Goal: Communication & Community: Share content

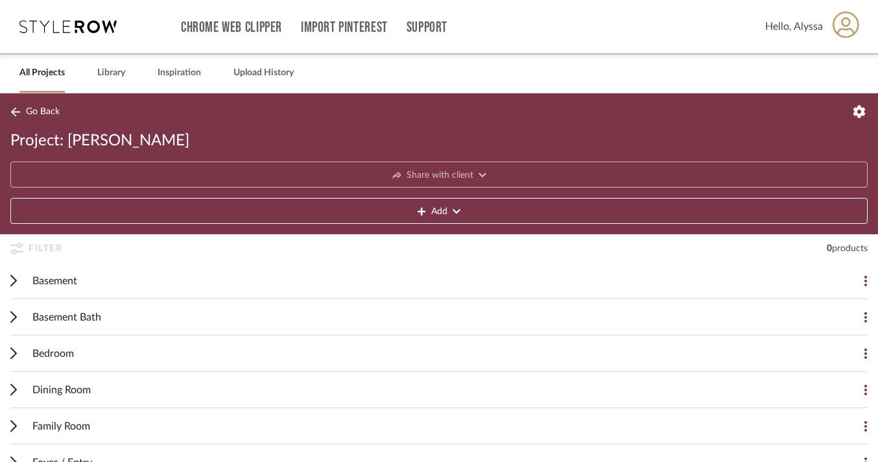
click at [93, 23] on icon at bounding box center [67, 26] width 97 height 13
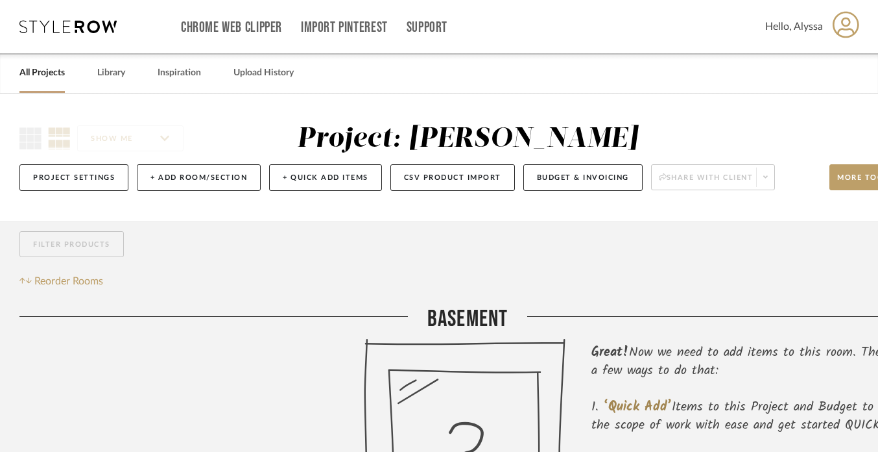
click at [38, 75] on link "All Projects" at bounding box center [41, 73] width 45 height 18
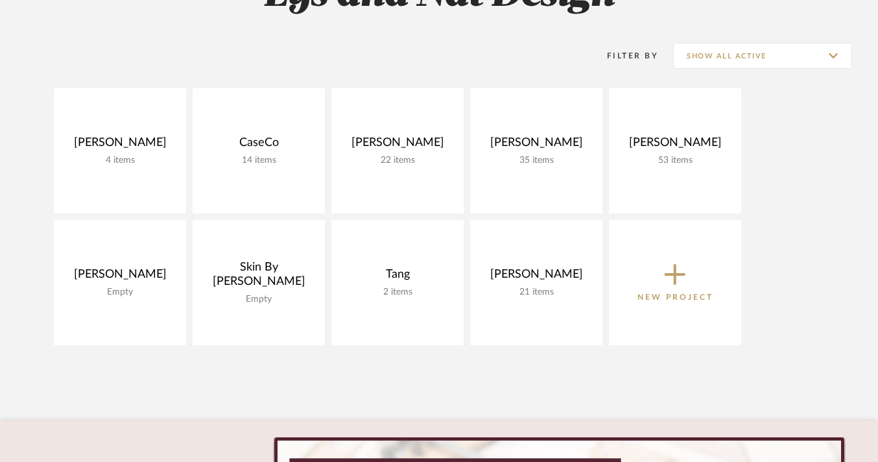
scroll to position [234, 0]
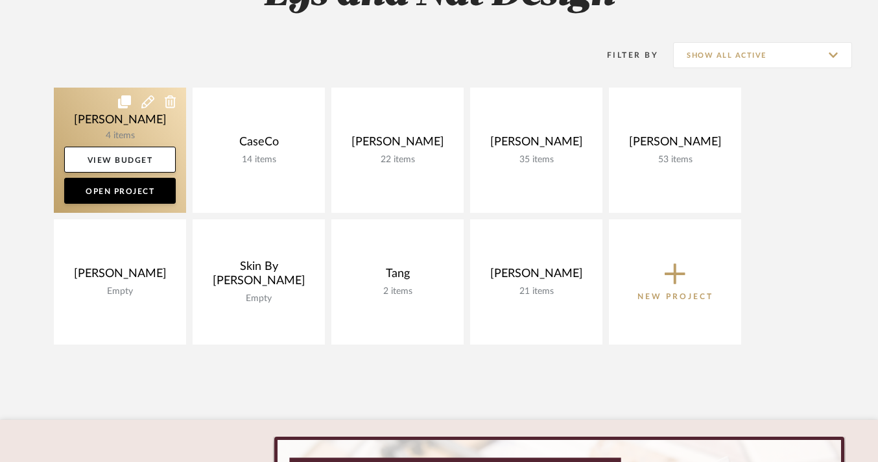
click at [130, 133] on link at bounding box center [120, 150] width 132 height 125
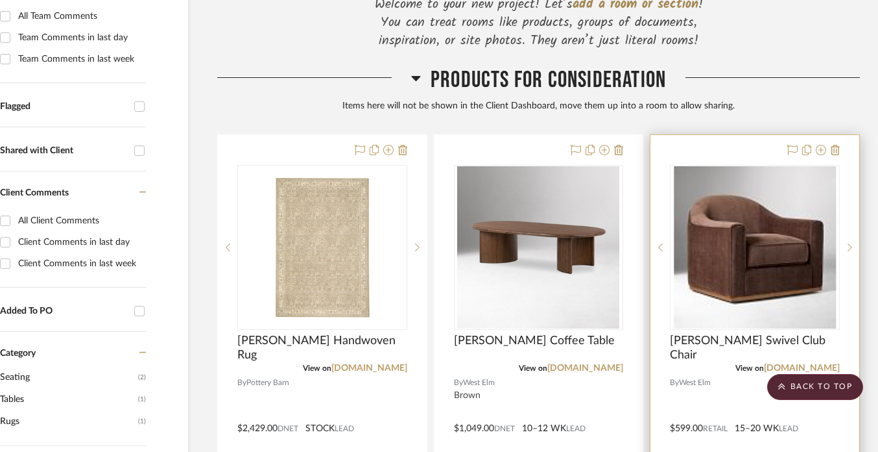
scroll to position [363, 56]
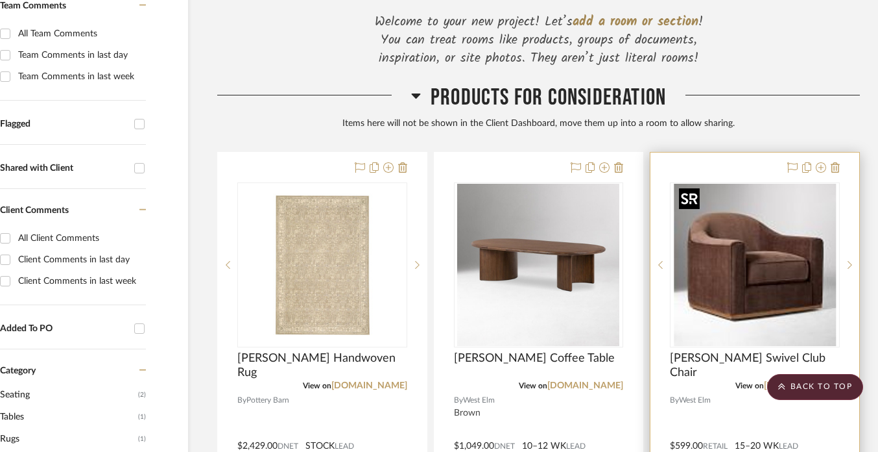
click at [752, 278] on img "0" at bounding box center [755, 265] width 162 height 162
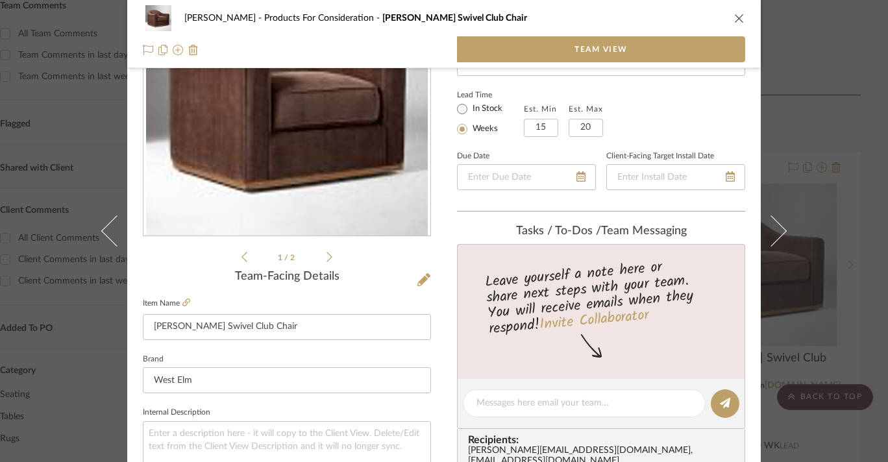
scroll to position [127, 0]
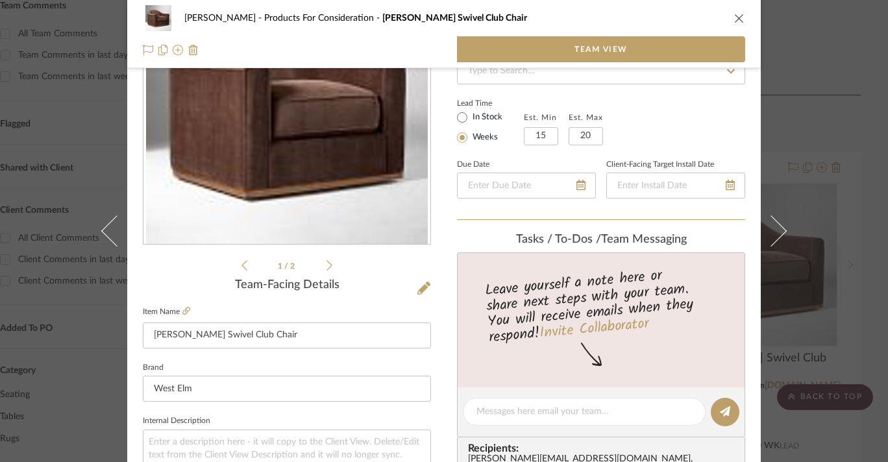
click at [326, 272] on ul "1 / 2" at bounding box center [286, 266] width 91 height 16
click at [326, 268] on icon at bounding box center [329, 266] width 6 height 12
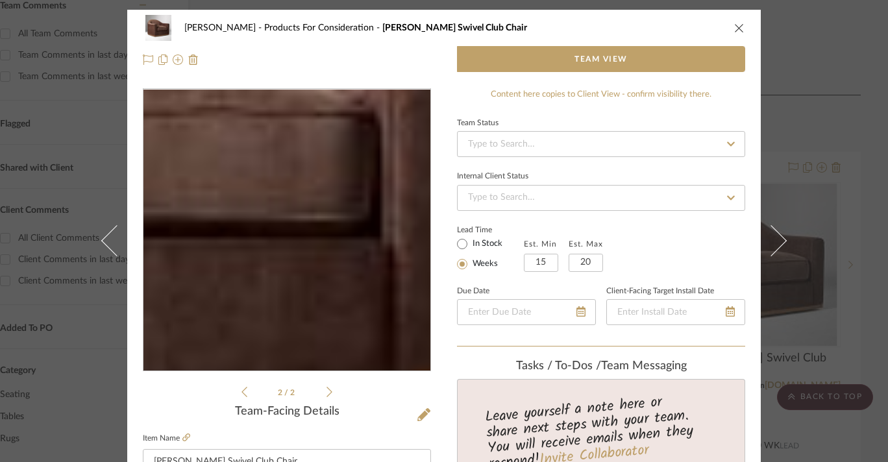
scroll to position [112, 0]
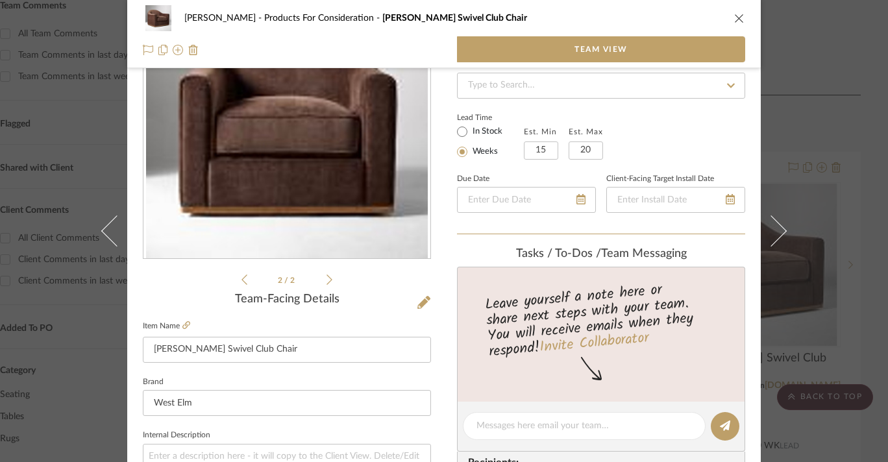
click at [241, 282] on icon at bounding box center [244, 280] width 6 height 12
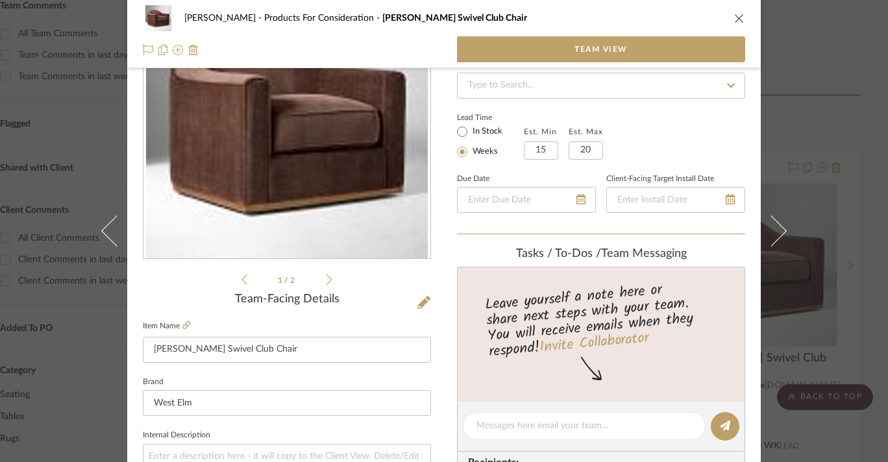
click at [734, 19] on icon "close" at bounding box center [739, 18] width 10 height 10
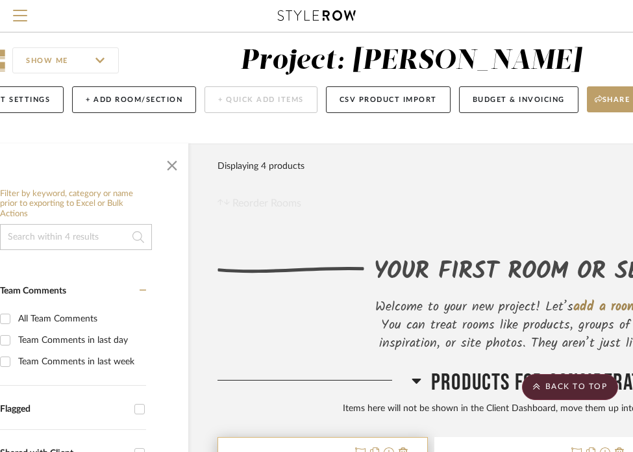
scroll to position [0, 56]
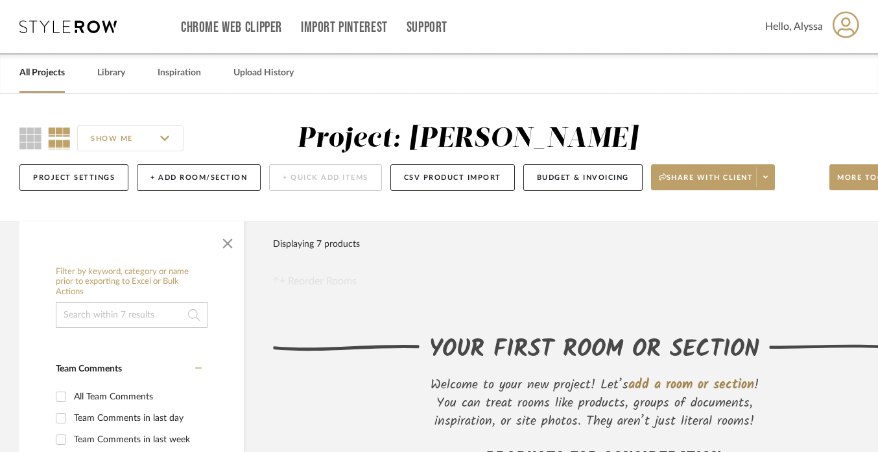
click at [92, 23] on icon at bounding box center [67, 26] width 97 height 13
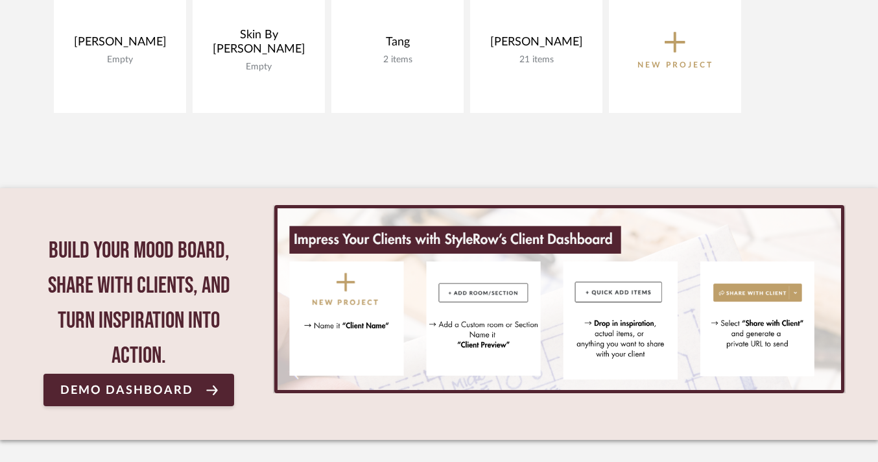
scroll to position [435, 0]
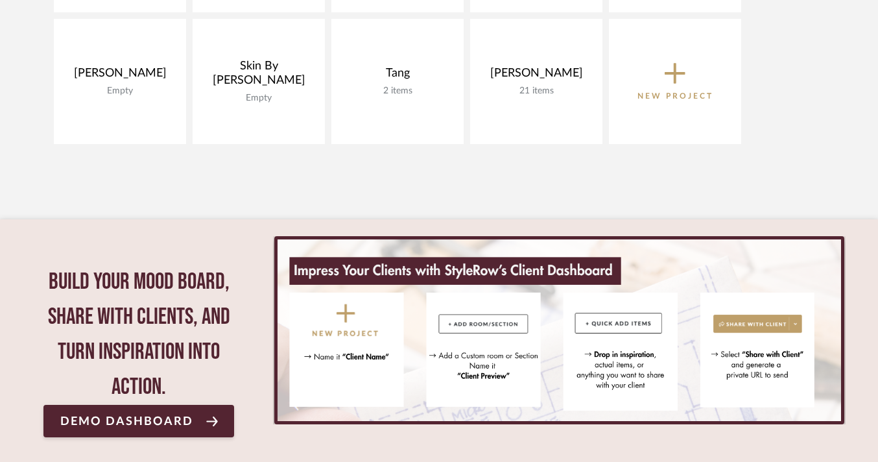
click at [682, 74] on icon at bounding box center [675, 74] width 21 height 21
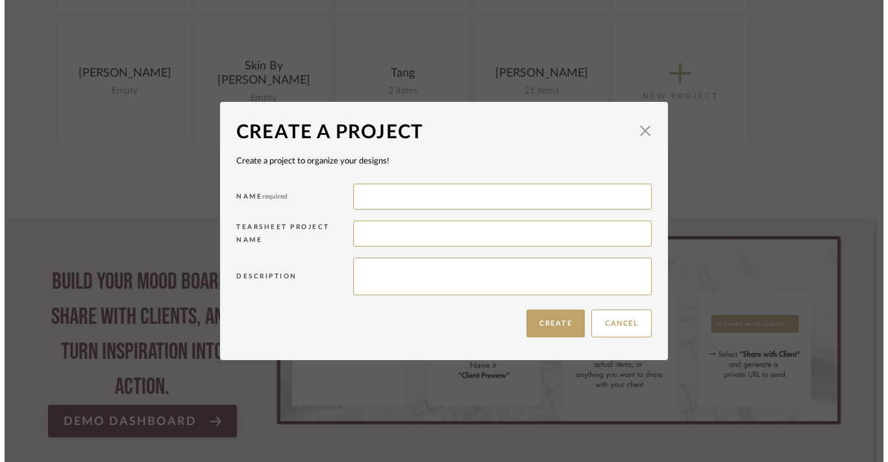
scroll to position [0, 0]
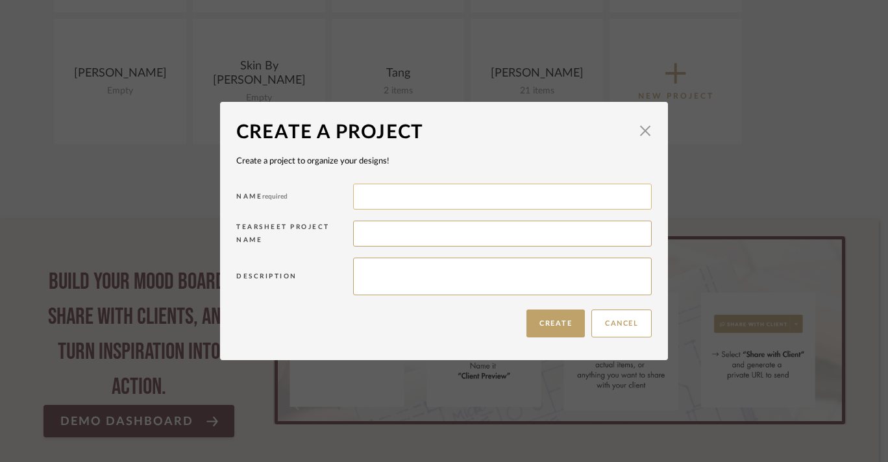
click at [450, 198] on input at bounding box center [502, 197] width 298 height 26
type input "Pearl"
click at [543, 324] on button "Create" at bounding box center [555, 323] width 58 height 28
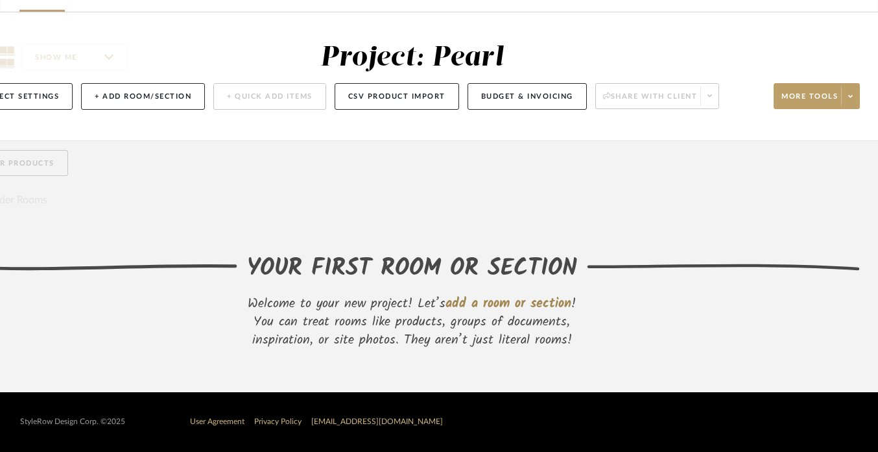
scroll to position [91, 0]
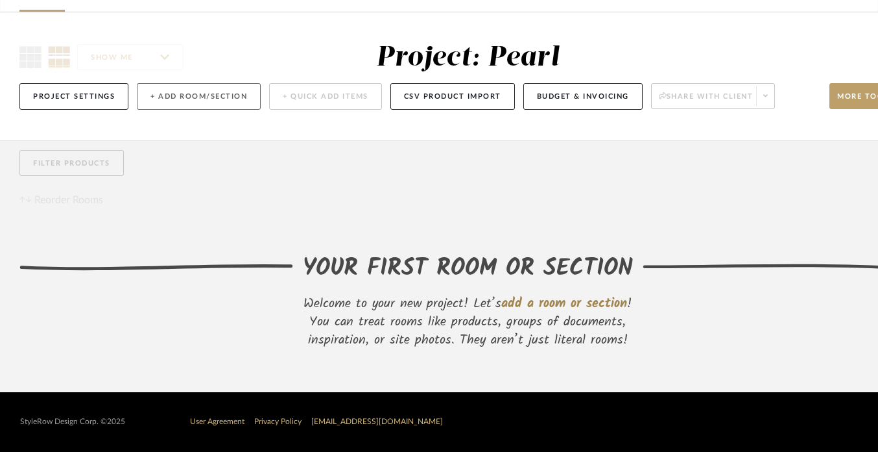
click at [171, 83] on button "+ Add Room/Section" at bounding box center [199, 96] width 124 height 27
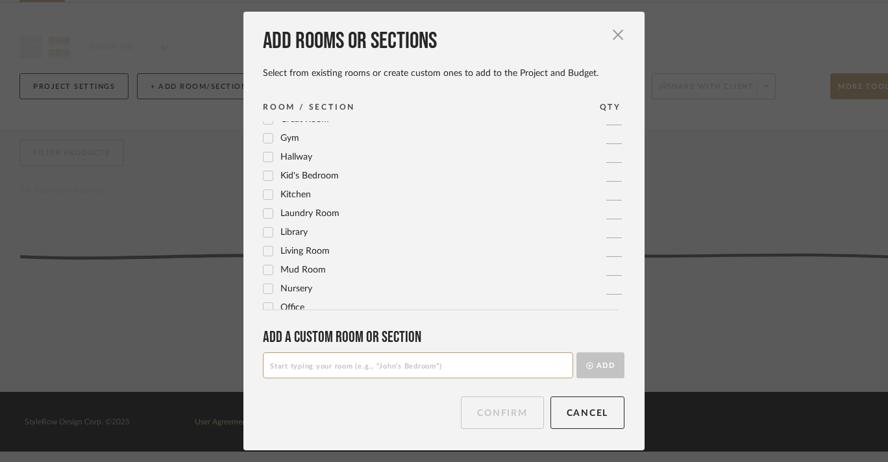
scroll to position [295, 0]
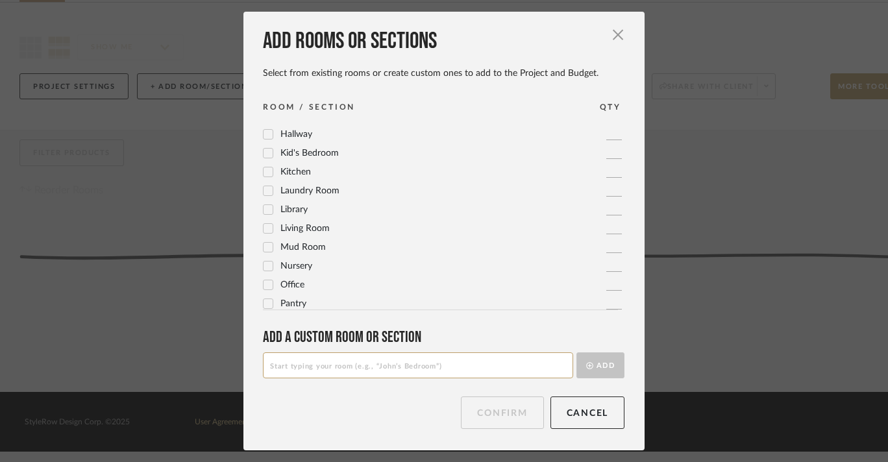
click at [265, 225] on icon at bounding box center [267, 228] width 9 height 9
click at [499, 411] on button "Confirm" at bounding box center [502, 412] width 82 height 32
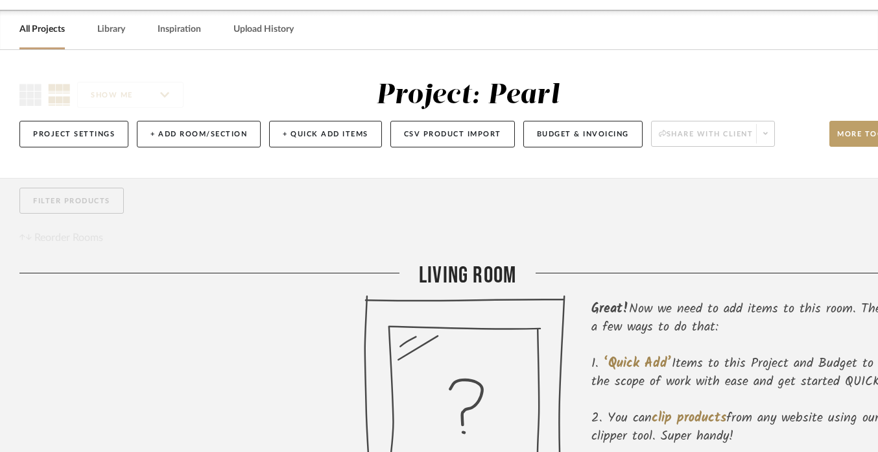
scroll to position [0, 0]
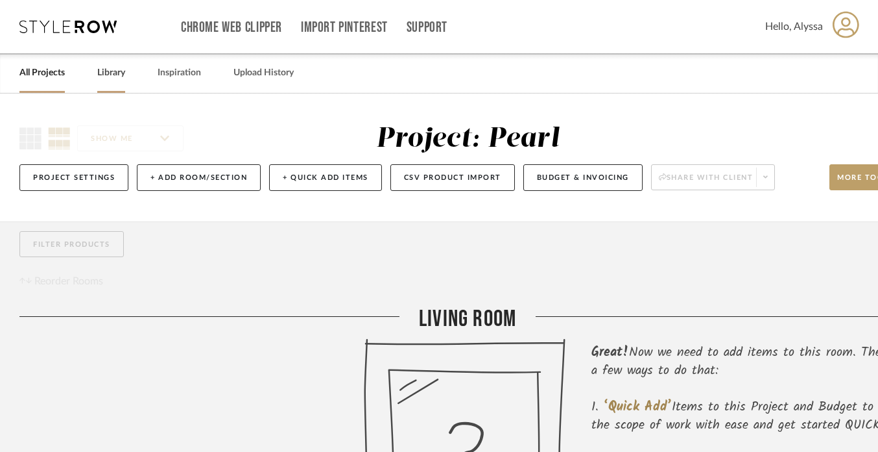
click at [115, 71] on link "Library" at bounding box center [111, 73] width 28 height 18
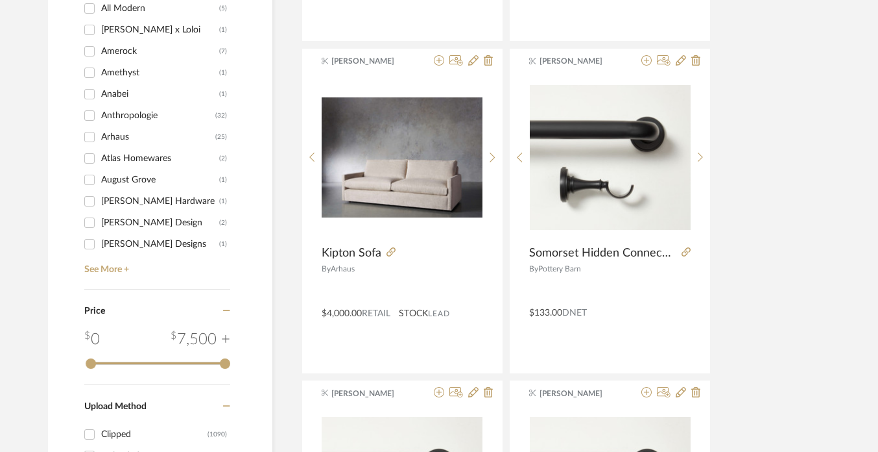
scroll to position [1193, 0]
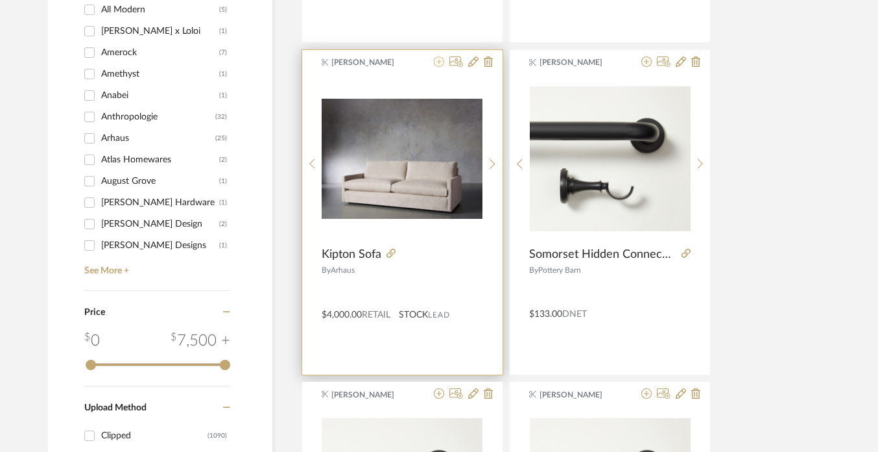
click at [439, 64] on icon at bounding box center [439, 61] width 10 height 10
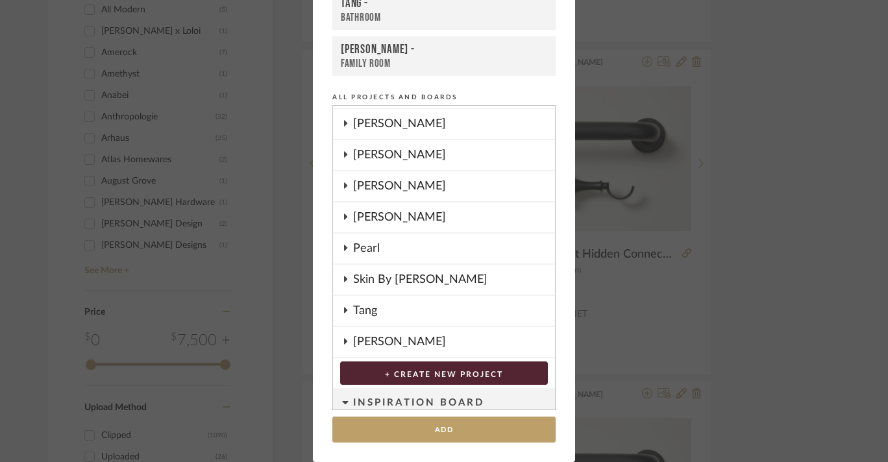
scroll to position [96, 0]
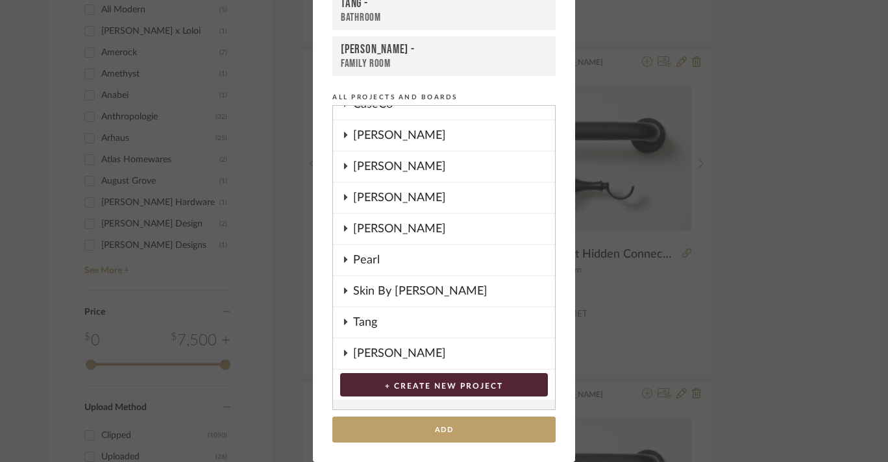
click at [344, 260] on icon at bounding box center [345, 259] width 3 height 6
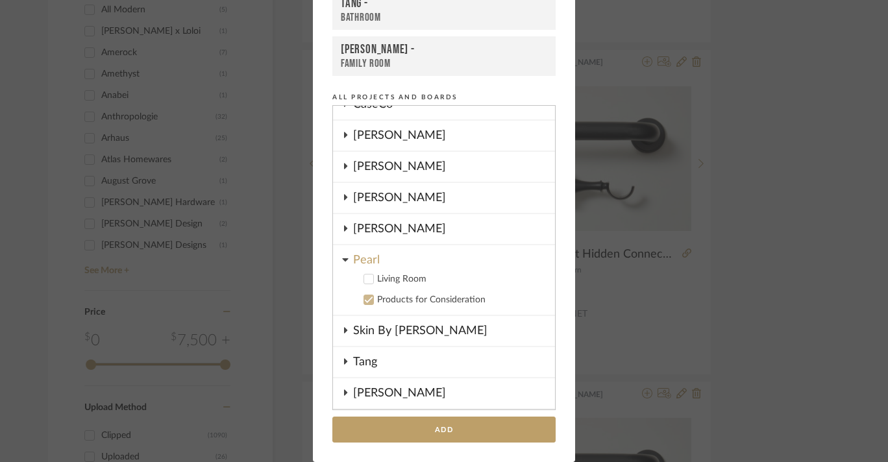
click at [400, 283] on div "Living Room" at bounding box center [460, 279] width 167 height 11
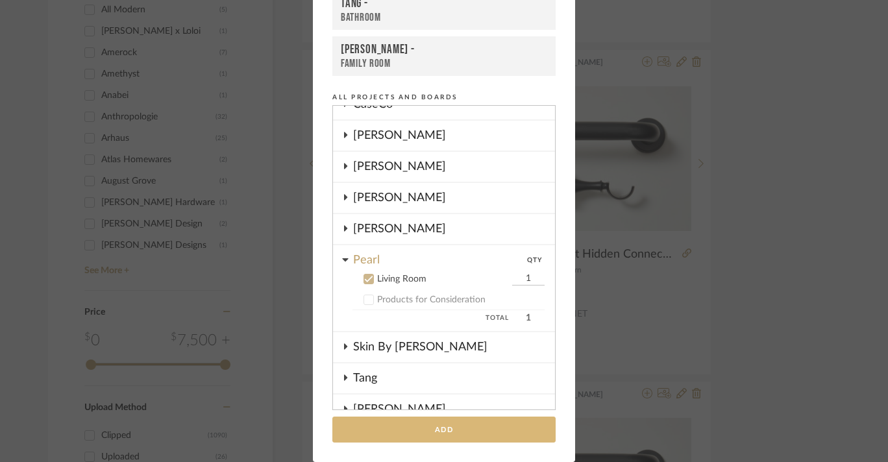
click at [435, 428] on button "Add" at bounding box center [443, 430] width 223 height 27
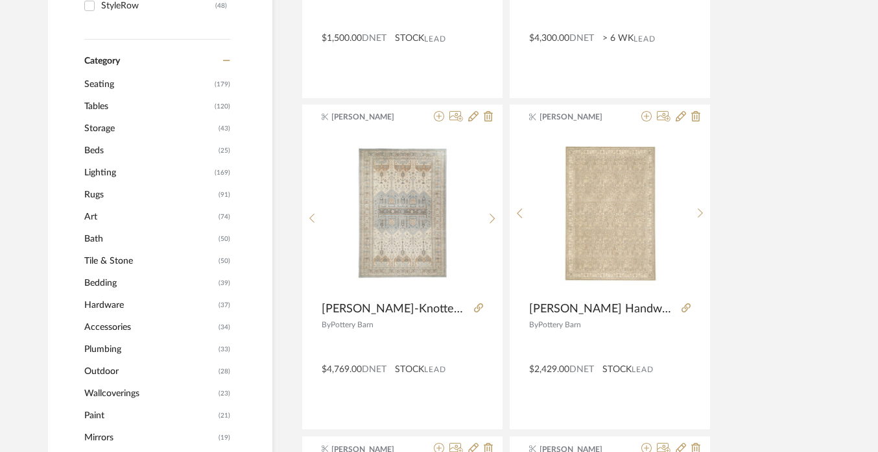
scroll to position [468, 0]
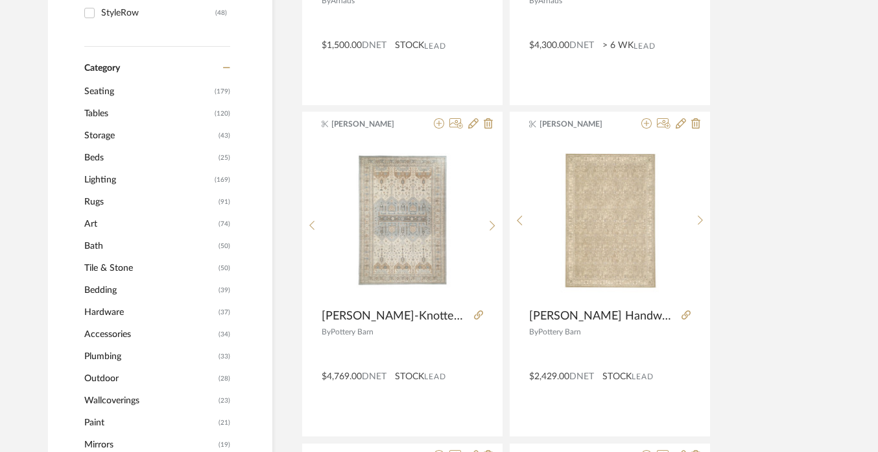
click at [108, 115] on span "Tables" at bounding box center [147, 114] width 127 height 22
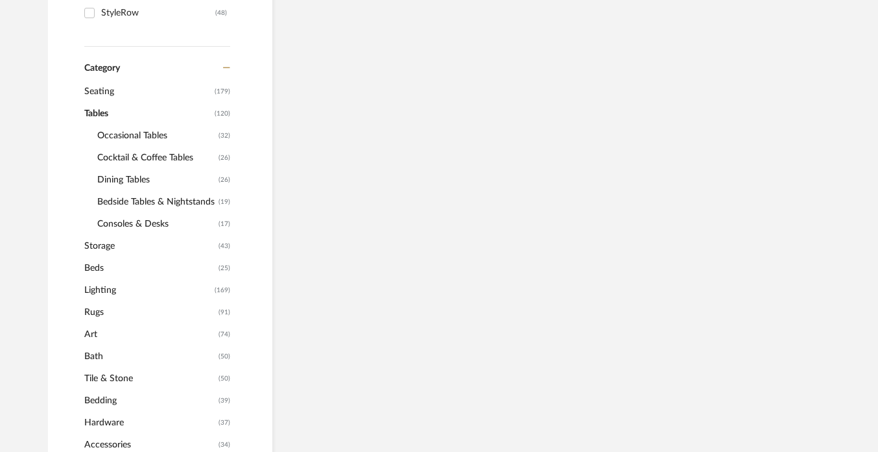
scroll to position [466, 0]
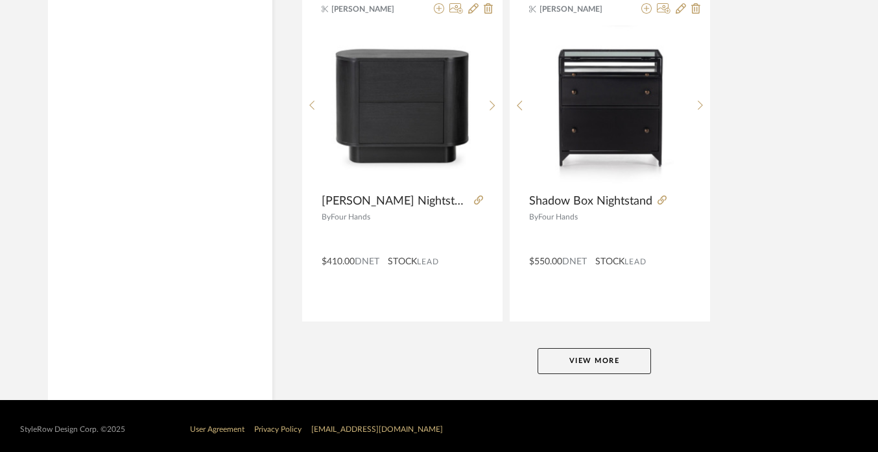
scroll to position [5958, 0]
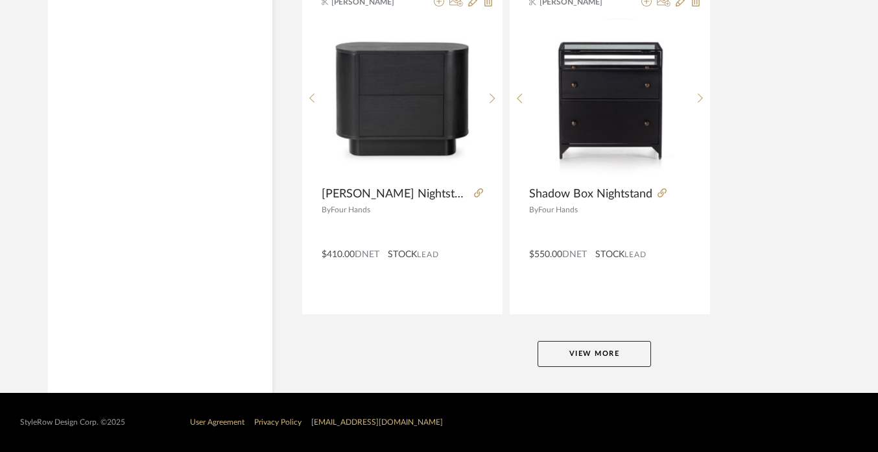
click at [588, 350] on button "View More" at bounding box center [595, 354] width 114 height 26
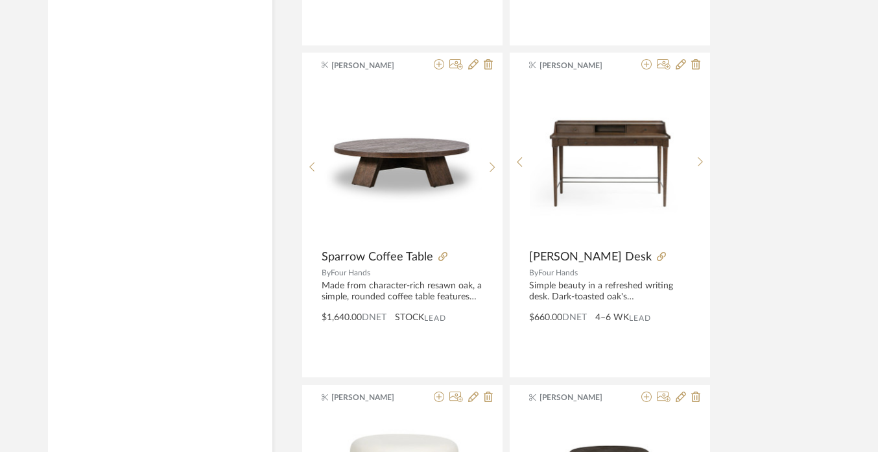
scroll to position [10210, 0]
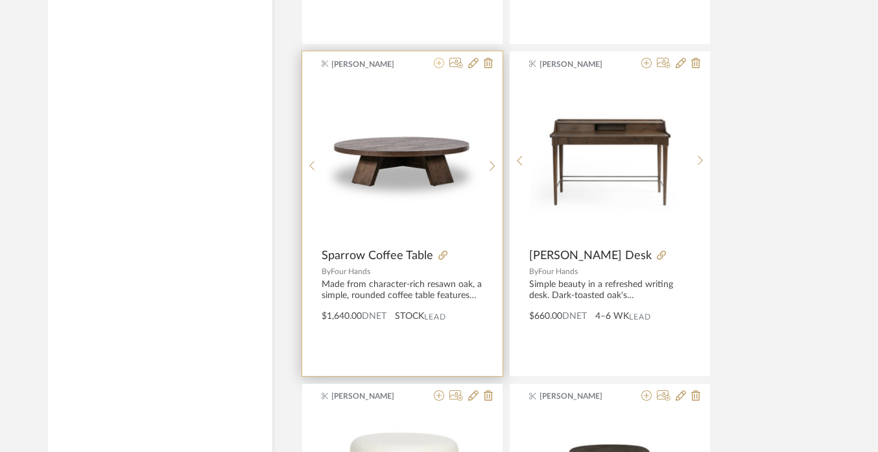
click at [439, 60] on icon at bounding box center [439, 63] width 10 height 10
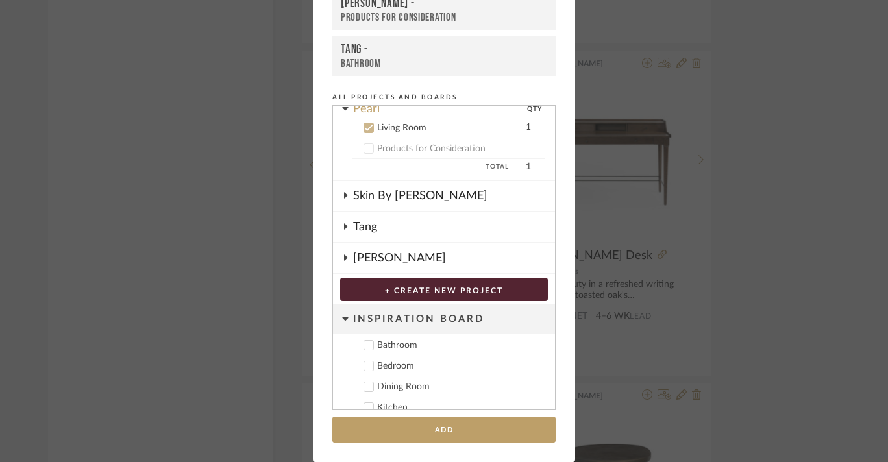
scroll to position [231, 0]
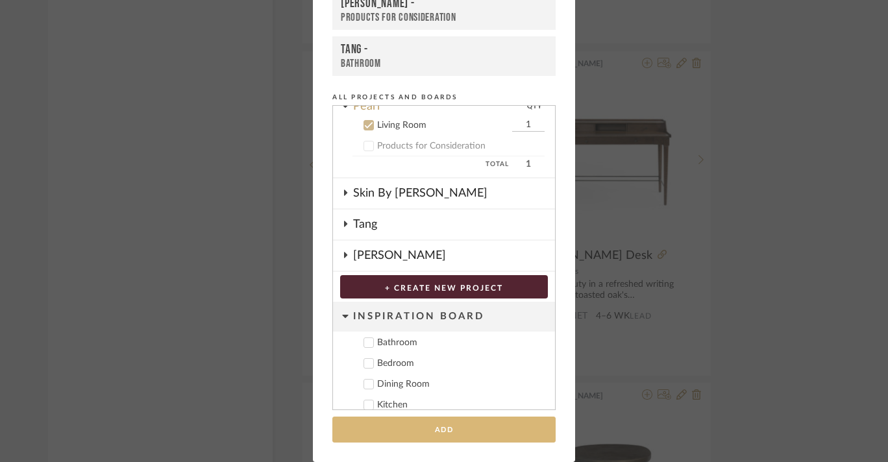
click at [435, 431] on button "Add" at bounding box center [443, 430] width 223 height 27
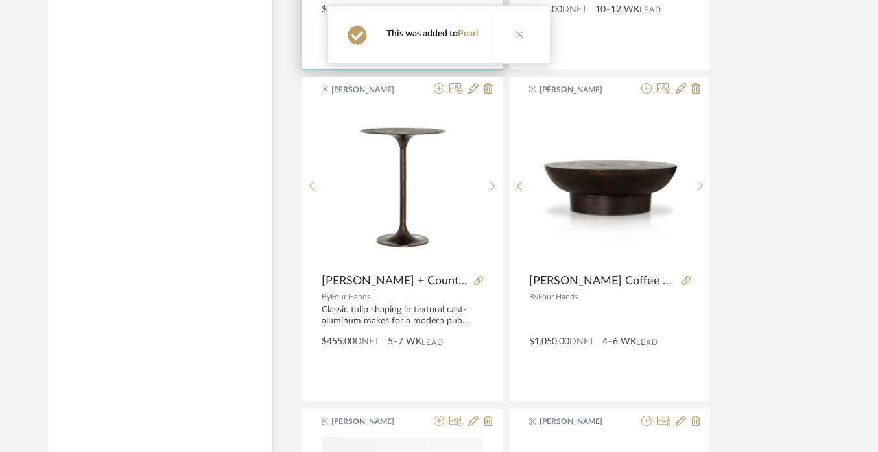
scroll to position [10852, 0]
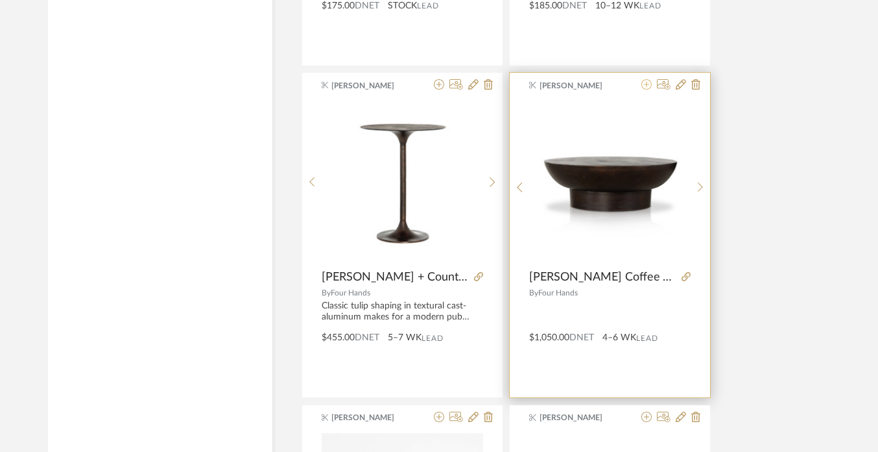
click at [646, 87] on icon at bounding box center [647, 84] width 10 height 10
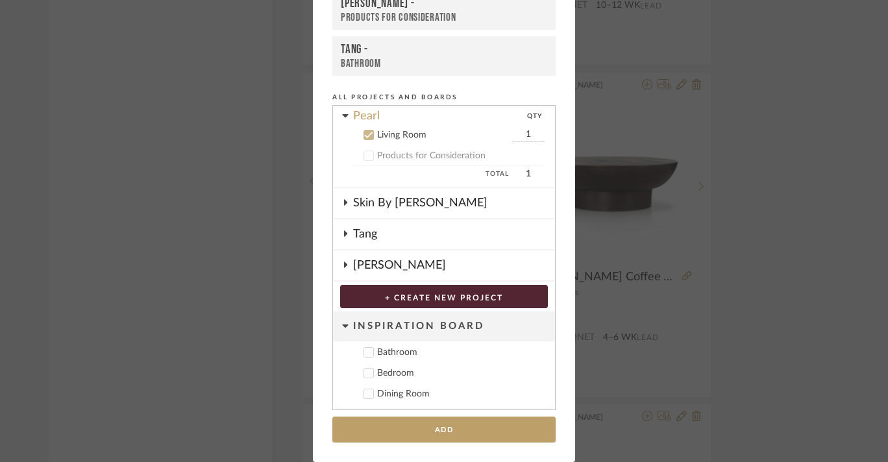
scroll to position [225, 0]
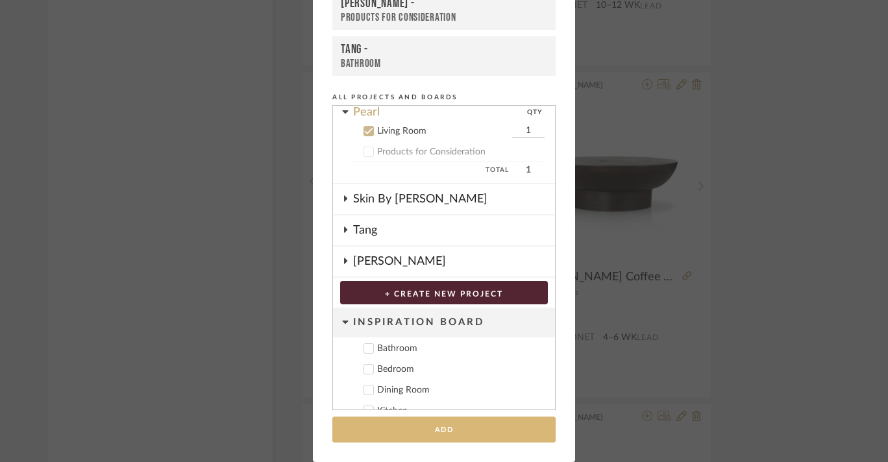
click at [439, 427] on button "Add" at bounding box center [443, 430] width 223 height 27
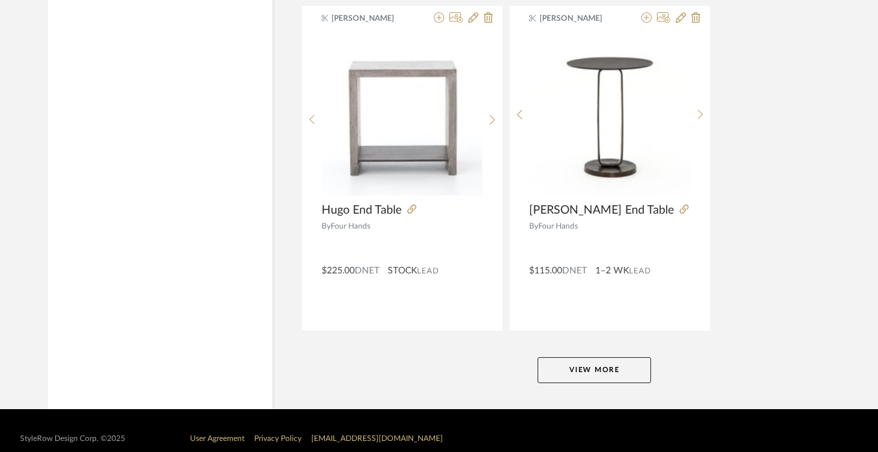
scroll to position [11931, 0]
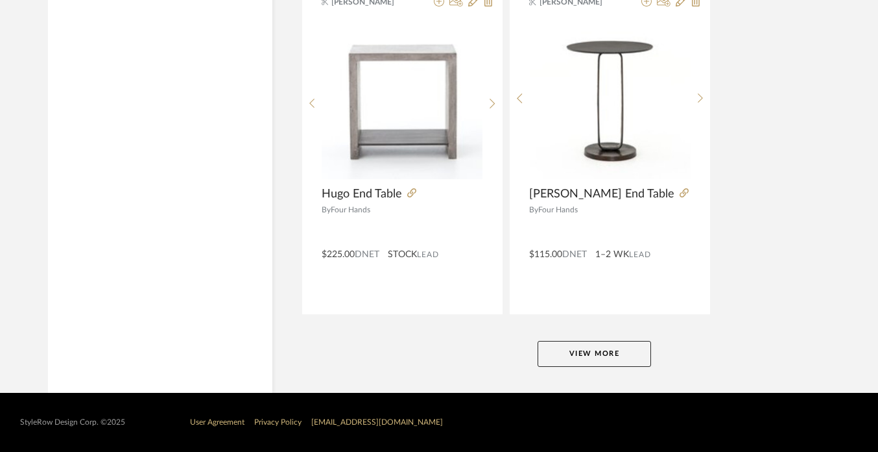
click at [599, 345] on button "View More" at bounding box center [595, 354] width 114 height 26
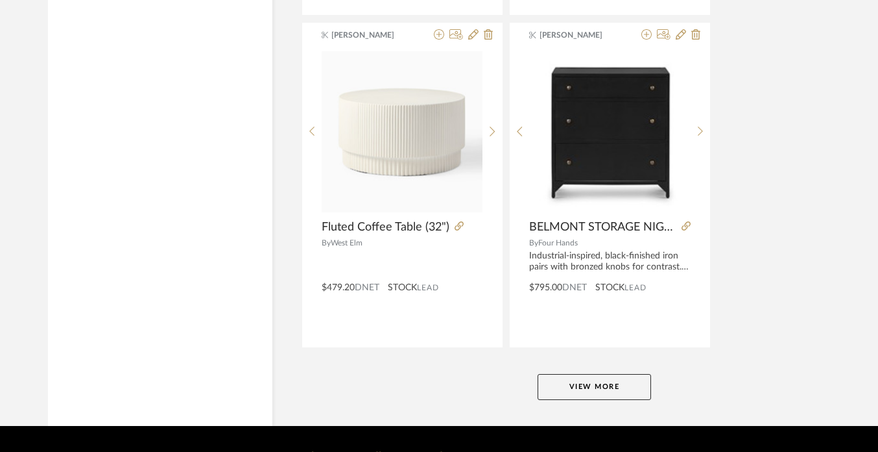
scroll to position [17905, 0]
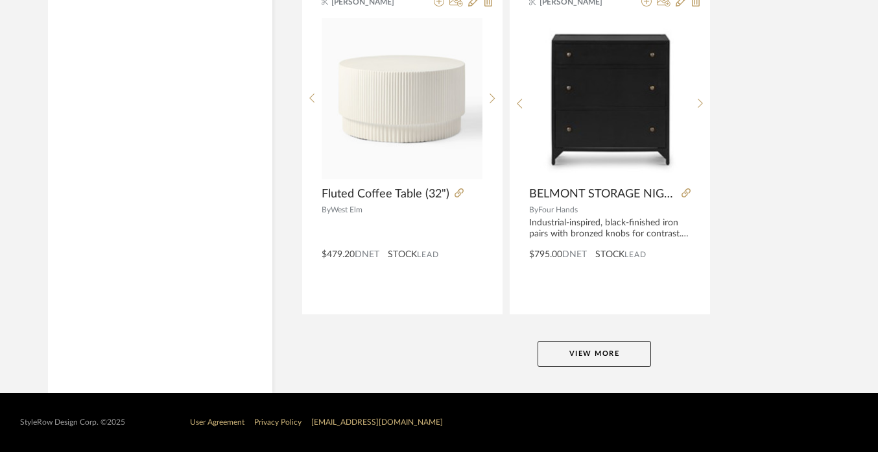
click at [606, 348] on button "View More" at bounding box center [595, 354] width 114 height 26
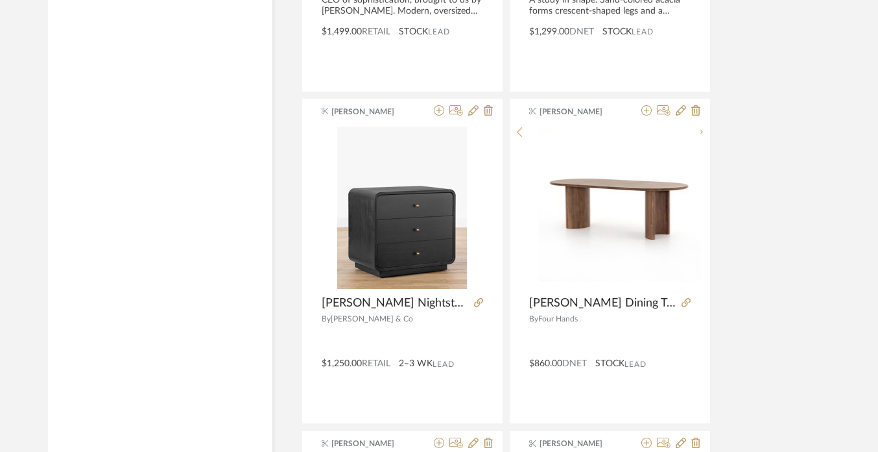
scroll to position [19456, 0]
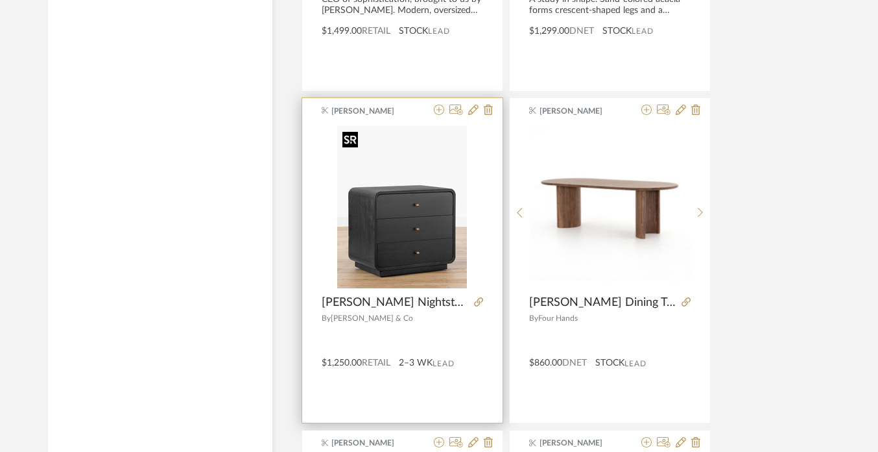
click at [417, 236] on img "0" at bounding box center [402, 207] width 130 height 162
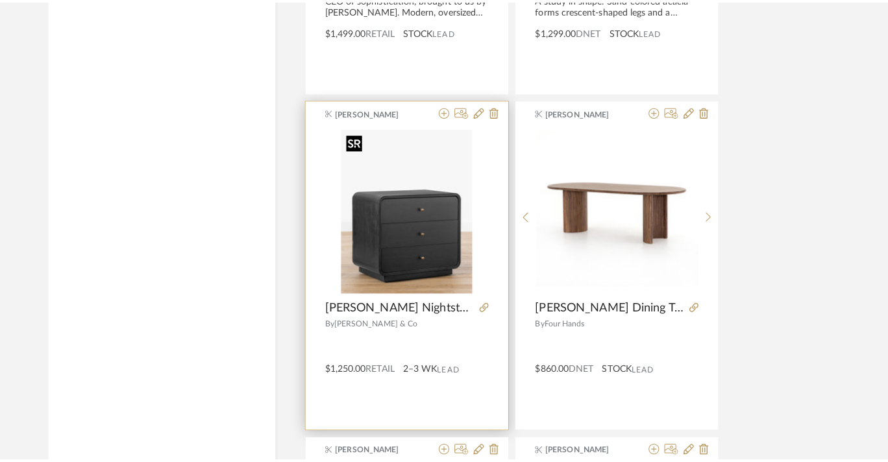
scroll to position [0, 0]
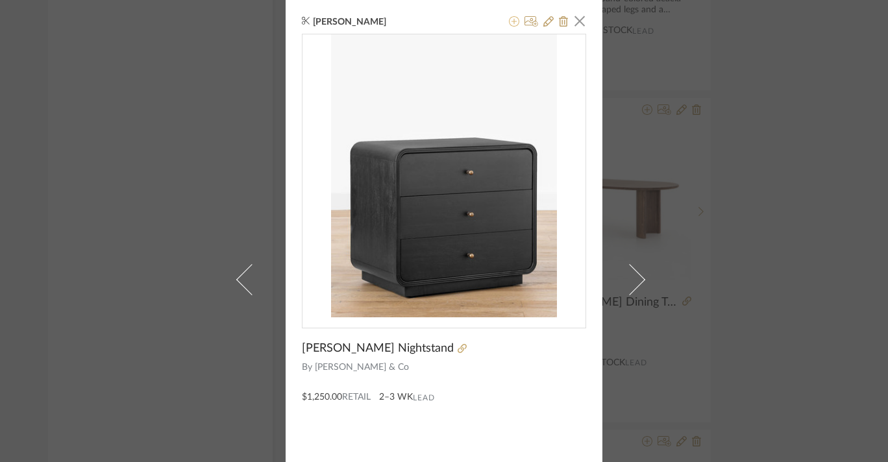
click at [509, 21] on icon at bounding box center [514, 21] width 10 height 10
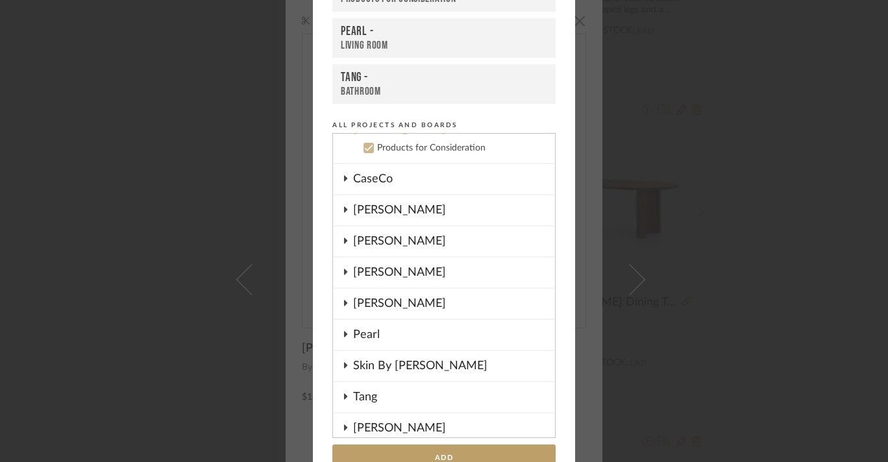
scroll to position [53, 0]
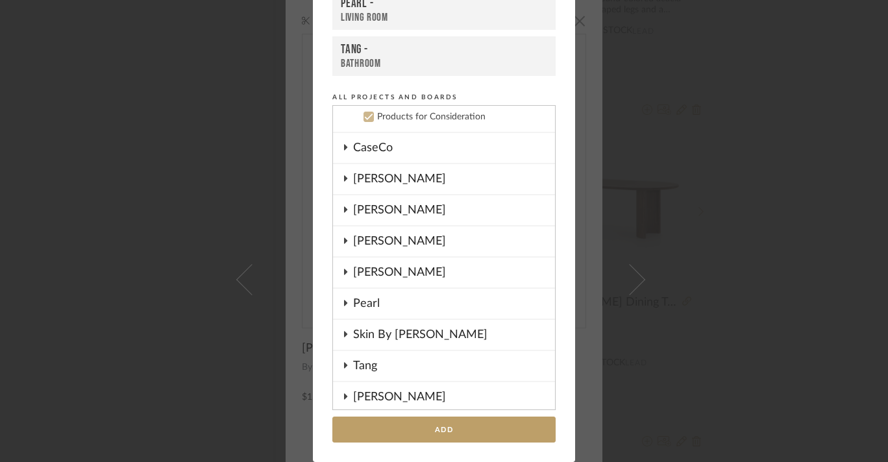
click at [344, 302] on icon at bounding box center [345, 303] width 10 height 6
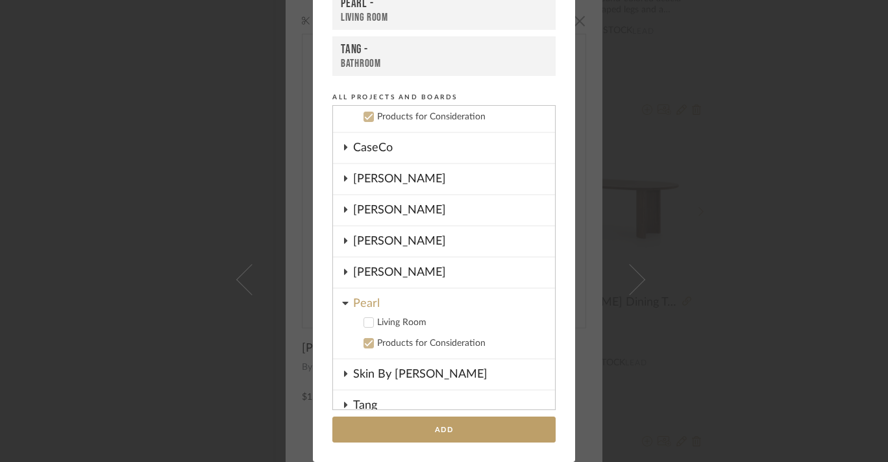
click at [367, 323] on icon at bounding box center [368, 322] width 9 height 9
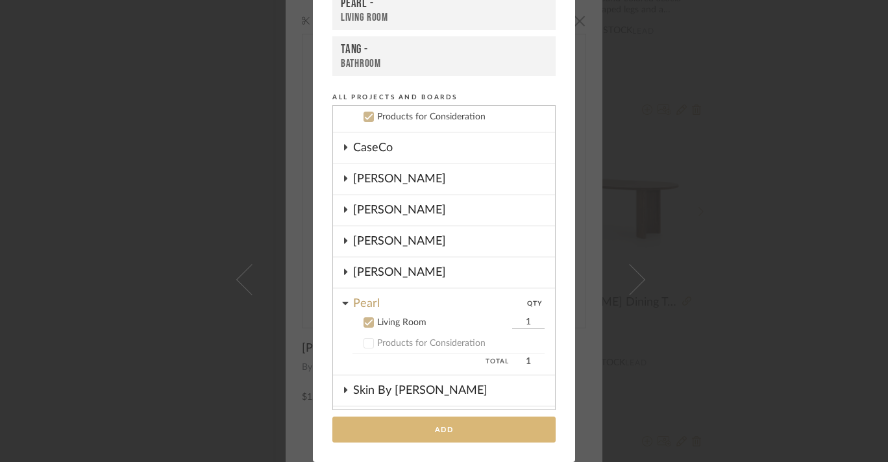
click at [439, 428] on button "Add" at bounding box center [443, 430] width 223 height 27
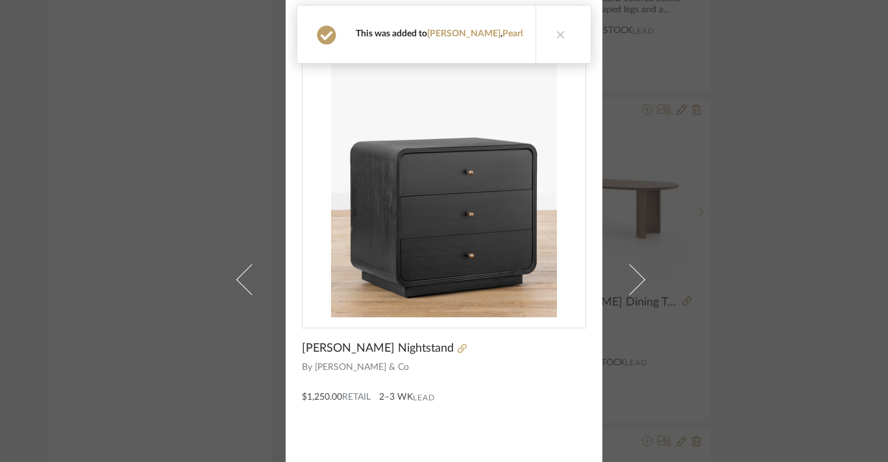
click at [541, 26] on button at bounding box center [560, 34] width 50 height 57
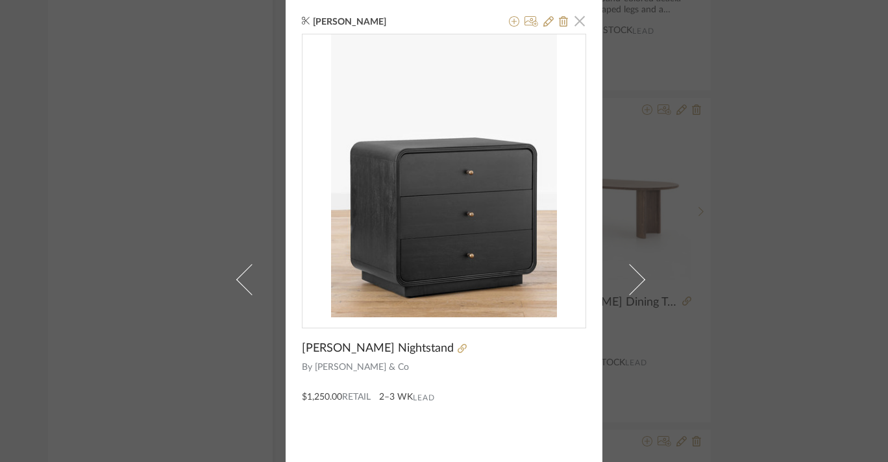
click at [572, 26] on span "button" at bounding box center [579, 21] width 26 height 26
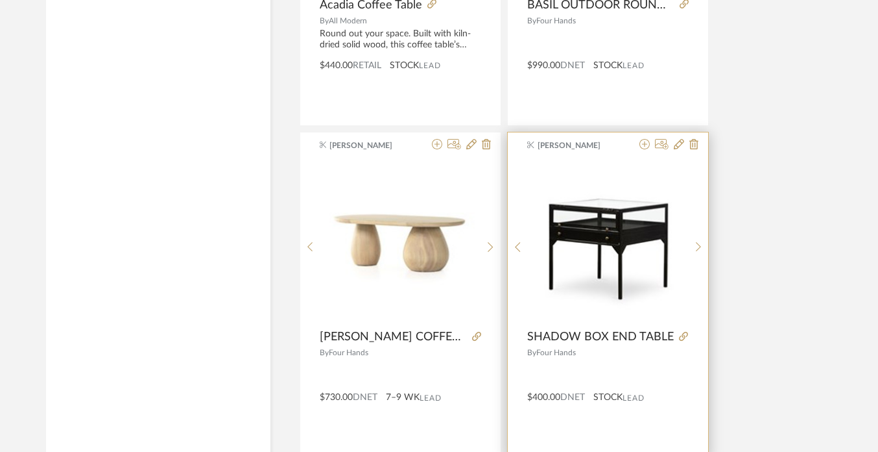
scroll to position [16118, 2]
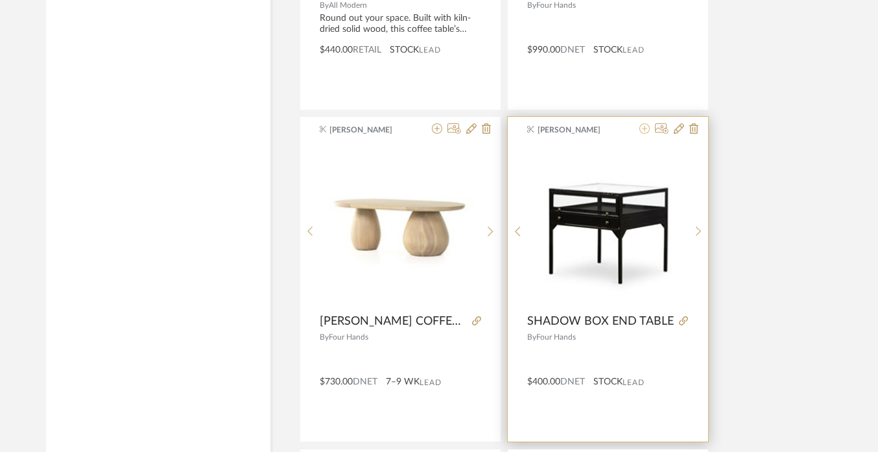
click at [642, 129] on icon at bounding box center [645, 128] width 10 height 10
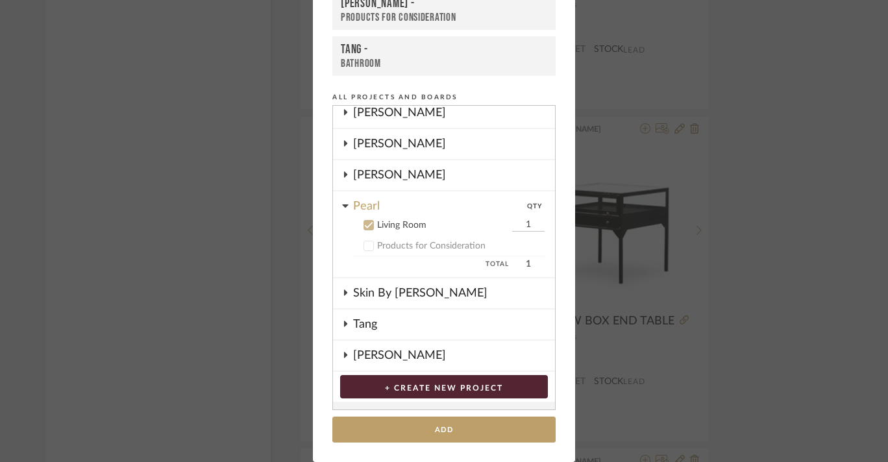
scroll to position [143, 0]
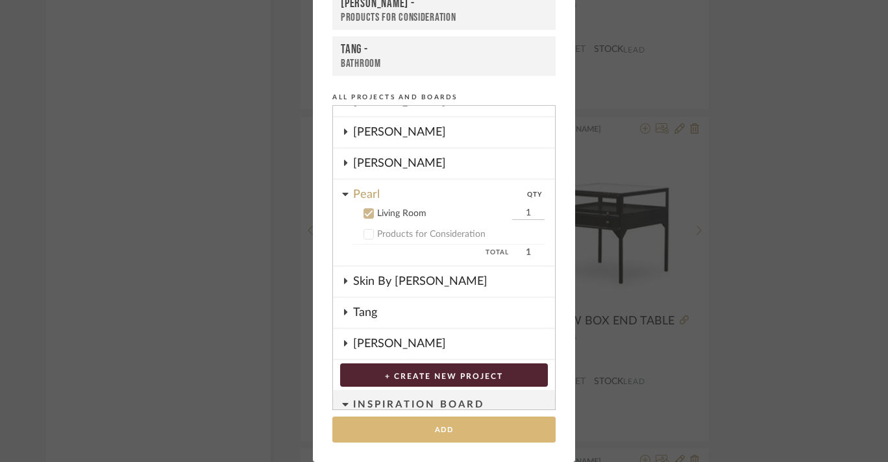
click at [441, 434] on button "Add" at bounding box center [443, 430] width 223 height 27
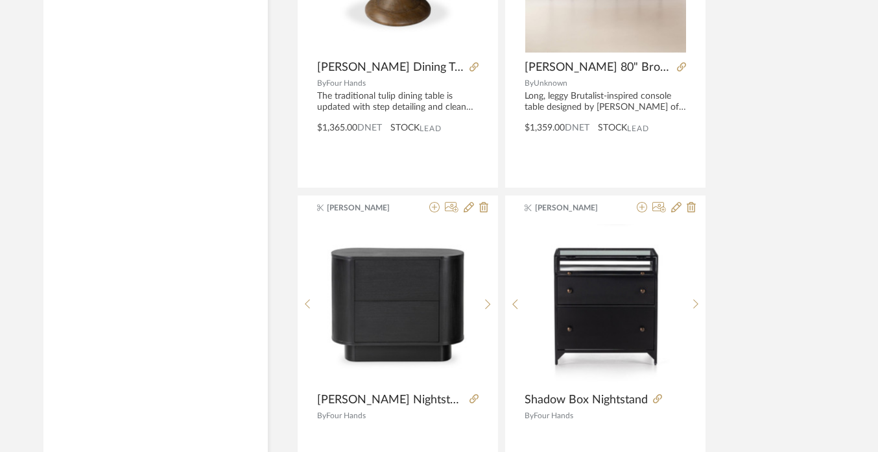
scroll to position [5863, 5]
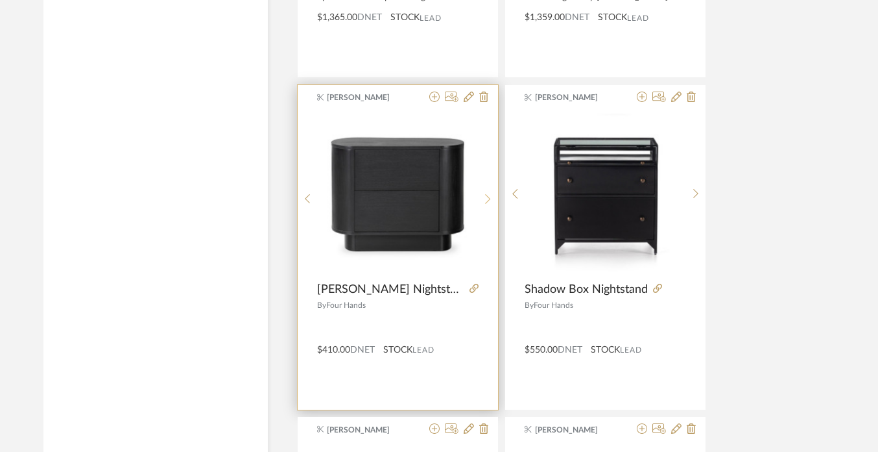
click at [490, 195] on icon at bounding box center [488, 198] width 6 height 11
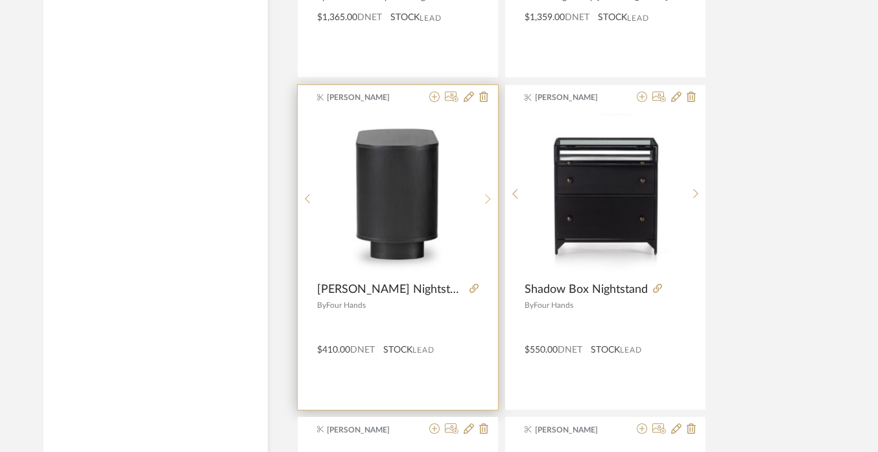
click at [490, 196] on icon at bounding box center [488, 198] width 6 height 11
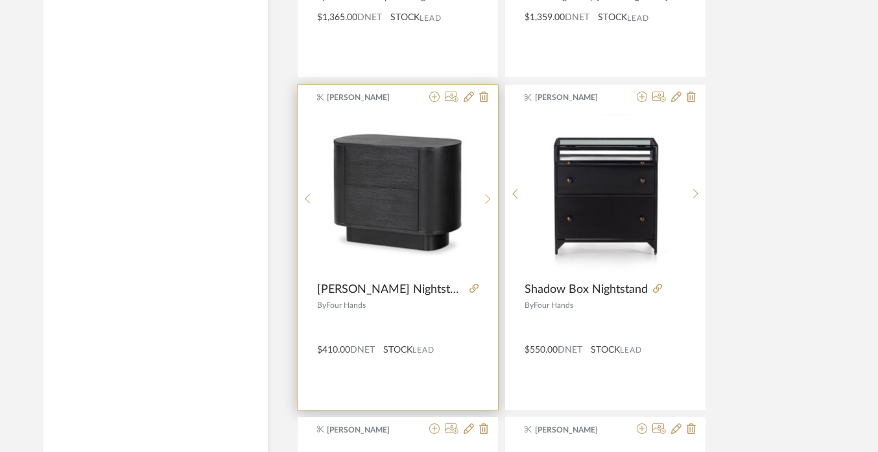
click at [491, 199] on sr-next-btn at bounding box center [488, 198] width 20 height 11
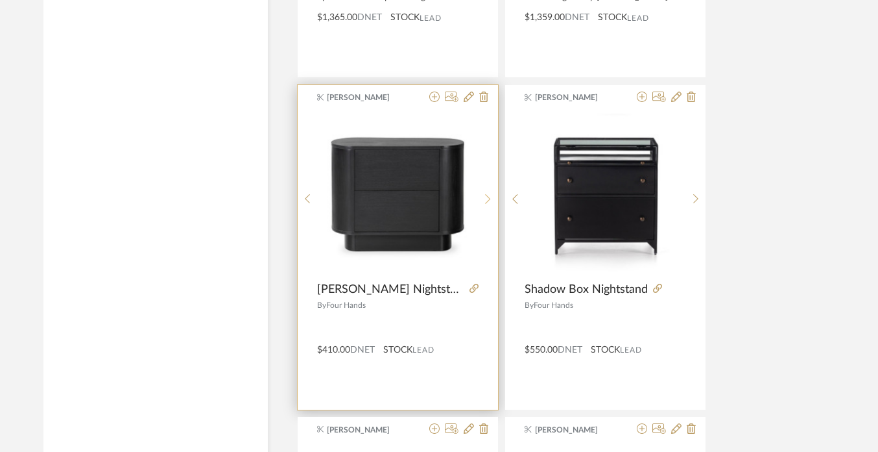
click at [484, 194] on sr-next-btn at bounding box center [488, 198] width 20 height 11
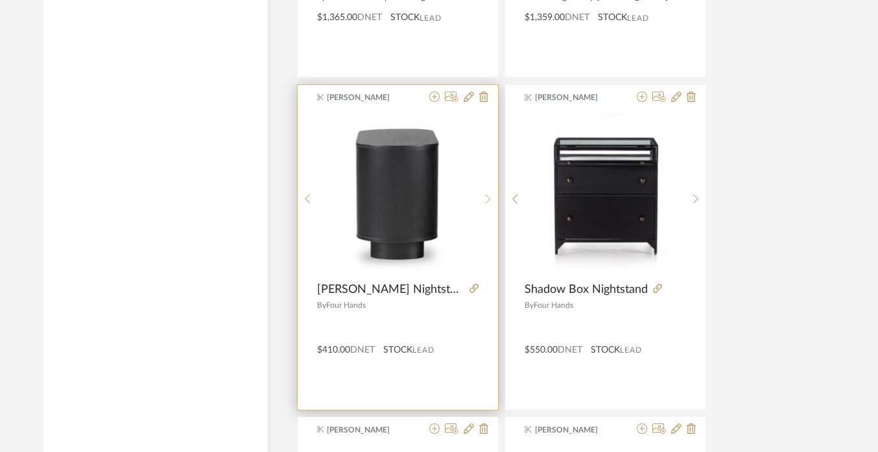
click at [484, 194] on sr-next-btn at bounding box center [488, 198] width 20 height 11
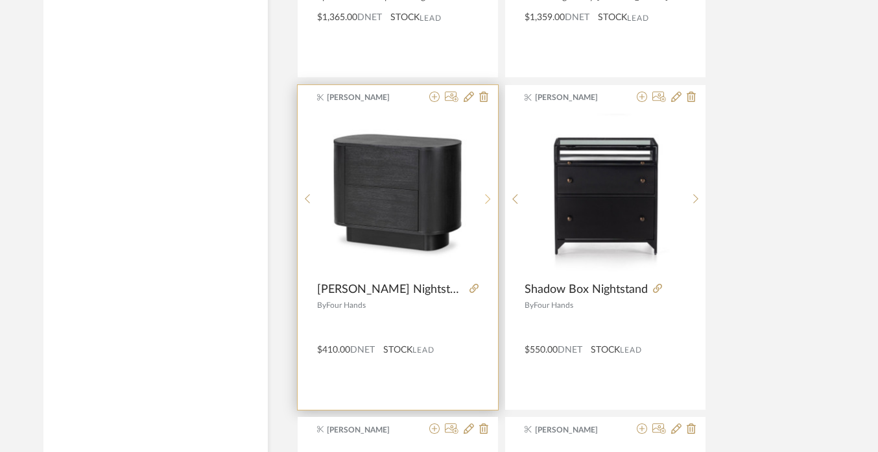
click at [484, 194] on sr-next-btn at bounding box center [488, 198] width 20 height 11
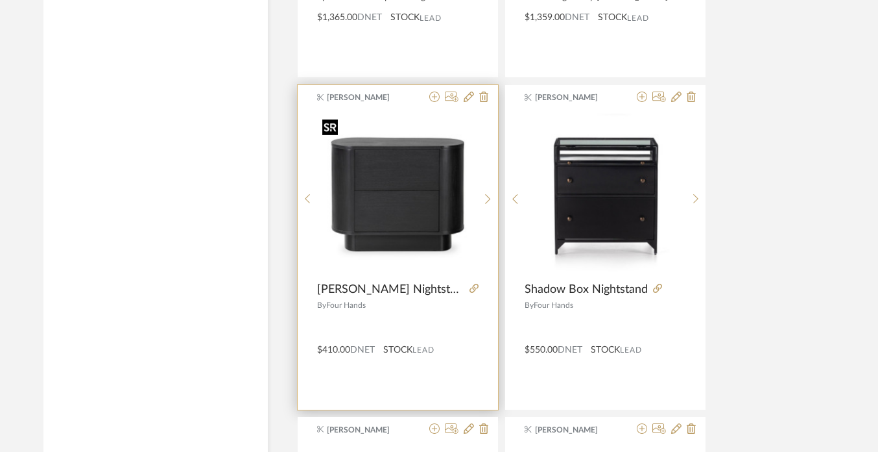
click at [402, 193] on img "0" at bounding box center [397, 194] width 161 height 161
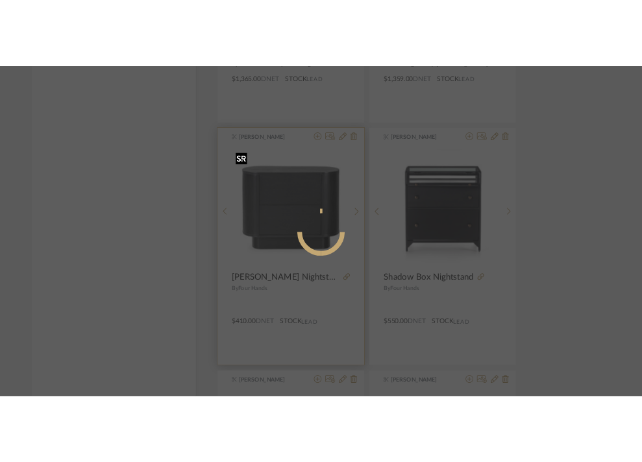
scroll to position [0, 0]
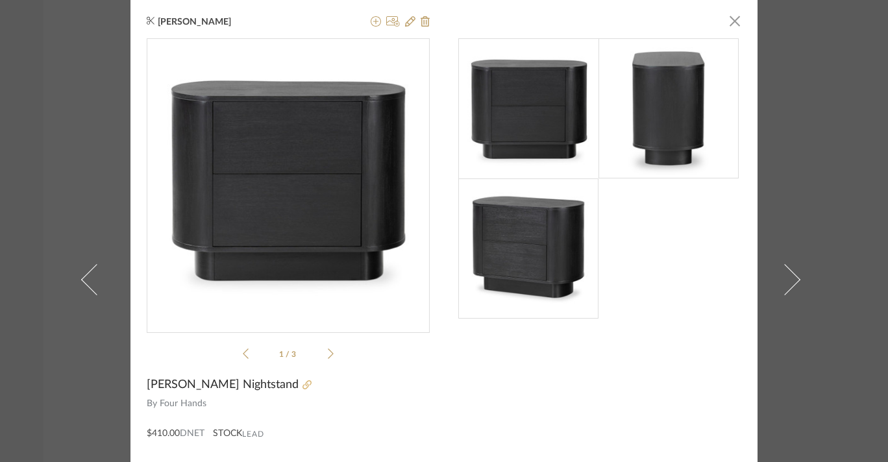
click at [302, 385] on icon at bounding box center [306, 384] width 9 height 9
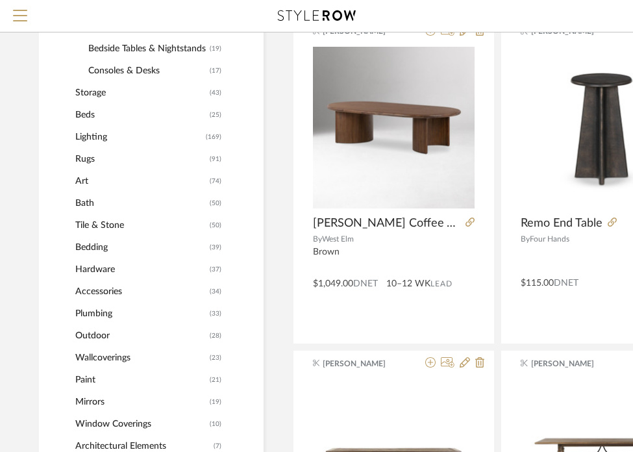
scroll to position [553, 0]
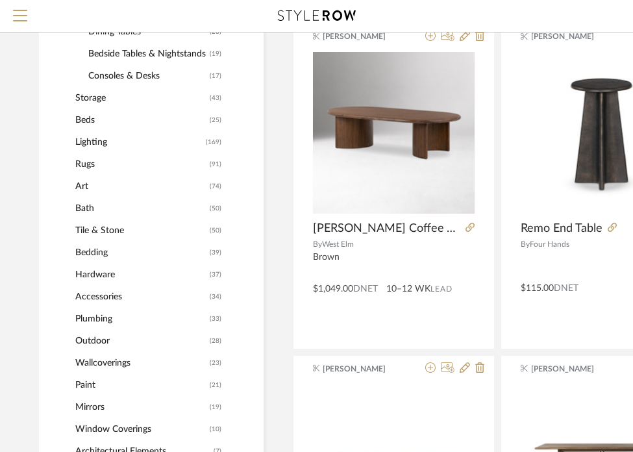
click at [91, 160] on span "Rugs" at bounding box center [140, 164] width 131 height 22
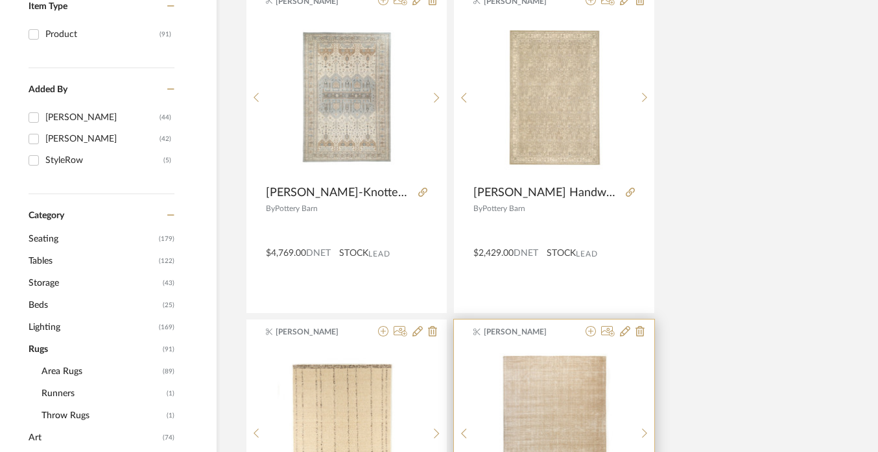
scroll to position [0, 56]
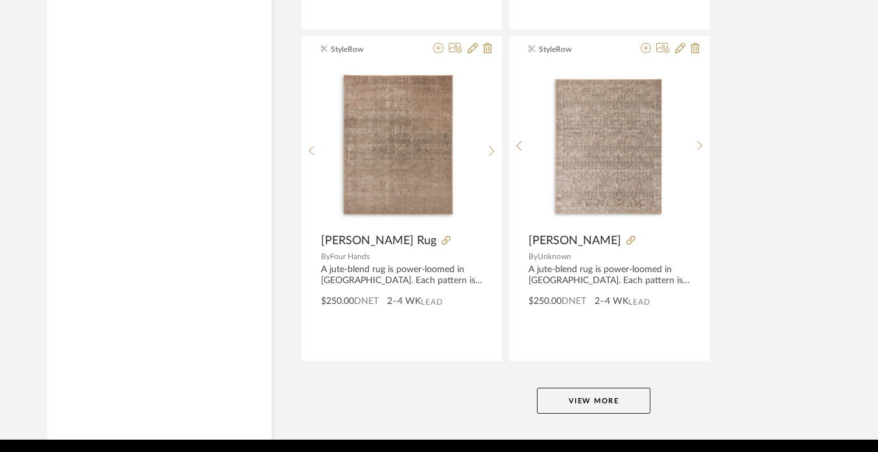
scroll to position [4963, 1]
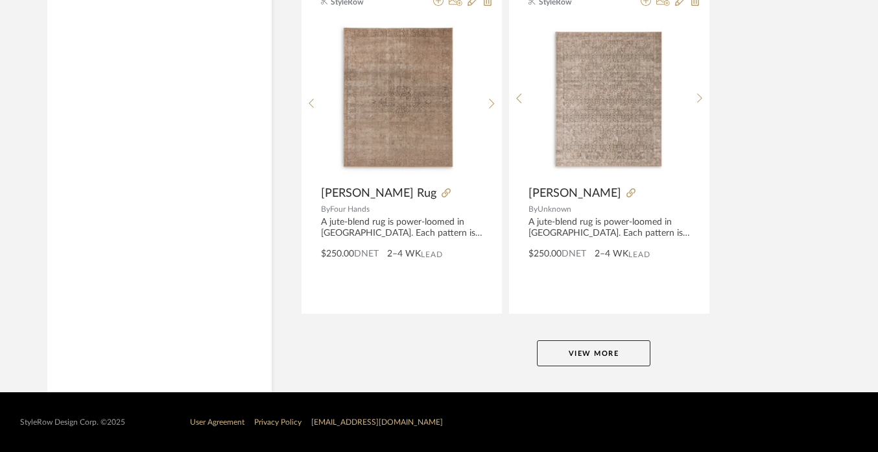
click at [581, 348] on button "View More" at bounding box center [594, 353] width 114 height 26
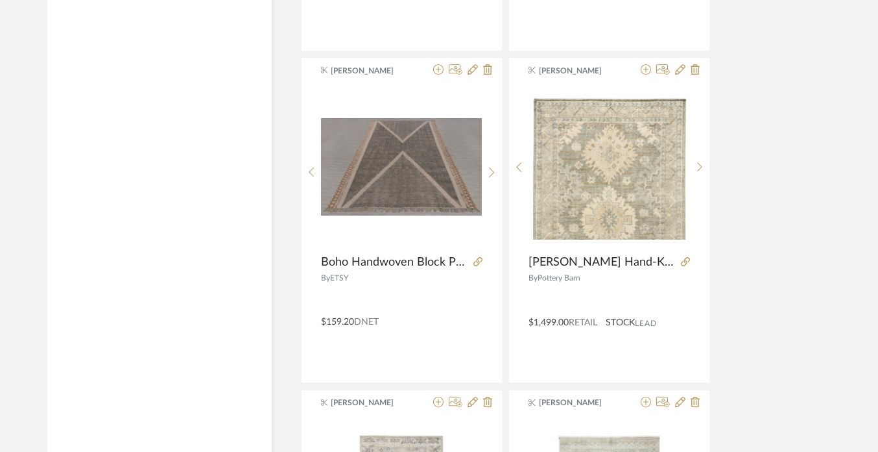
scroll to position [9542, 1]
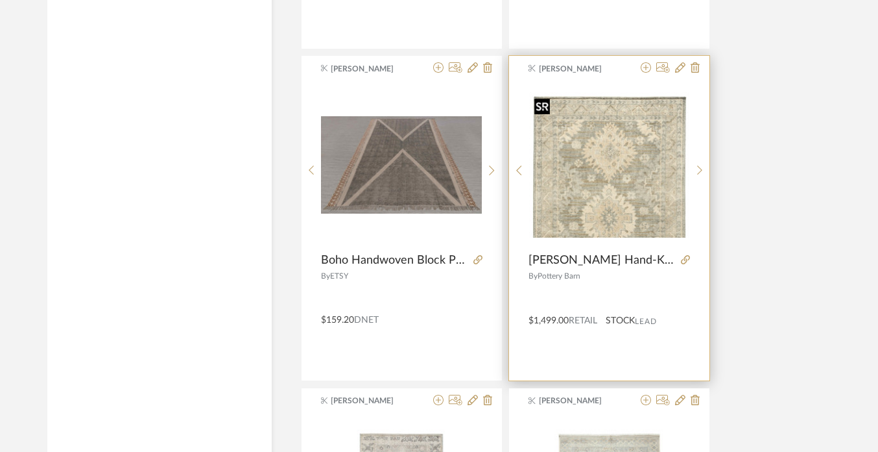
click at [620, 197] on img "0" at bounding box center [609, 164] width 161 height 145
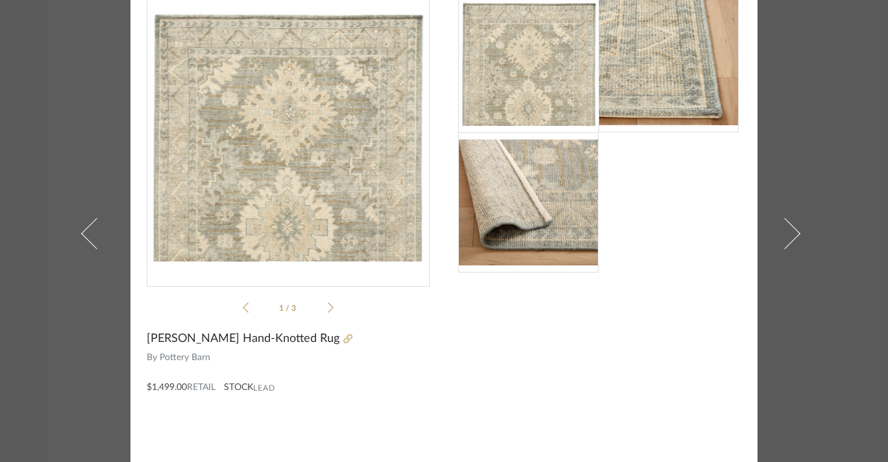
scroll to position [94, 0]
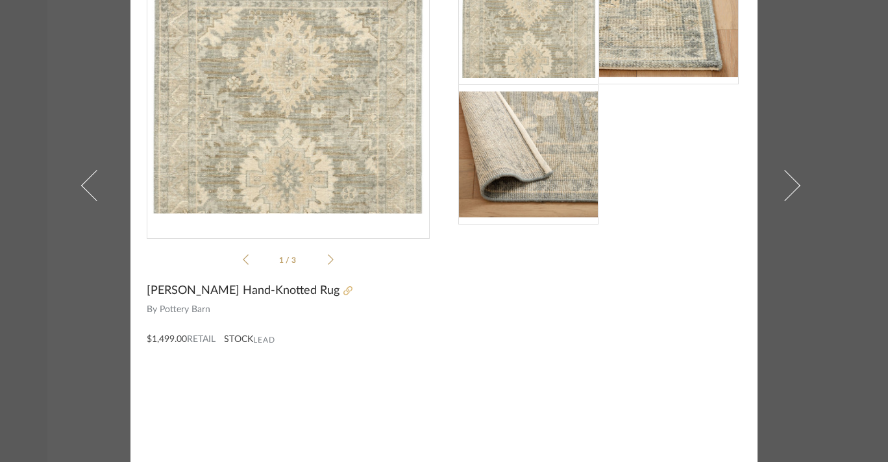
click at [343, 287] on icon at bounding box center [347, 290] width 9 height 9
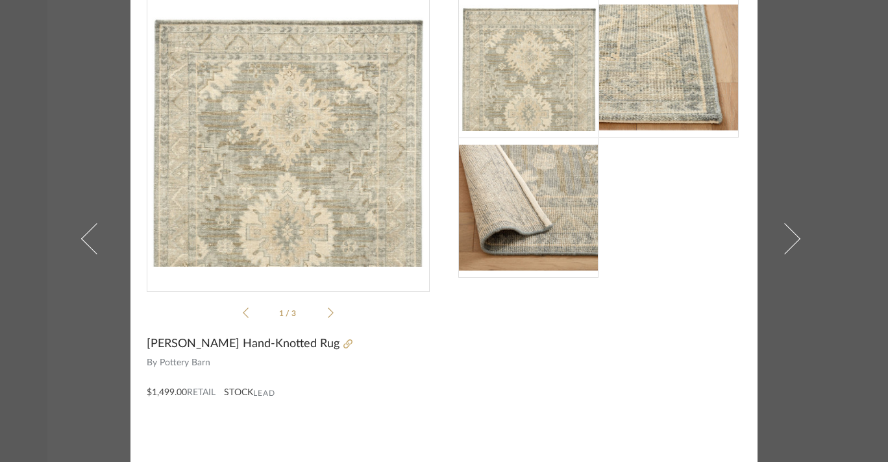
scroll to position [0, 0]
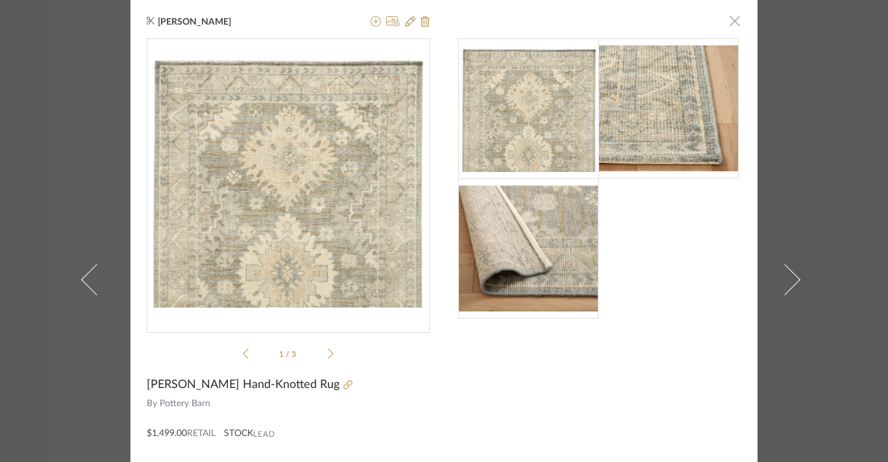
click at [731, 21] on span "button" at bounding box center [734, 21] width 26 height 26
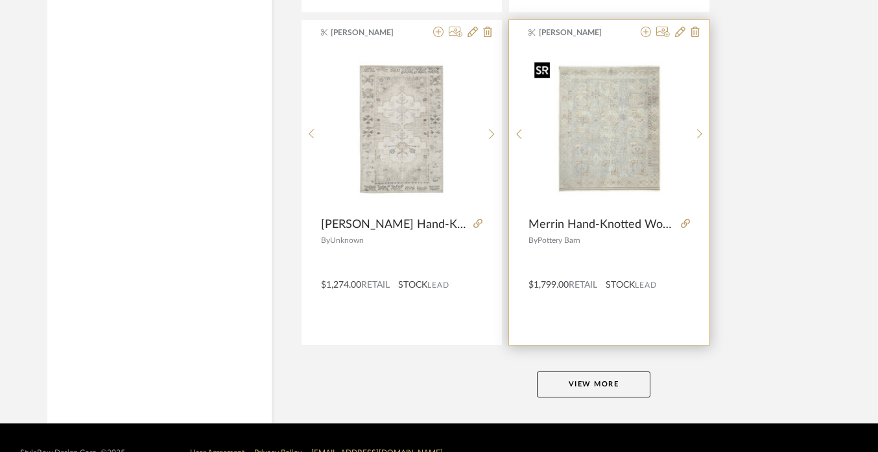
scroll to position [9901, 1]
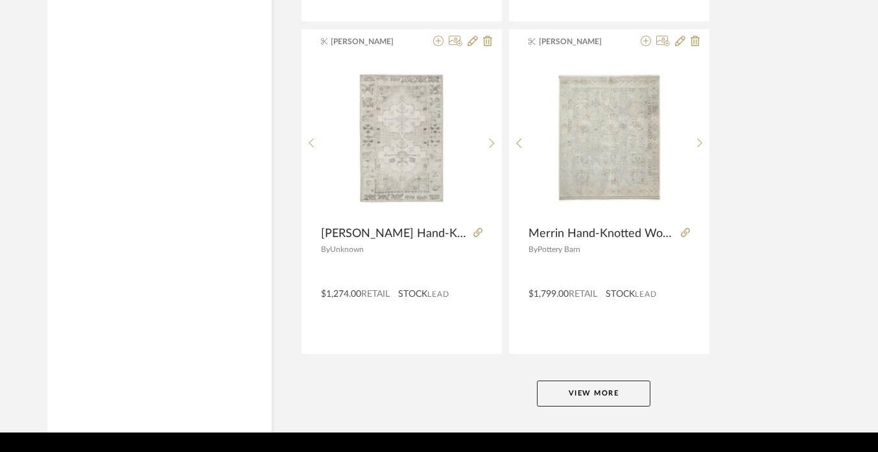
click at [602, 396] on button "View More" at bounding box center [594, 393] width 114 height 26
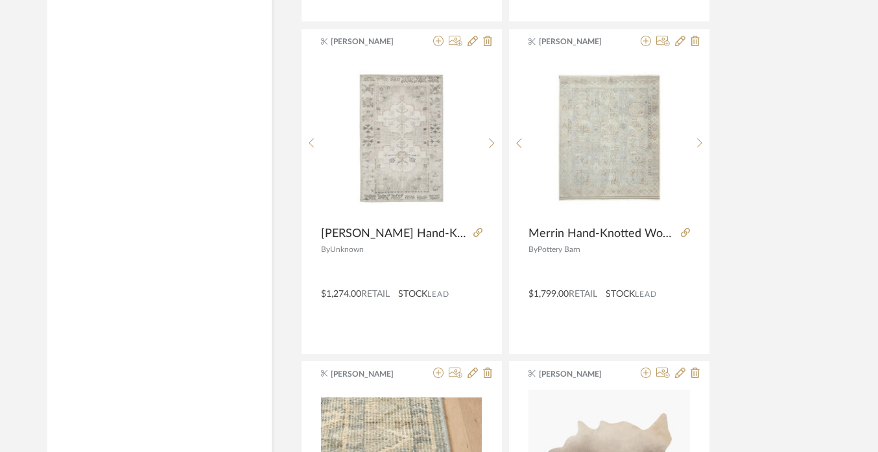
scroll to position [10111, 1]
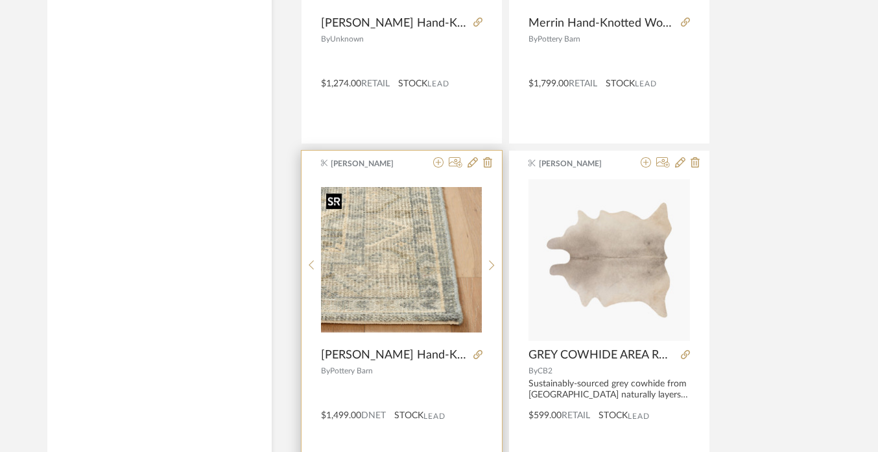
click at [378, 261] on div at bounding box center [401, 264] width 161 height 173
click at [474, 352] on icon at bounding box center [478, 354] width 9 height 9
click at [439, 164] on icon at bounding box center [438, 162] width 10 height 10
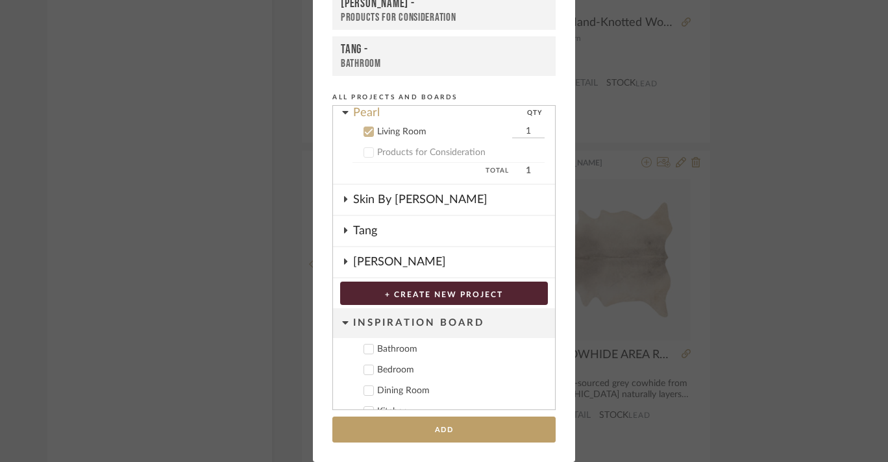
scroll to position [225, 0]
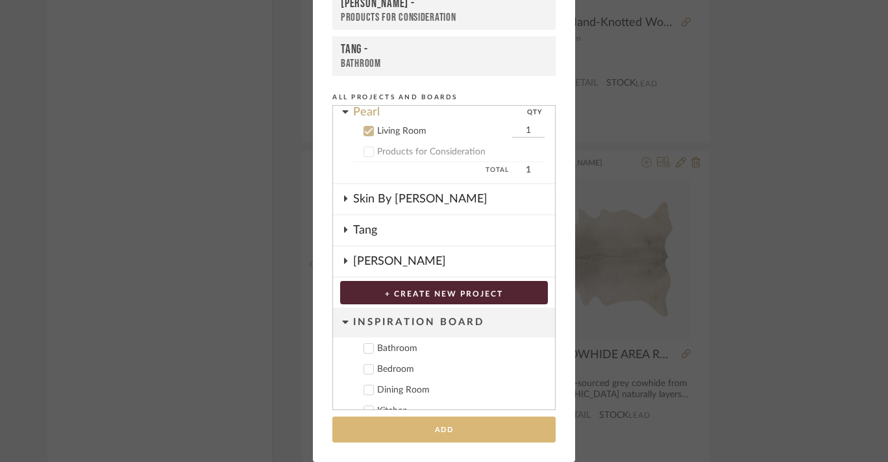
click at [447, 432] on button "Add" at bounding box center [443, 430] width 223 height 27
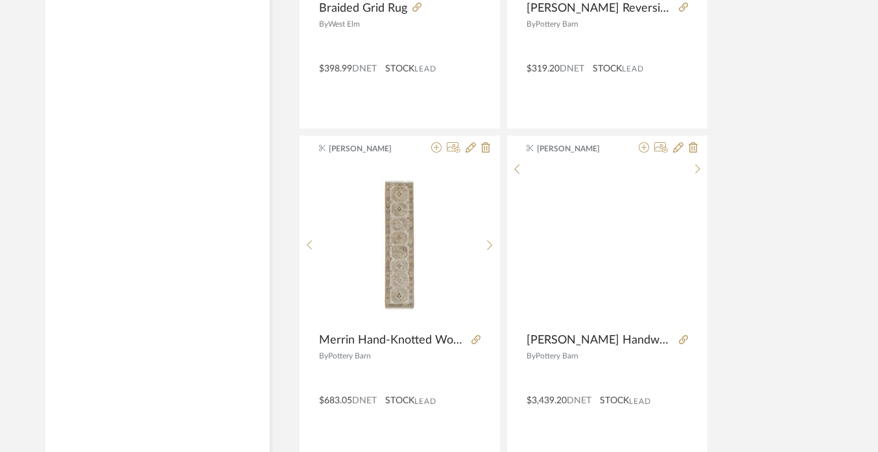
scroll to position [11516, 3]
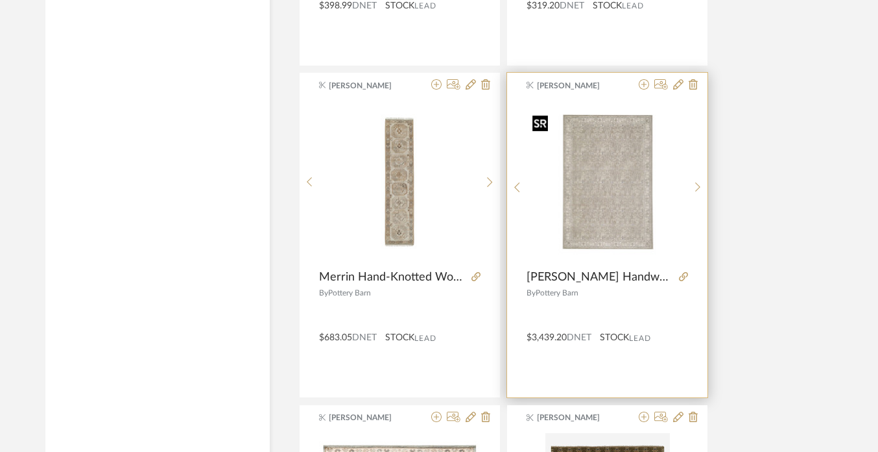
click at [606, 188] on img "0" at bounding box center [607, 181] width 161 height 145
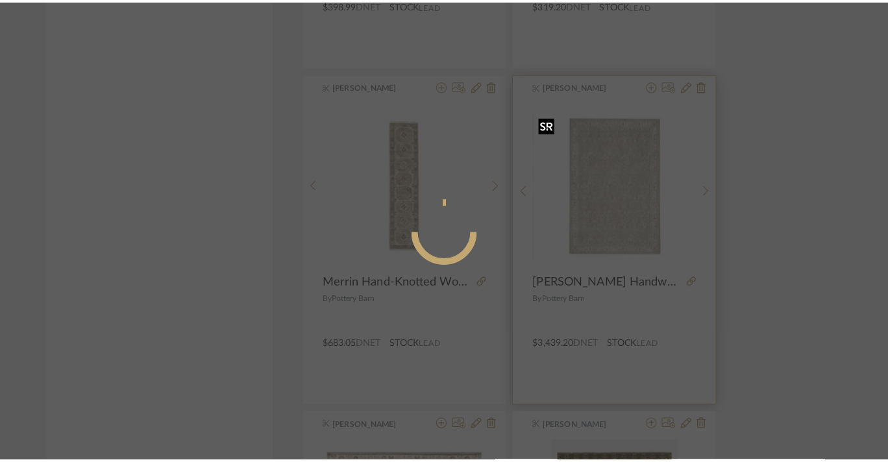
scroll to position [0, 0]
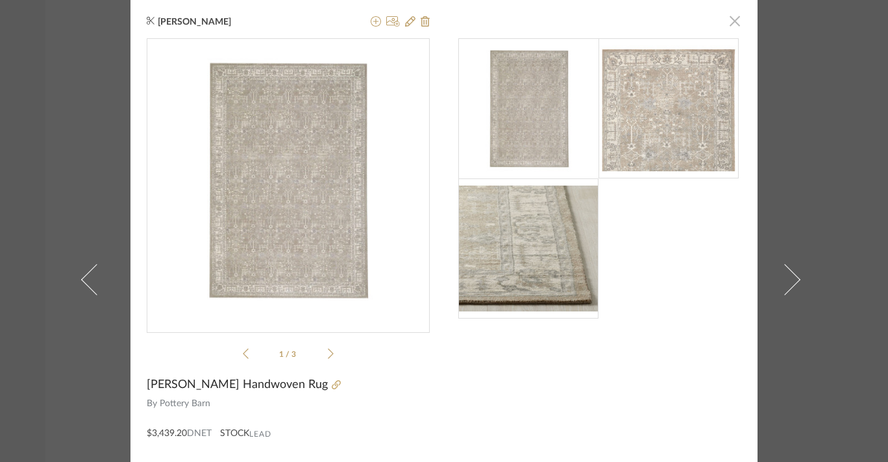
click at [729, 24] on span "button" at bounding box center [734, 21] width 26 height 26
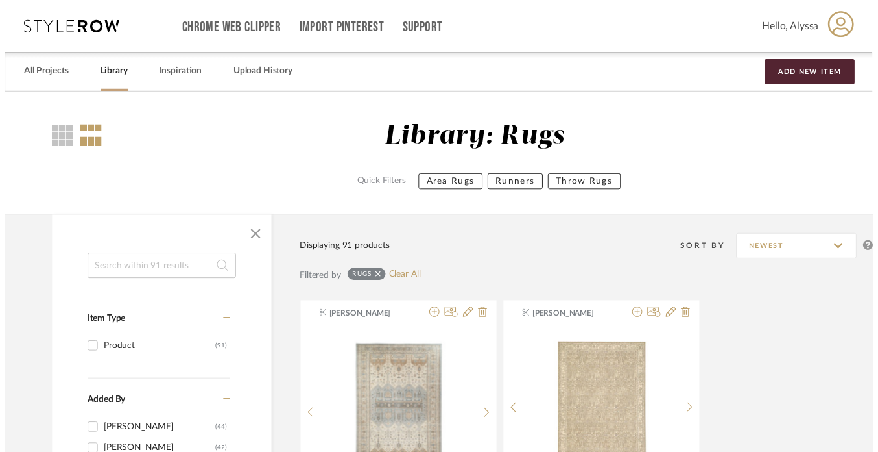
scroll to position [11516, 3]
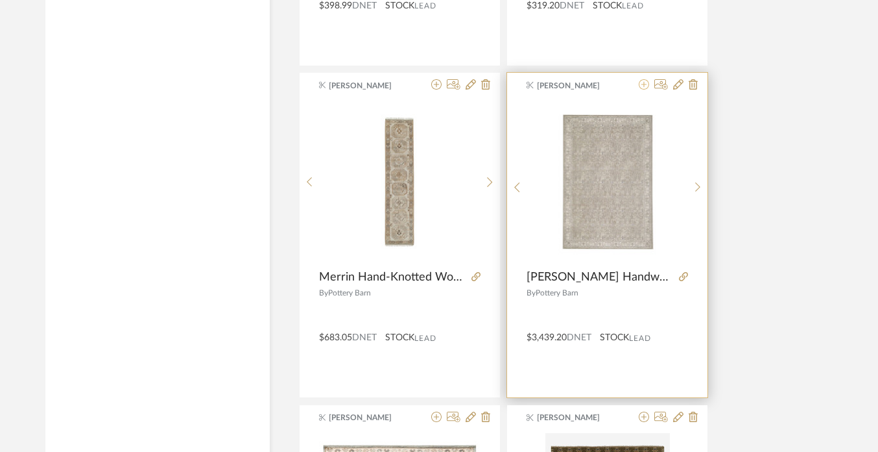
click at [642, 88] on icon at bounding box center [644, 84] width 10 height 10
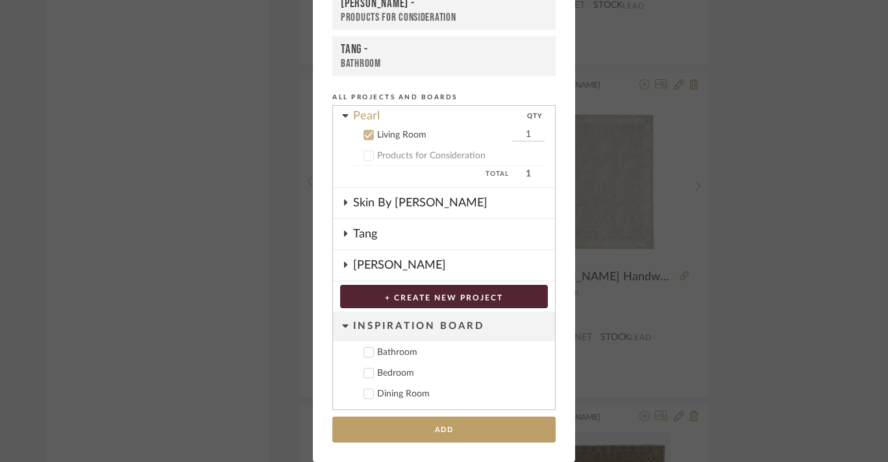
scroll to position [225, 0]
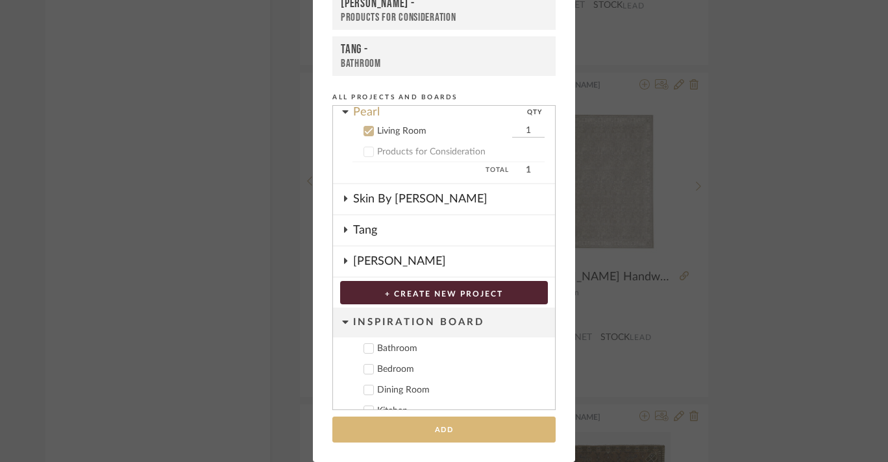
click at [448, 430] on button "Add" at bounding box center [443, 430] width 223 height 27
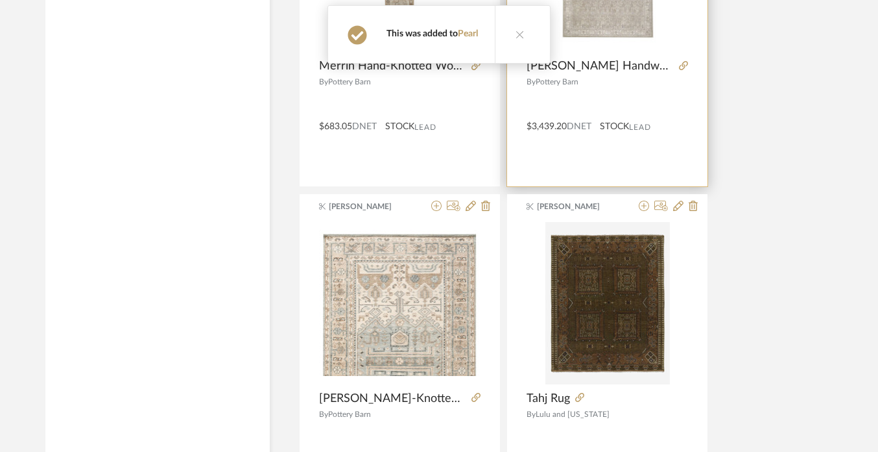
scroll to position [11849, 3]
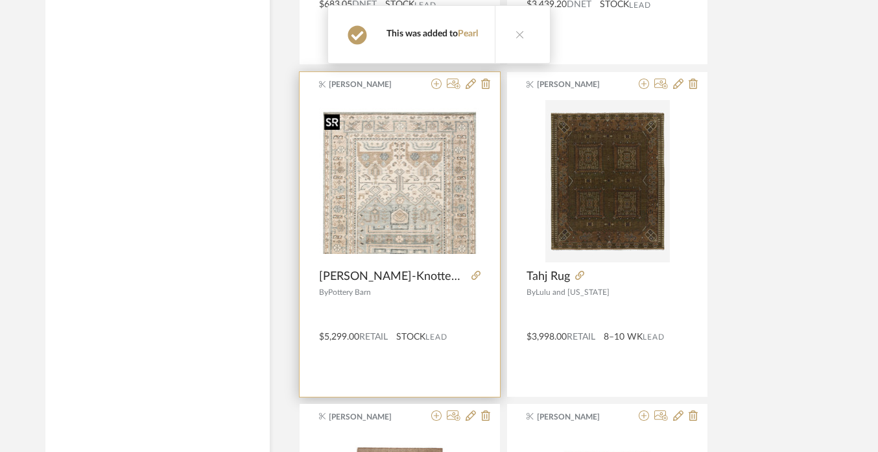
click at [444, 212] on img "0" at bounding box center [400, 180] width 162 height 145
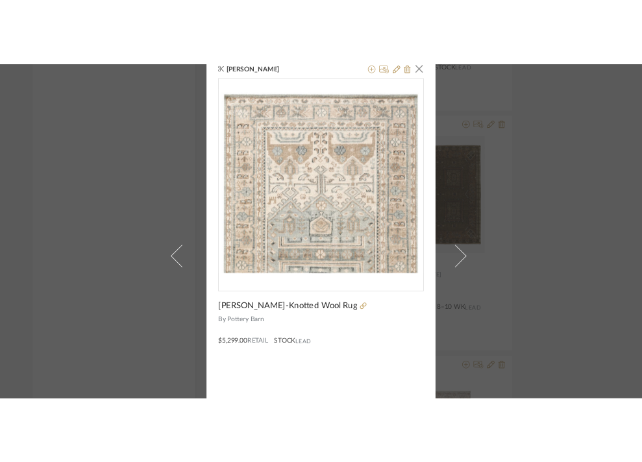
scroll to position [0, 0]
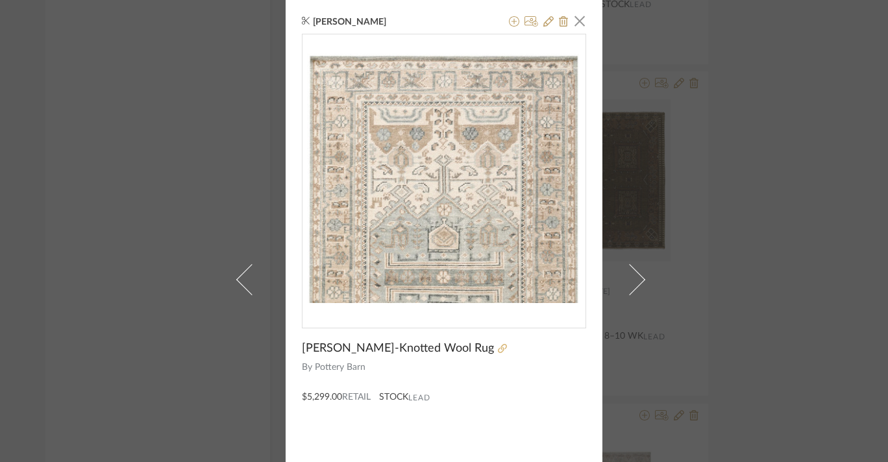
click at [498, 349] on icon at bounding box center [502, 348] width 9 height 9
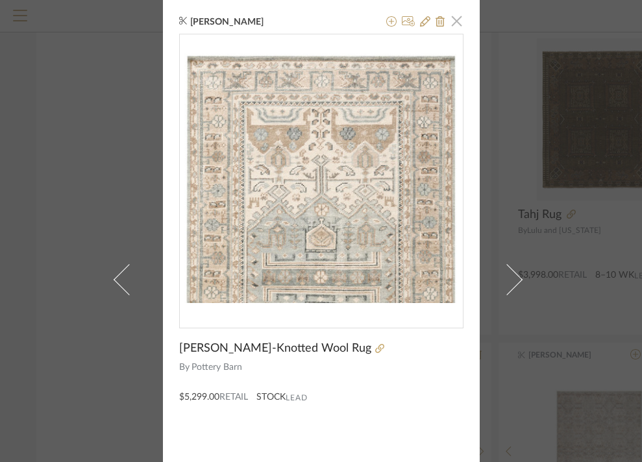
click at [449, 23] on span "button" at bounding box center [457, 21] width 26 height 26
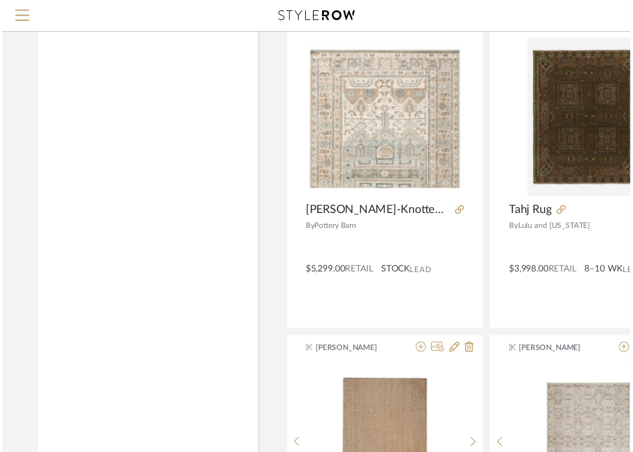
scroll to position [11849, 3]
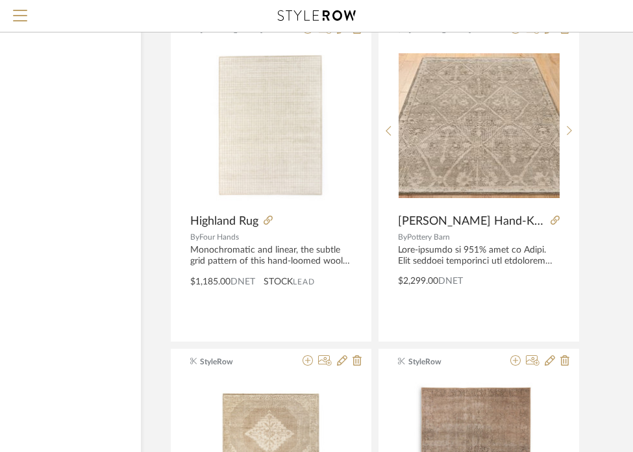
scroll to position [4542, 123]
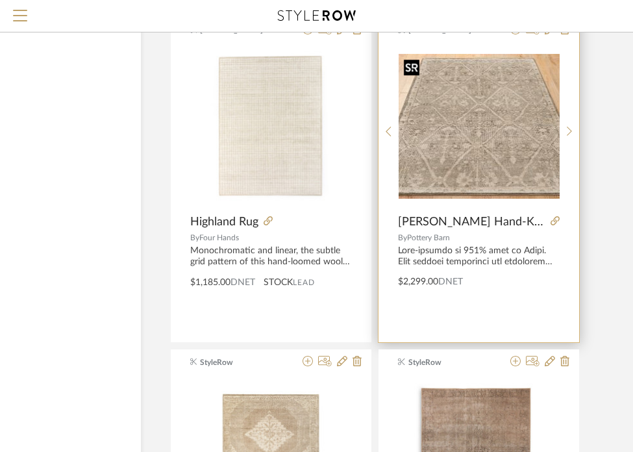
click at [487, 132] on img "0" at bounding box center [478, 126] width 161 height 145
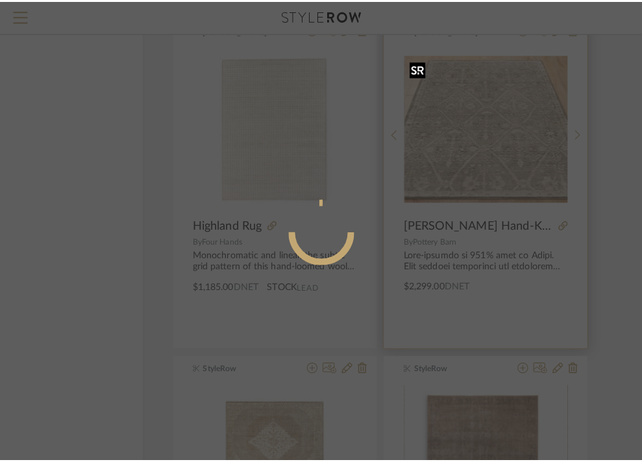
scroll to position [0, 0]
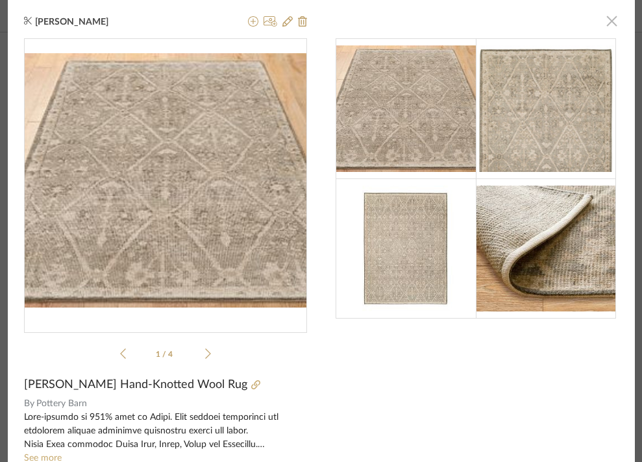
click at [609, 23] on span "button" at bounding box center [612, 21] width 26 height 26
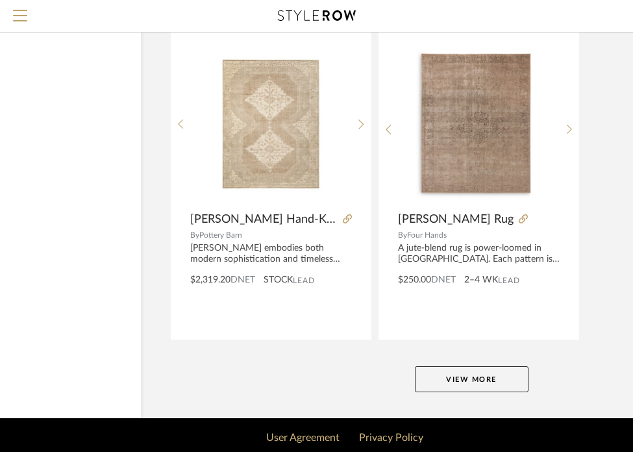
scroll to position [4913, 123]
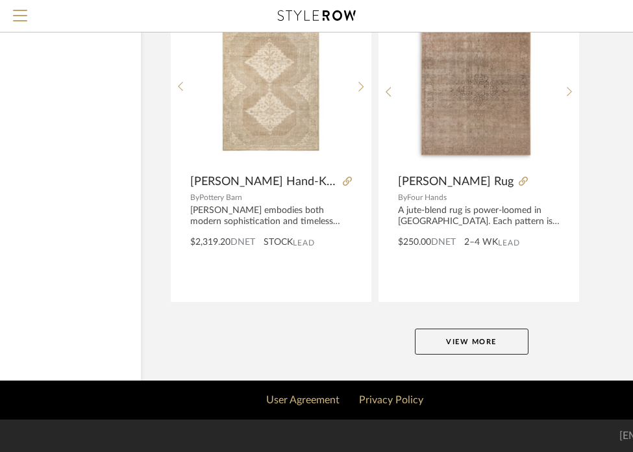
click at [474, 341] on button "View More" at bounding box center [472, 341] width 114 height 26
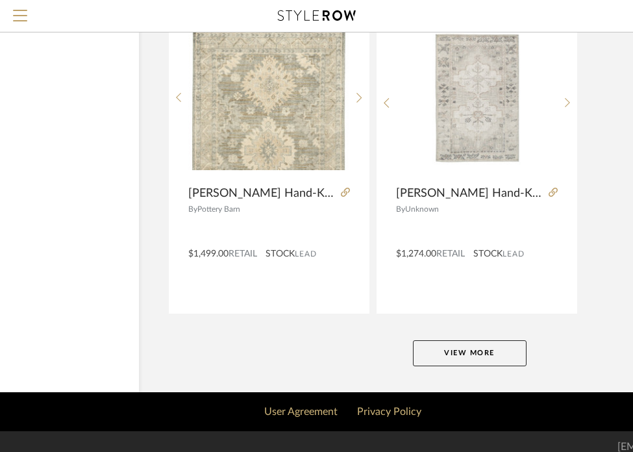
scroll to position [9891, 125]
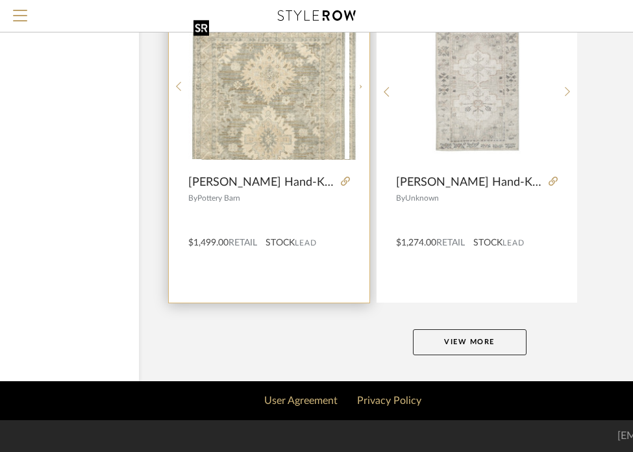
click at [241, 95] on img "0" at bounding box center [278, 87] width 162 height 146
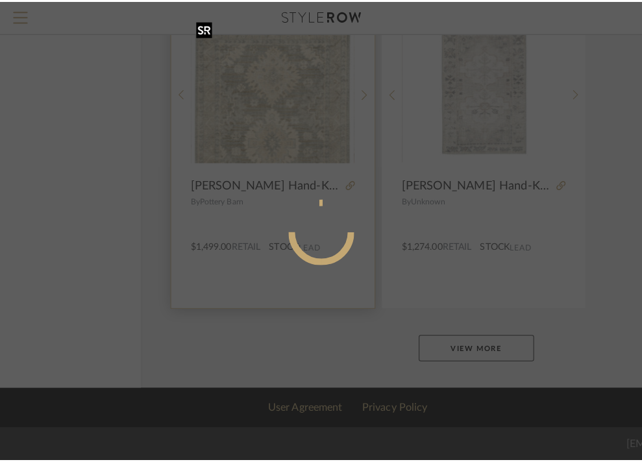
scroll to position [0, 0]
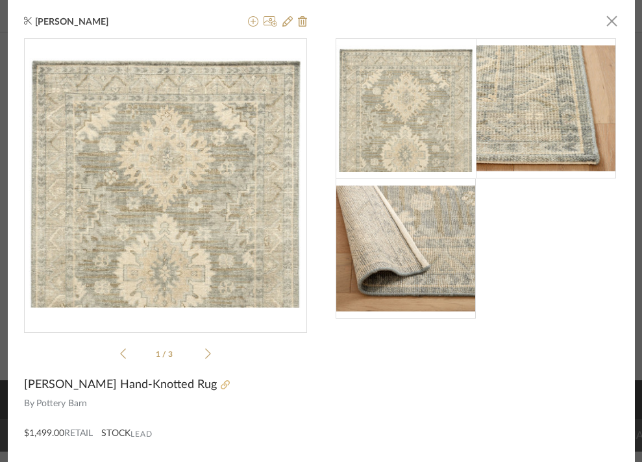
click at [221, 381] on fa-icon at bounding box center [225, 385] width 9 height 9
click at [607, 26] on span "button" at bounding box center [612, 21] width 26 height 26
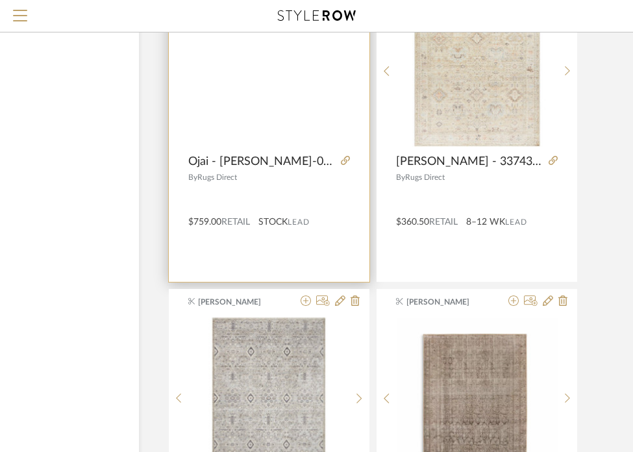
scroll to position [8580, 125]
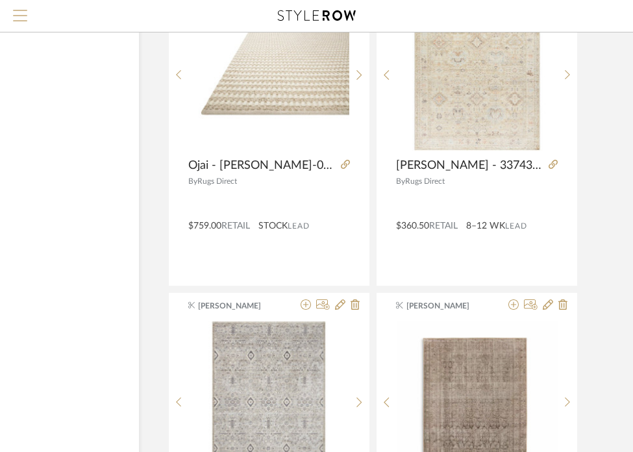
click at [23, 19] on span "Menu" at bounding box center [20, 19] width 14 height 19
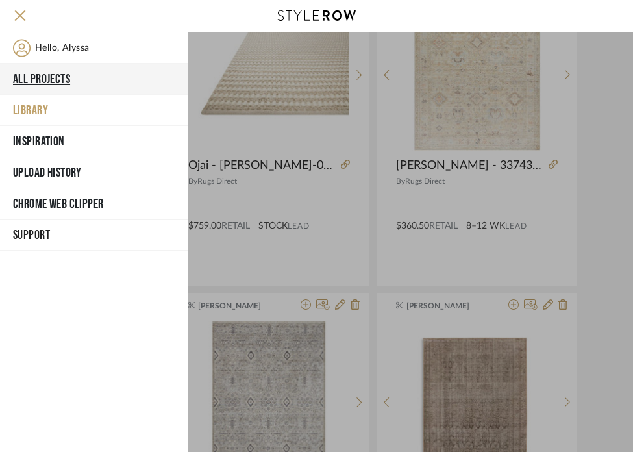
click at [62, 83] on button "All Projects" at bounding box center [94, 79] width 188 height 31
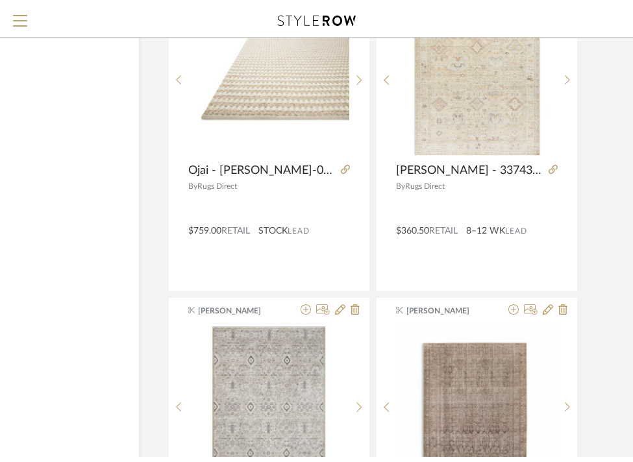
scroll to position [510, 0]
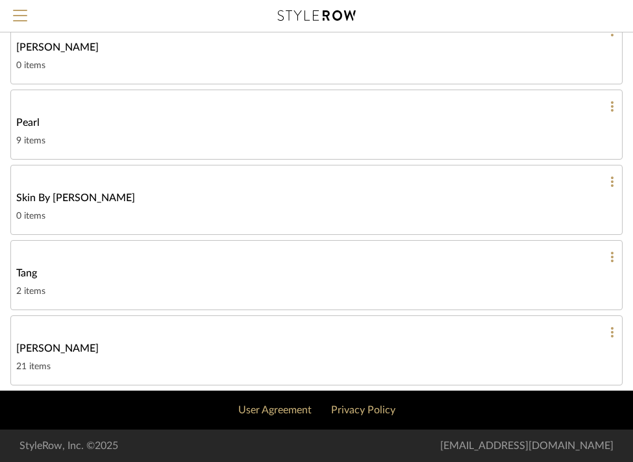
click at [66, 138] on div "9 items" at bounding box center [316, 141] width 600 height 16
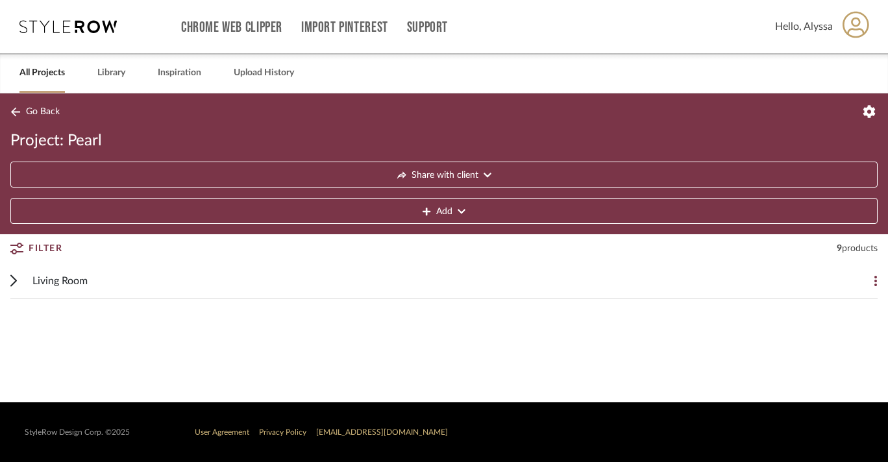
click at [74, 282] on span "Living Room" at bounding box center [59, 281] width 55 height 16
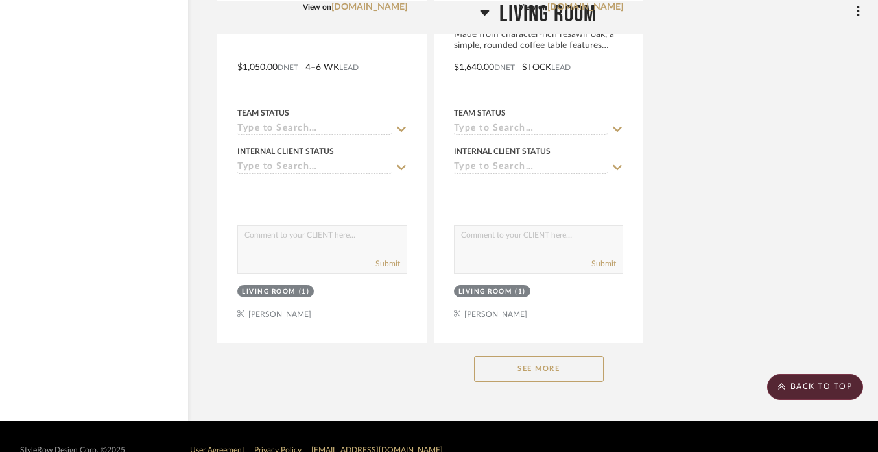
scroll to position [1730, 56]
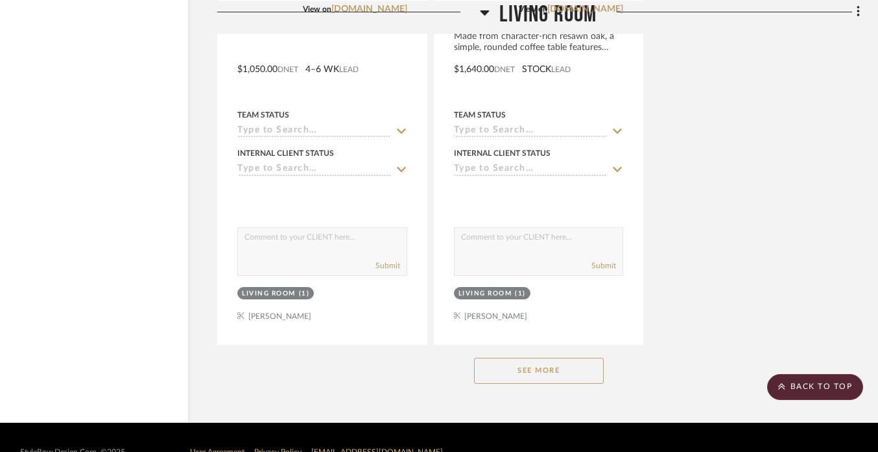
click at [564, 381] on button "See More" at bounding box center [539, 370] width 130 height 26
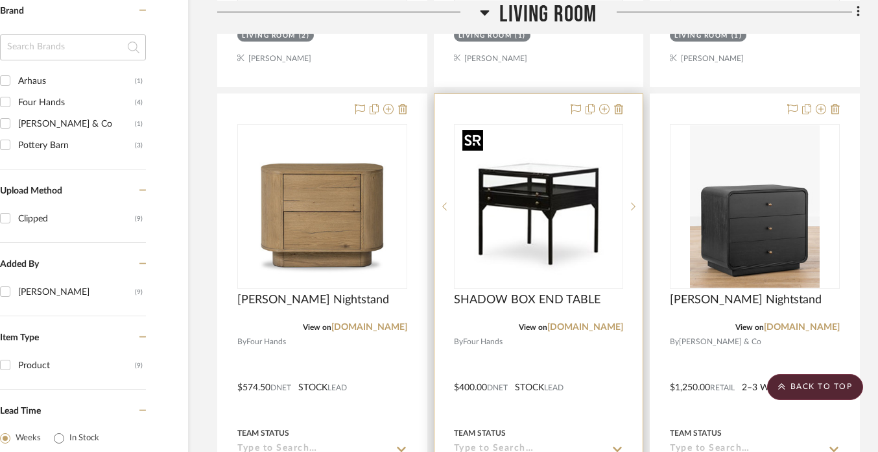
scroll to position [853, 56]
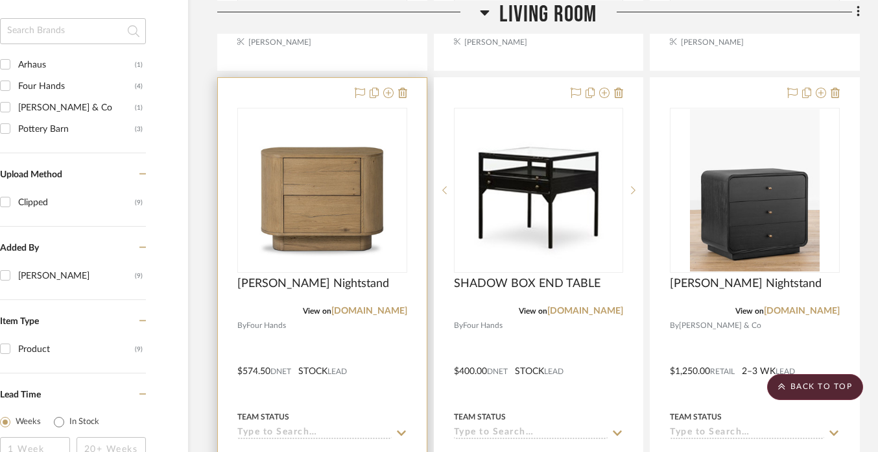
click at [409, 93] on div at bounding box center [322, 362] width 209 height 568
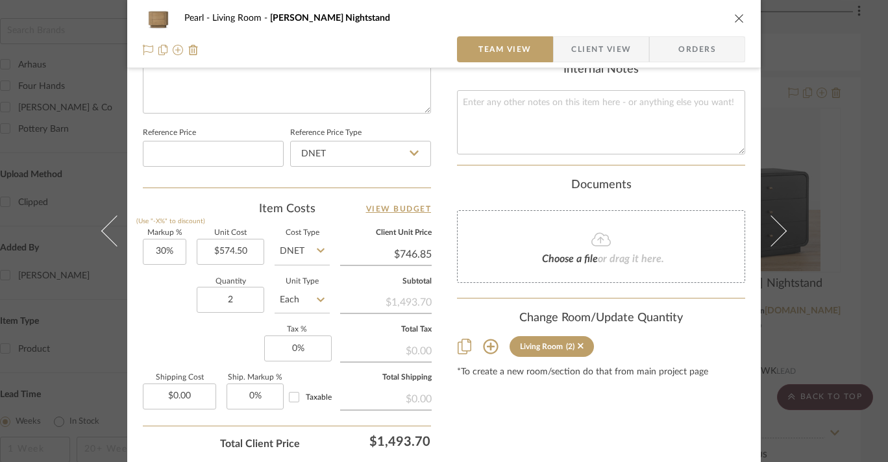
scroll to position [744, 0]
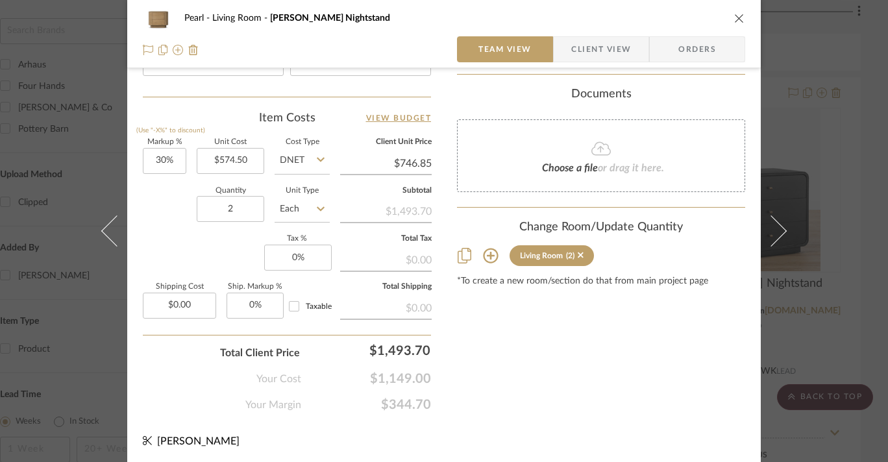
click at [736, 17] on icon "close" at bounding box center [739, 18] width 10 height 10
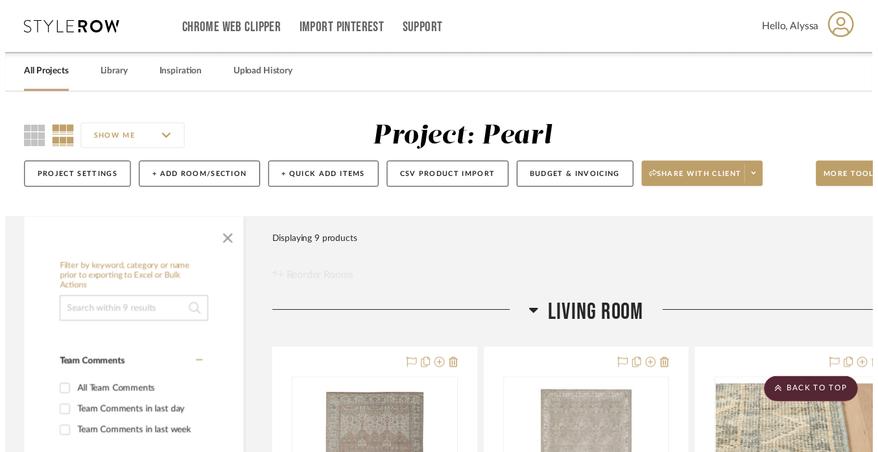
scroll to position [853, 56]
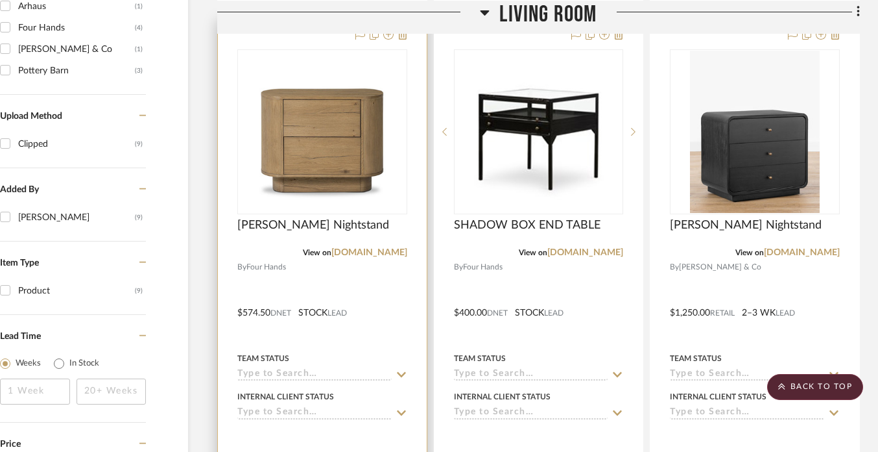
click at [409, 38] on div at bounding box center [322, 303] width 209 height 568
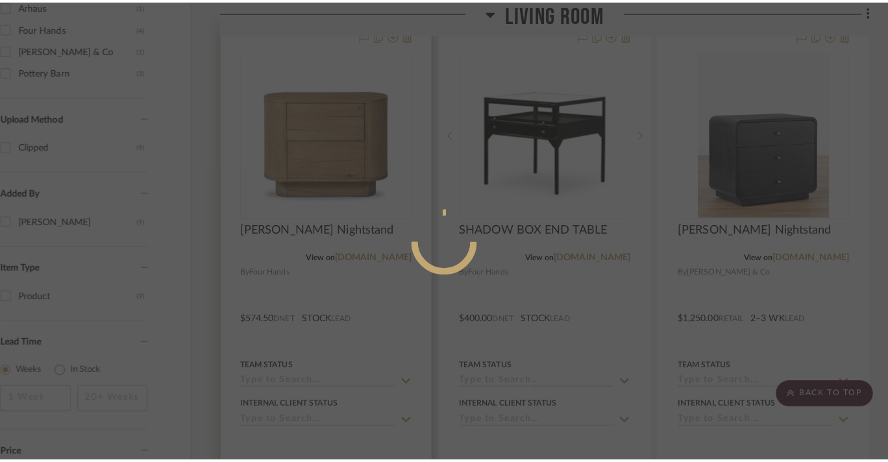
scroll to position [0, 0]
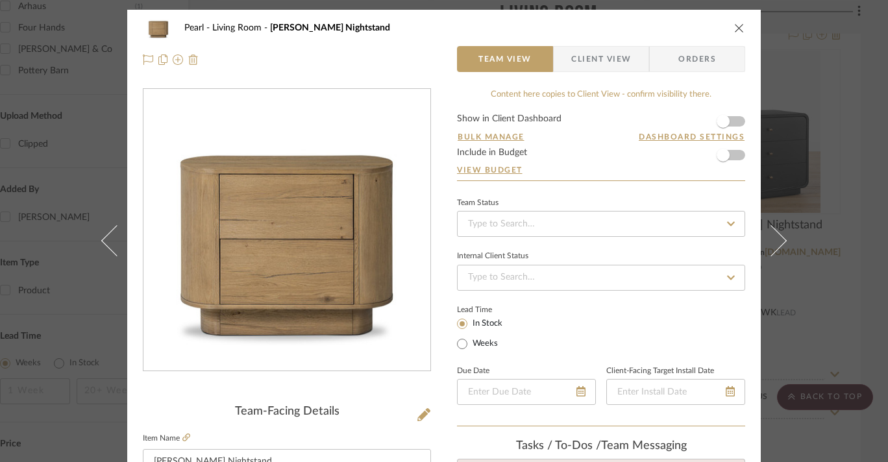
click at [189, 60] on img at bounding box center [193, 59] width 10 height 10
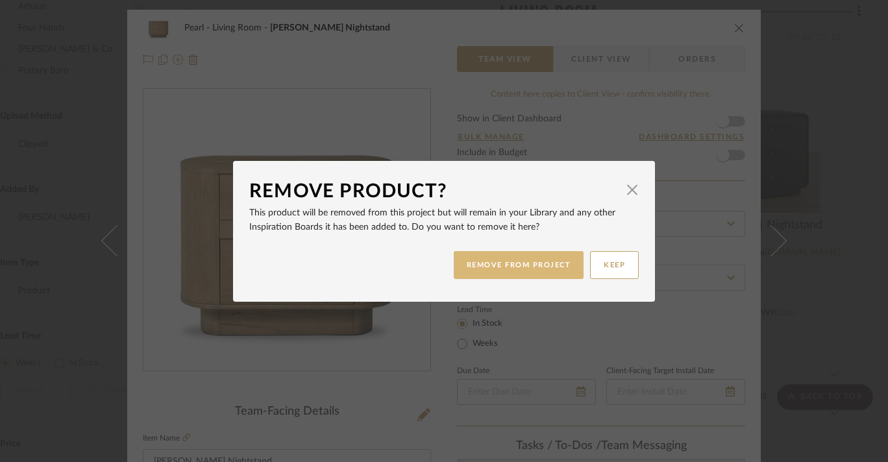
click at [562, 261] on button "REMOVE FROM PROJECT" at bounding box center [519, 265] width 130 height 28
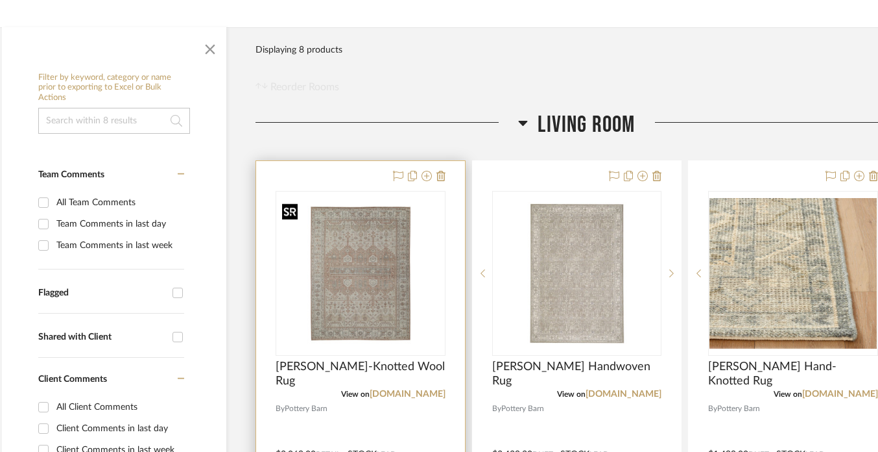
scroll to position [0, 18]
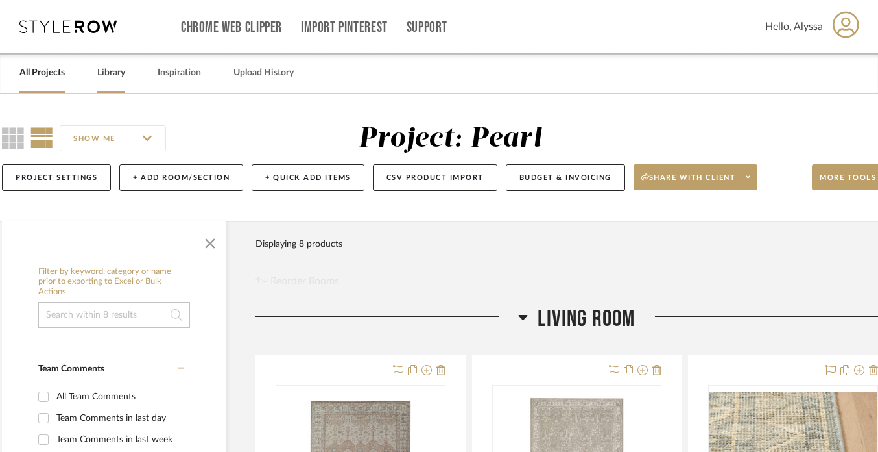
click at [121, 71] on link "Library" at bounding box center [111, 73] width 28 height 18
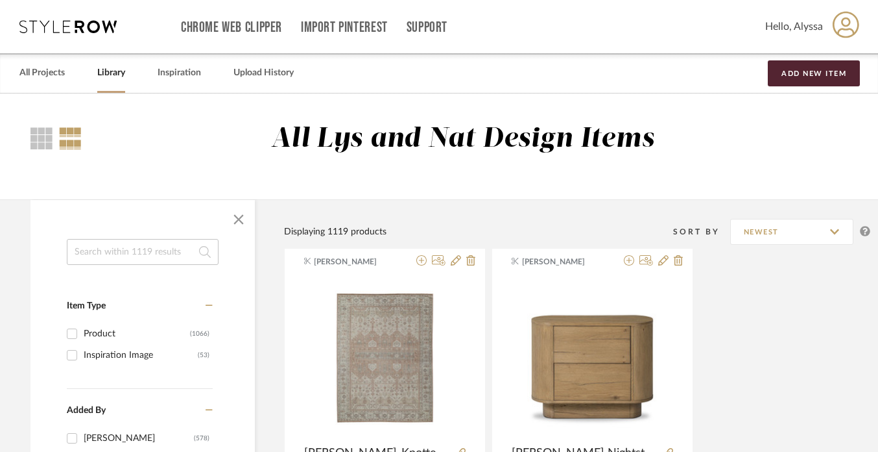
click at [122, 261] on input at bounding box center [143, 252] width 152 height 26
type input "[PERSON_NAME]"
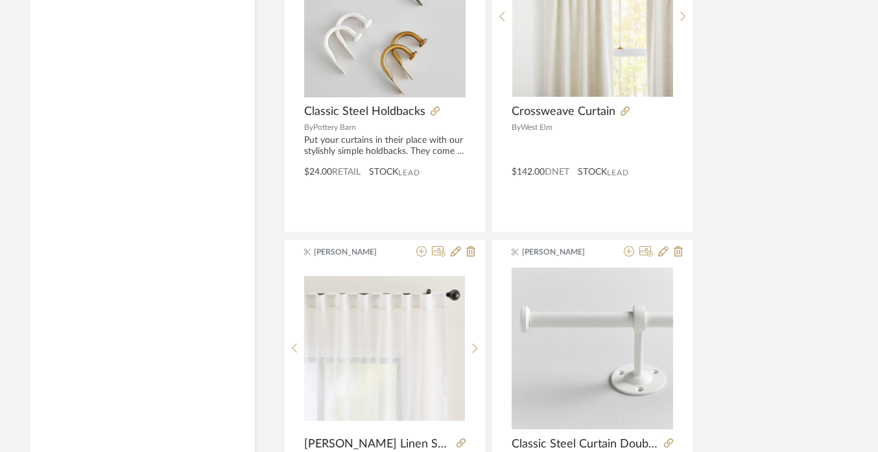
scroll to position [1376, 18]
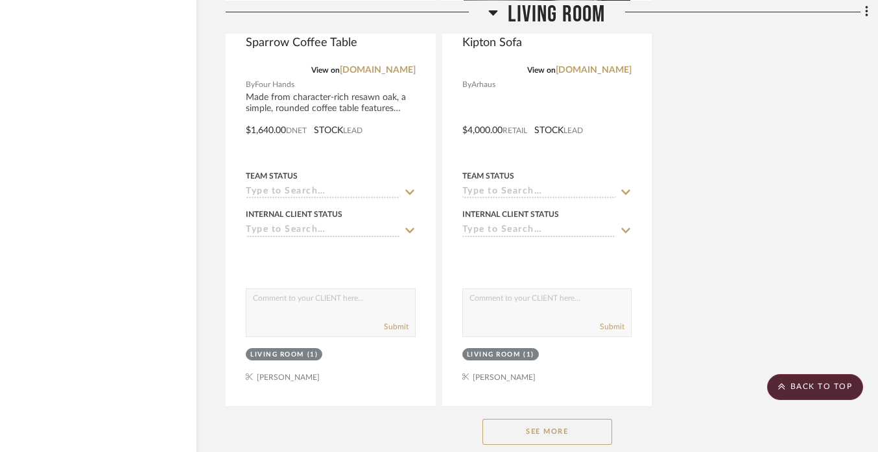
scroll to position [1758, 47]
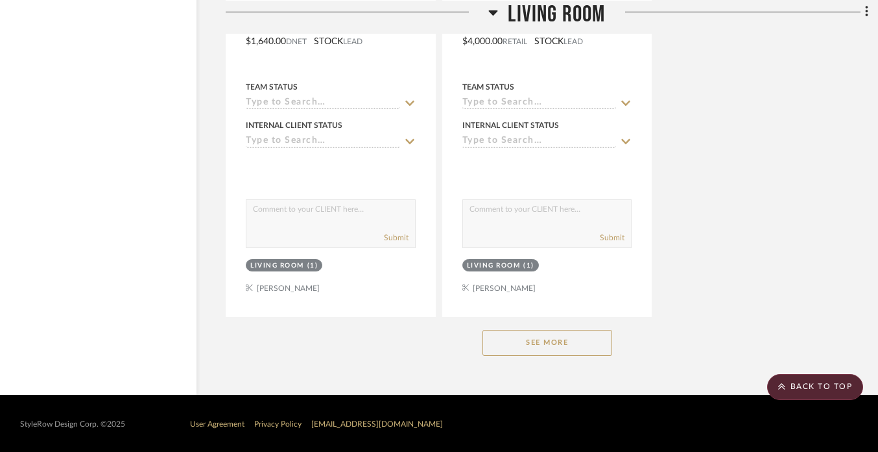
click at [559, 341] on button "See More" at bounding box center [548, 343] width 130 height 26
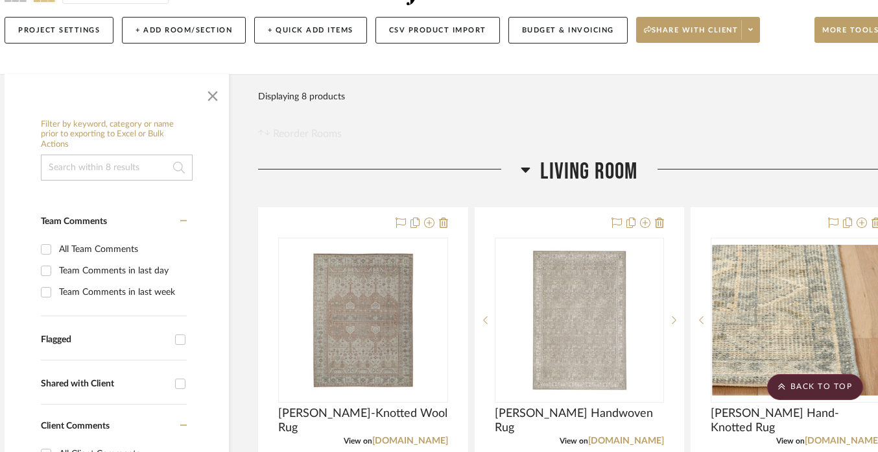
scroll to position [0, 15]
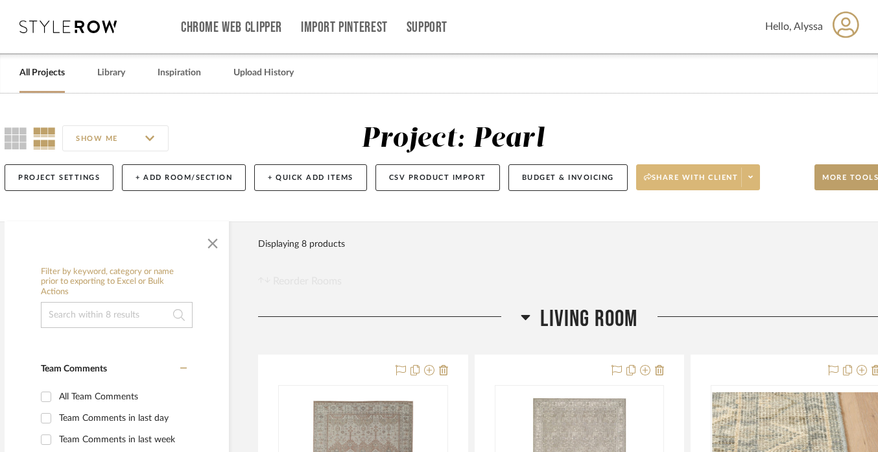
click at [694, 180] on span "Share with client" at bounding box center [691, 182] width 95 height 19
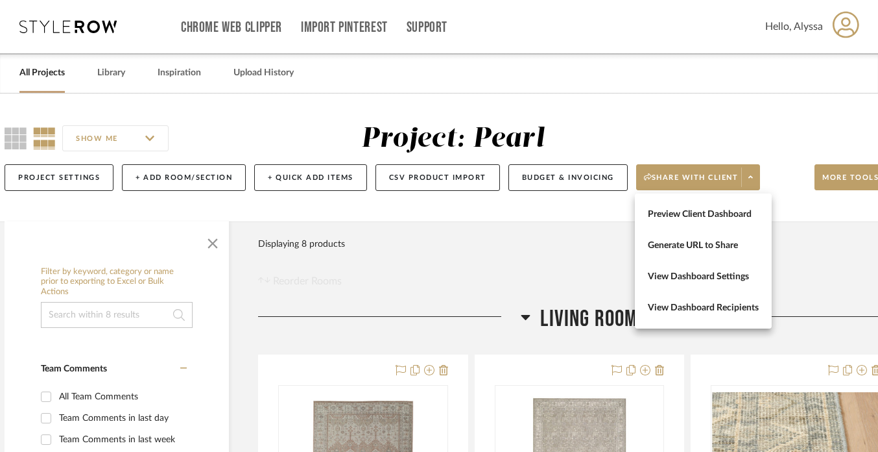
click at [753, 181] on div at bounding box center [439, 226] width 878 height 452
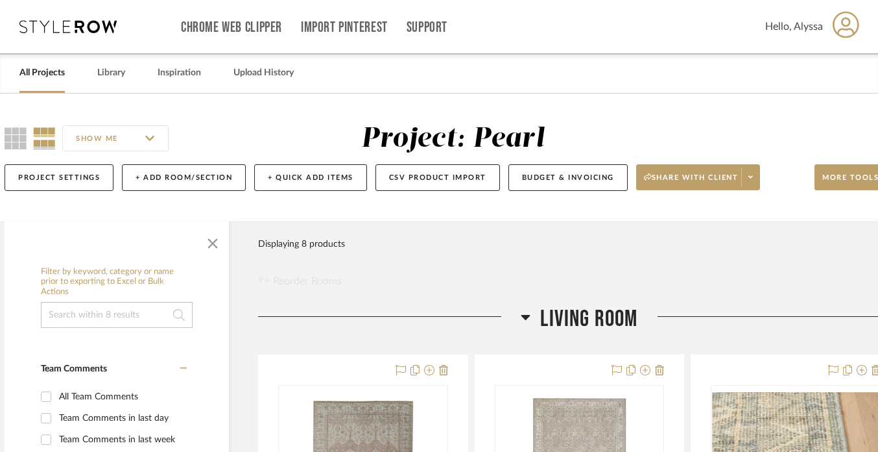
click at [753, 180] on icon at bounding box center [751, 176] width 5 height 7
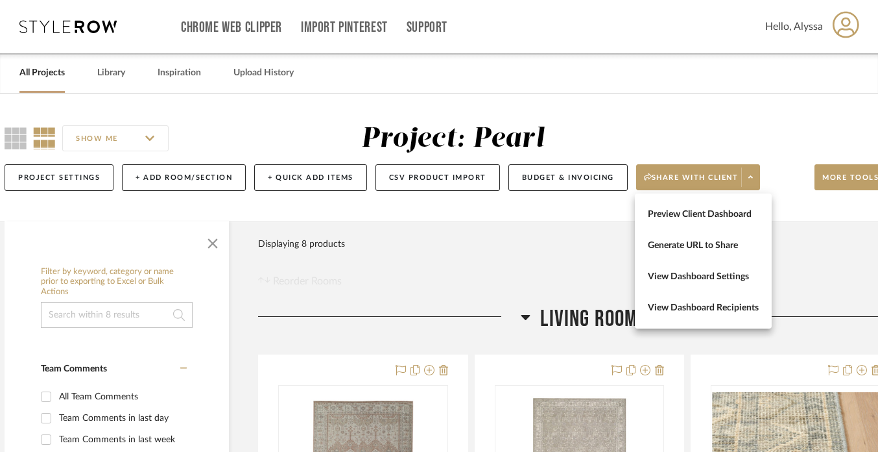
click at [703, 176] on div at bounding box center [439, 226] width 878 height 452
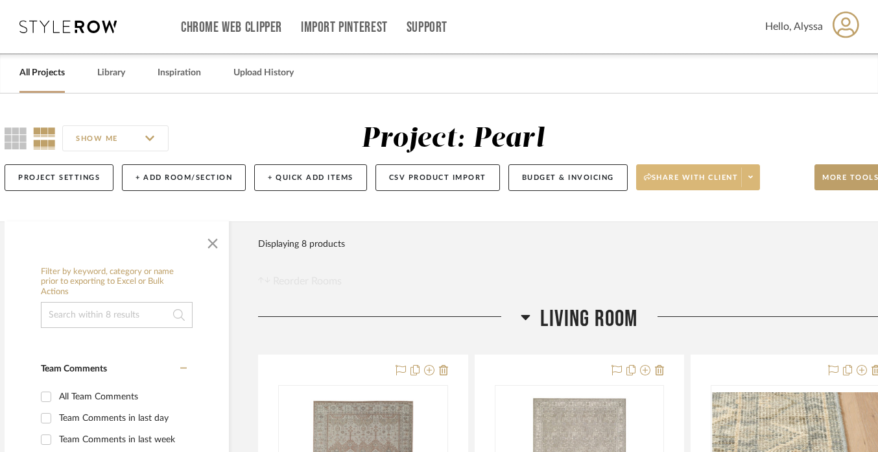
click at [651, 169] on button "Share with client" at bounding box center [698, 177] width 125 height 26
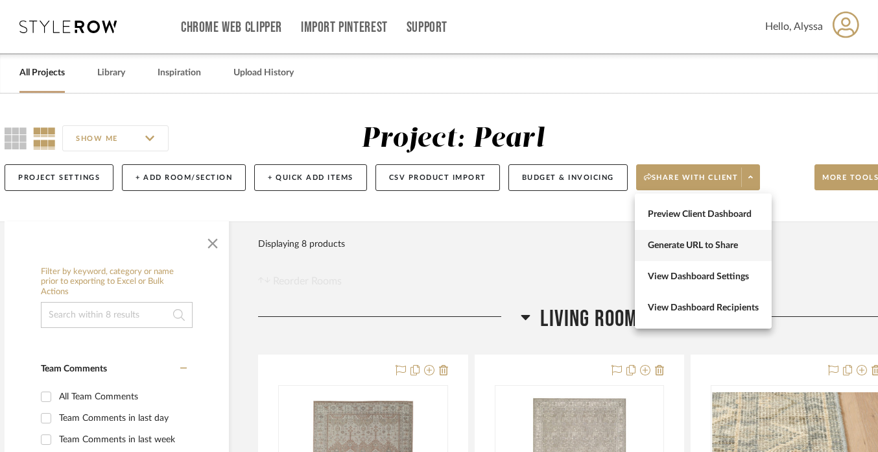
click at [704, 241] on span "Generate URL to Share" at bounding box center [703, 245] width 111 height 11
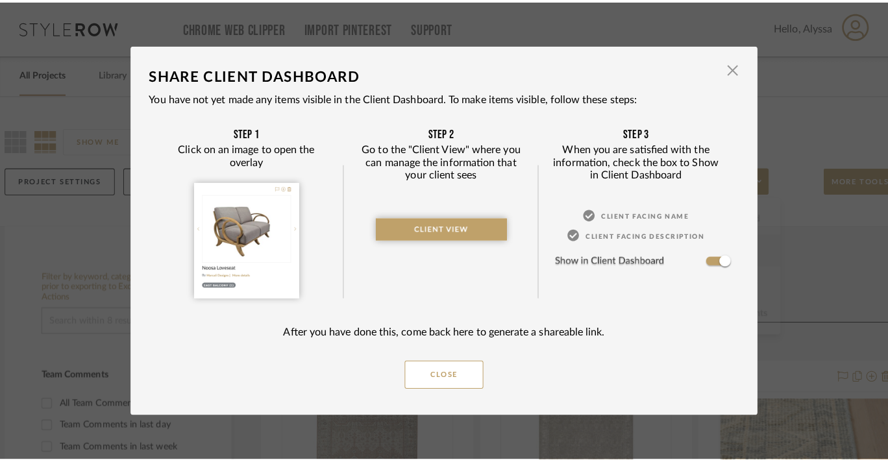
scroll to position [0, 0]
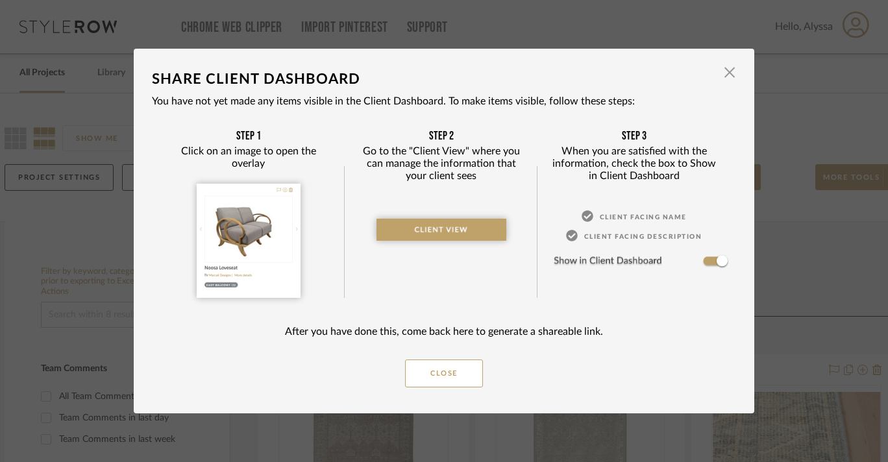
click at [440, 236] on img at bounding box center [441, 230] width 130 height 23
click at [457, 220] on img at bounding box center [441, 230] width 130 height 23
click at [729, 71] on span "button" at bounding box center [729, 73] width 26 height 26
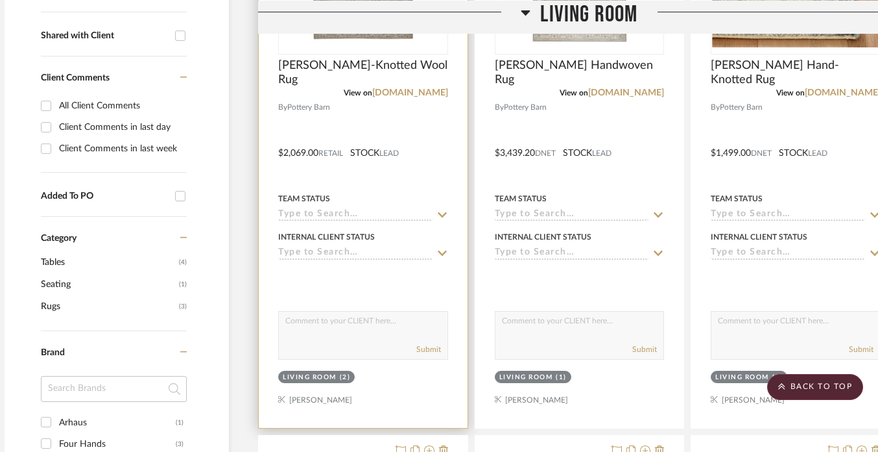
scroll to position [498, 15]
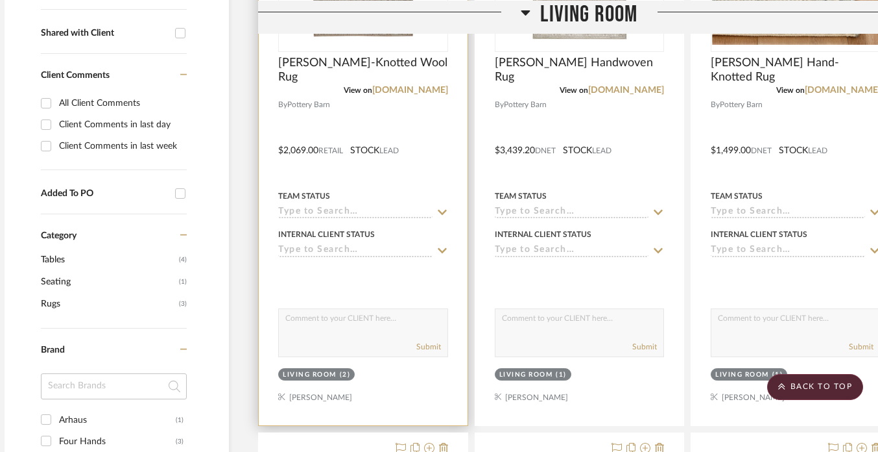
click at [437, 207] on icon at bounding box center [443, 212] width 12 height 10
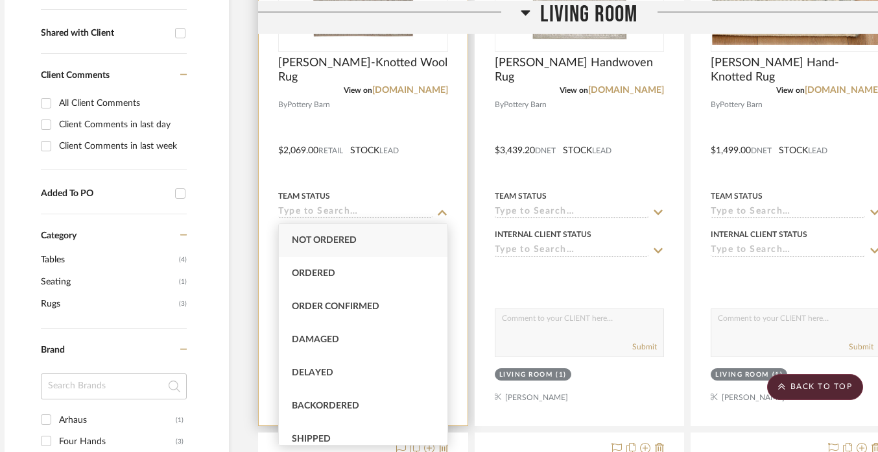
click at [438, 192] on div "Team Status" at bounding box center [363, 196] width 170 height 12
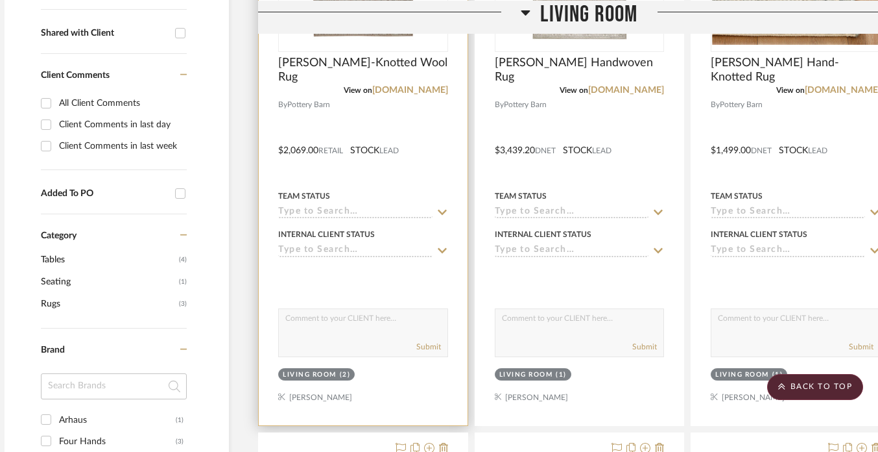
click at [442, 248] on icon at bounding box center [443, 250] width 12 height 10
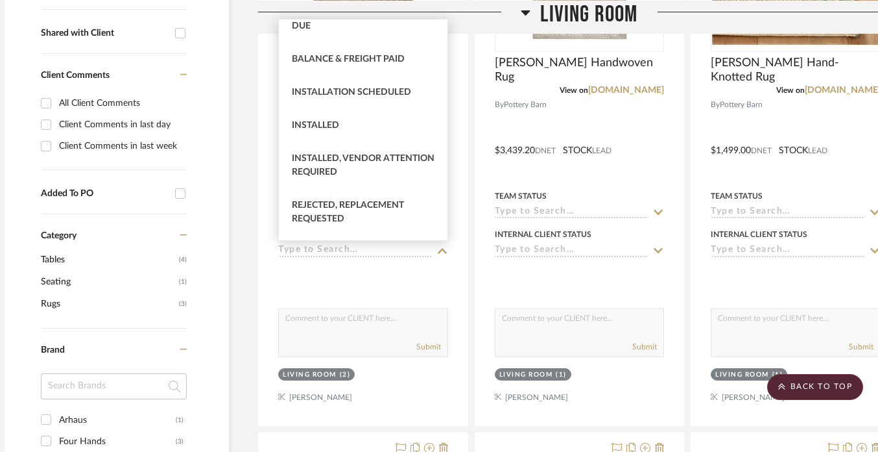
scroll to position [437, 0]
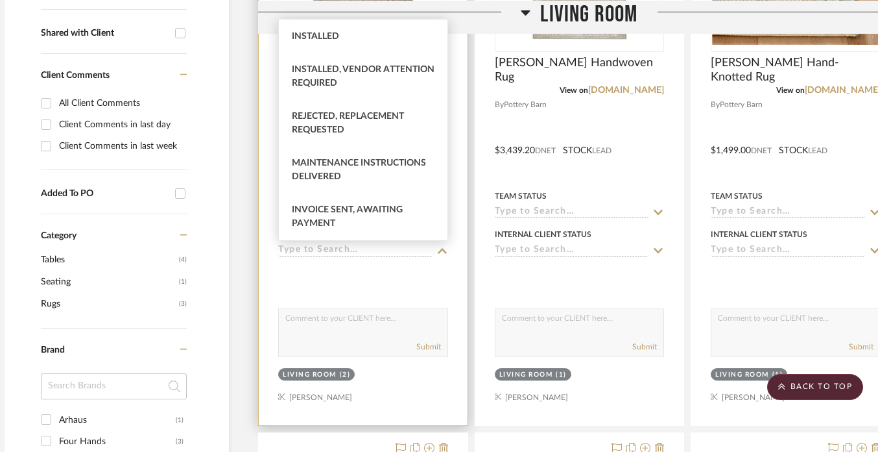
click at [387, 288] on div at bounding box center [363, 276] width 170 height 26
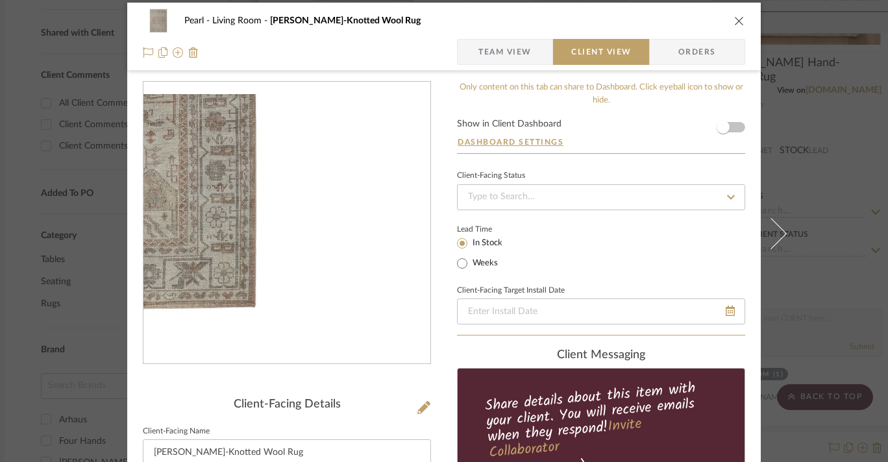
scroll to position [0, 0]
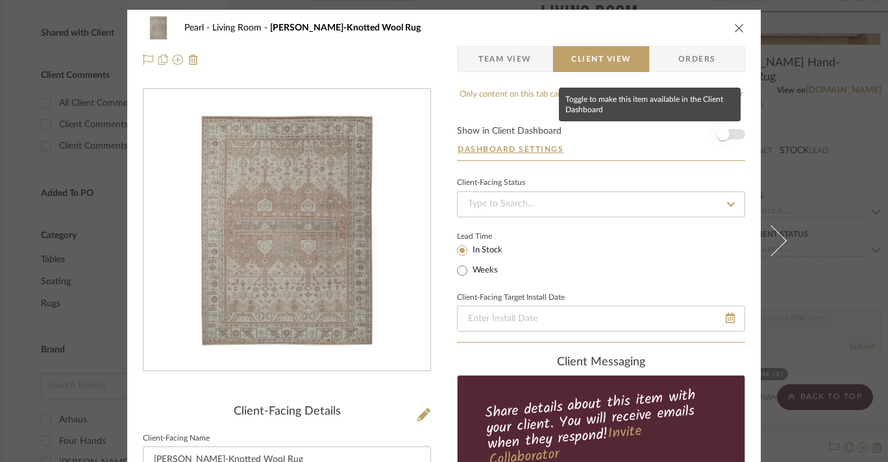
click at [728, 135] on span "button" at bounding box center [722, 134] width 29 height 29
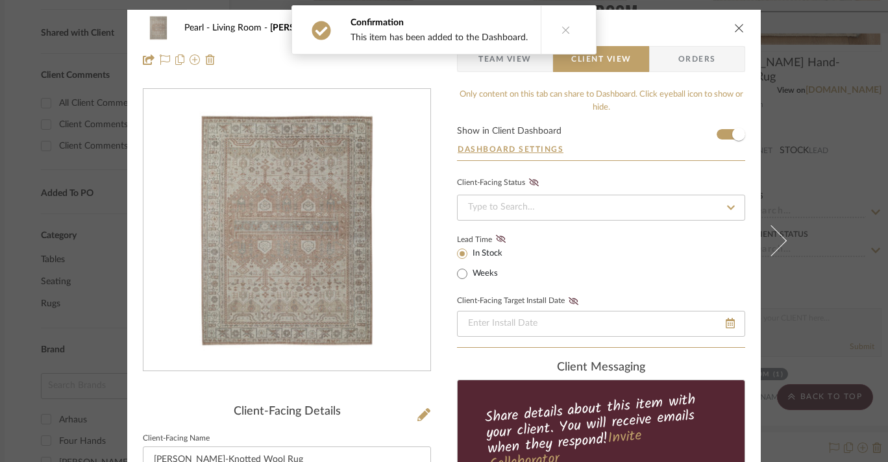
click at [736, 26] on icon "close" at bounding box center [739, 28] width 10 height 10
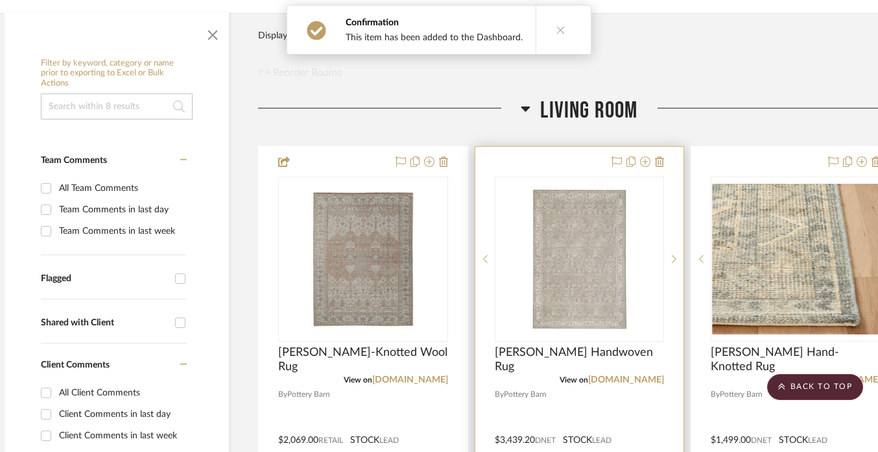
scroll to position [213, 15]
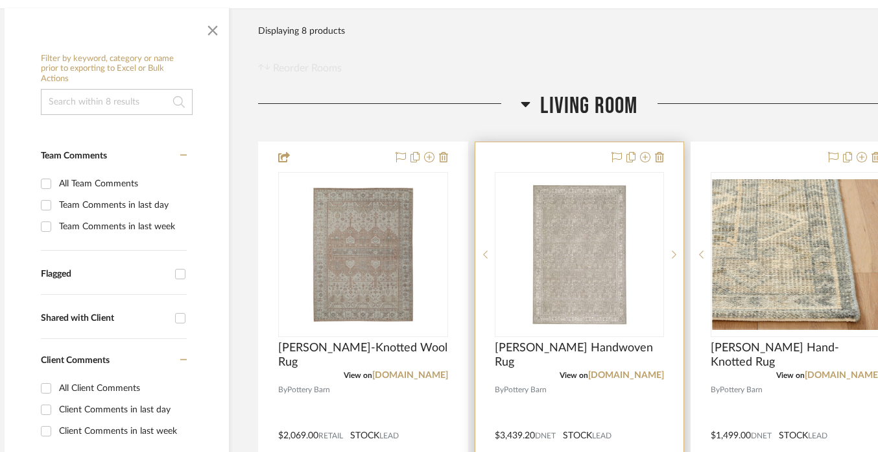
click at [664, 155] on div at bounding box center [580, 426] width 209 height 568
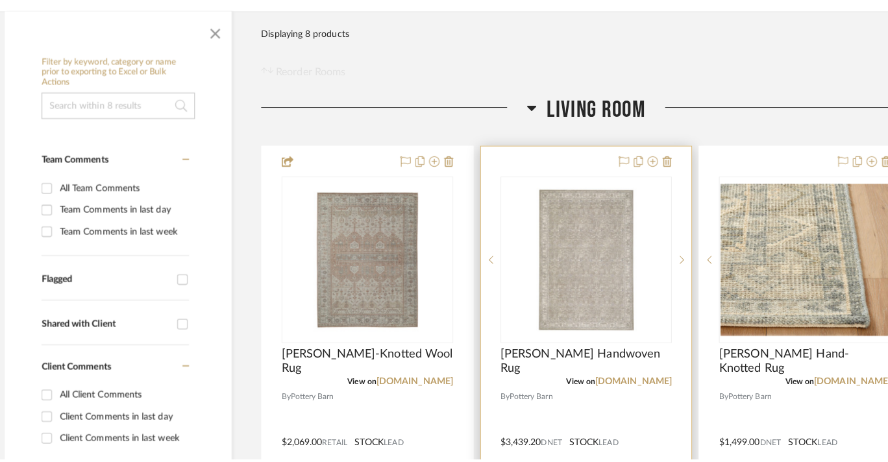
scroll to position [0, 0]
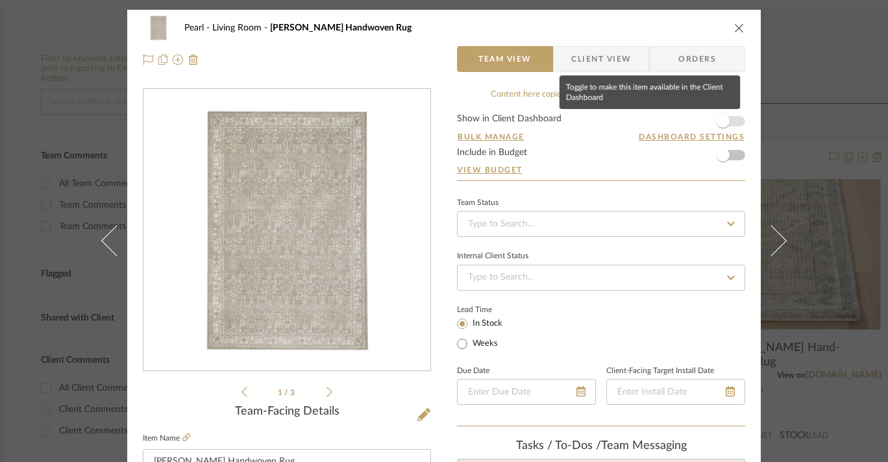
click at [727, 123] on span "button" at bounding box center [722, 121] width 29 height 29
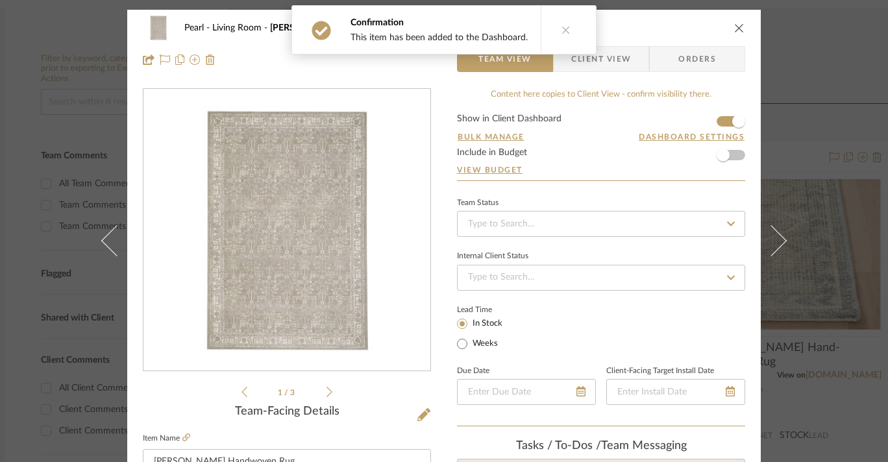
click at [734, 27] on icon "close" at bounding box center [739, 28] width 10 height 10
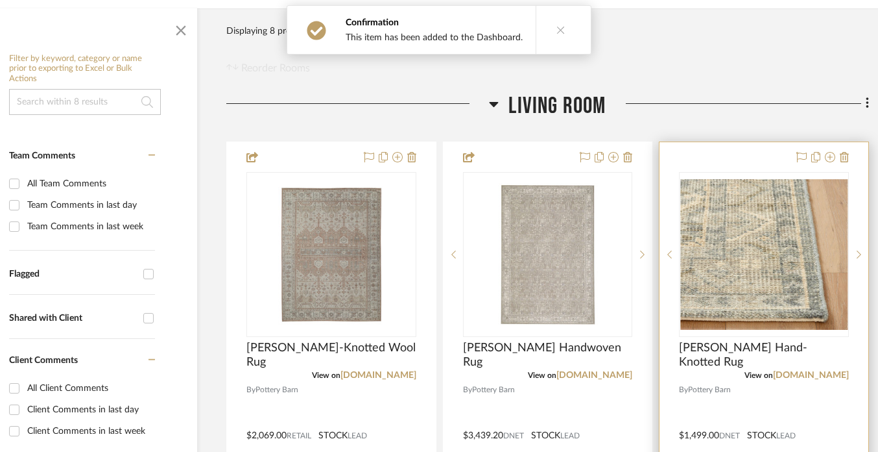
scroll to position [213, 56]
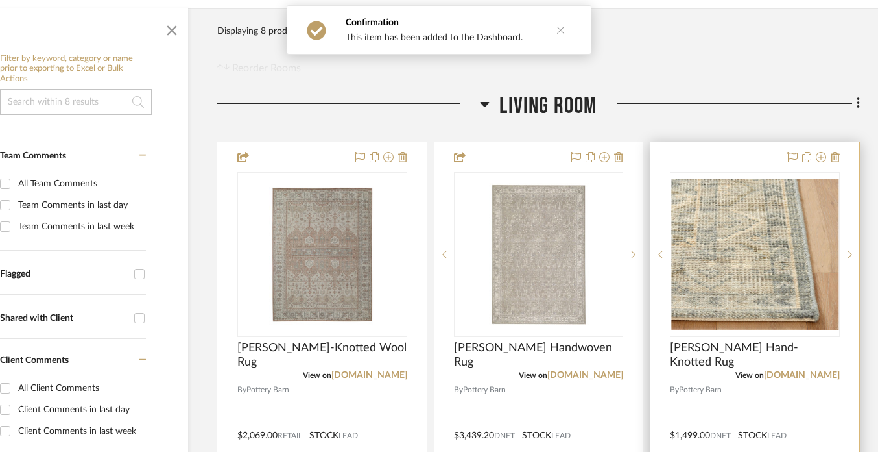
click at [736, 168] on div at bounding box center [755, 426] width 209 height 568
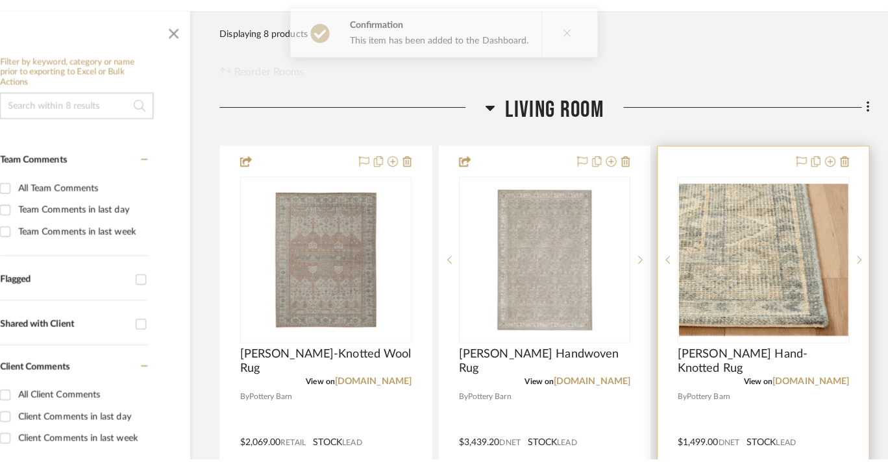
scroll to position [0, 0]
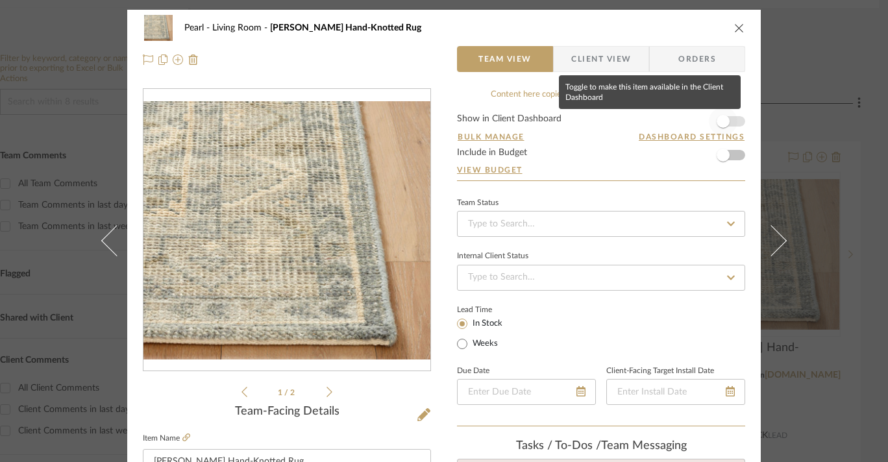
click at [721, 126] on span "button" at bounding box center [722, 121] width 13 height 13
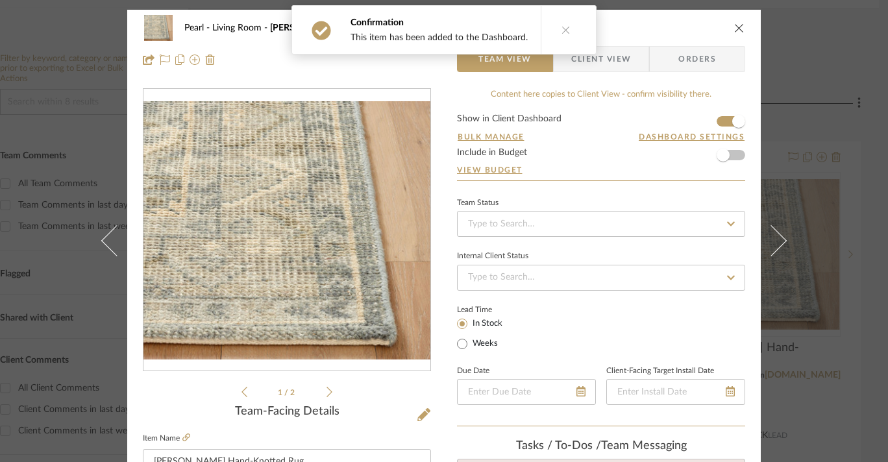
click at [734, 32] on icon "close" at bounding box center [739, 28] width 10 height 10
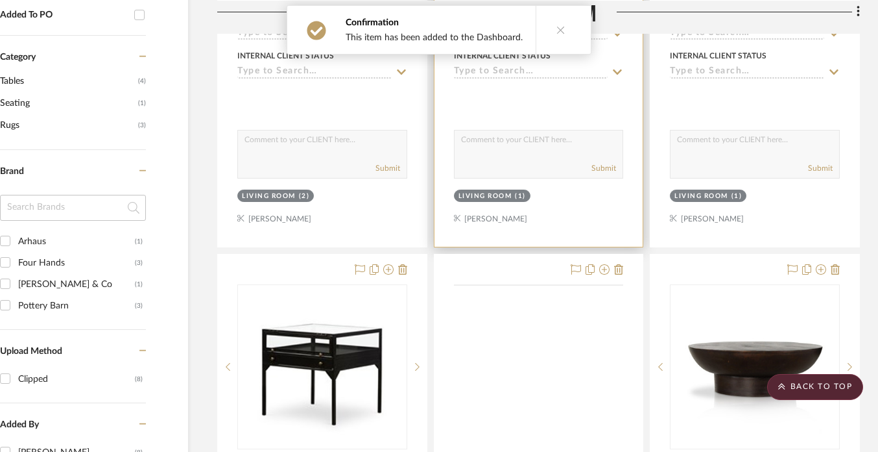
scroll to position [712, 56]
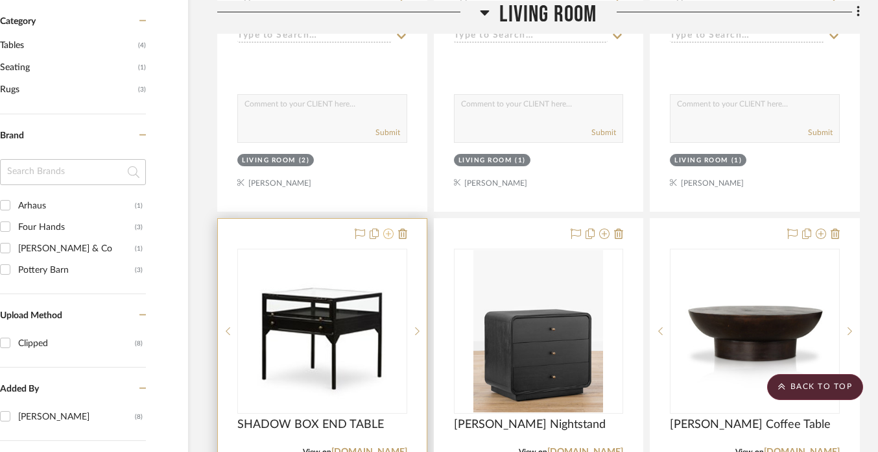
click at [390, 235] on icon at bounding box center [388, 233] width 10 height 10
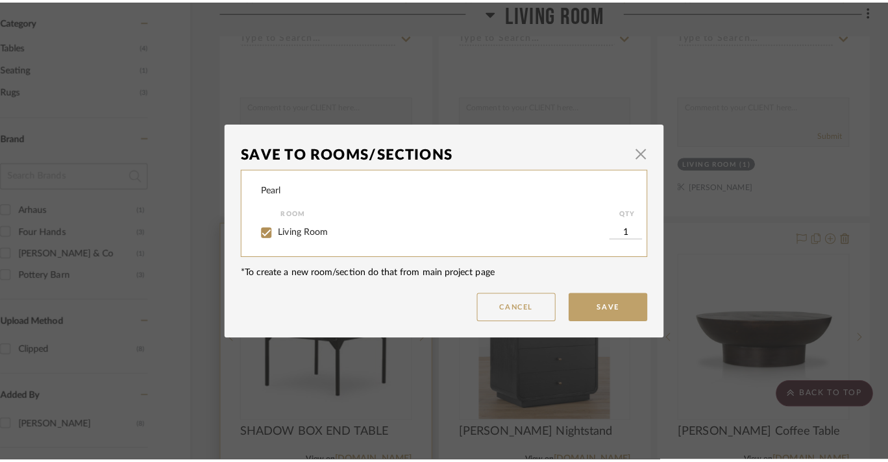
scroll to position [0, 0]
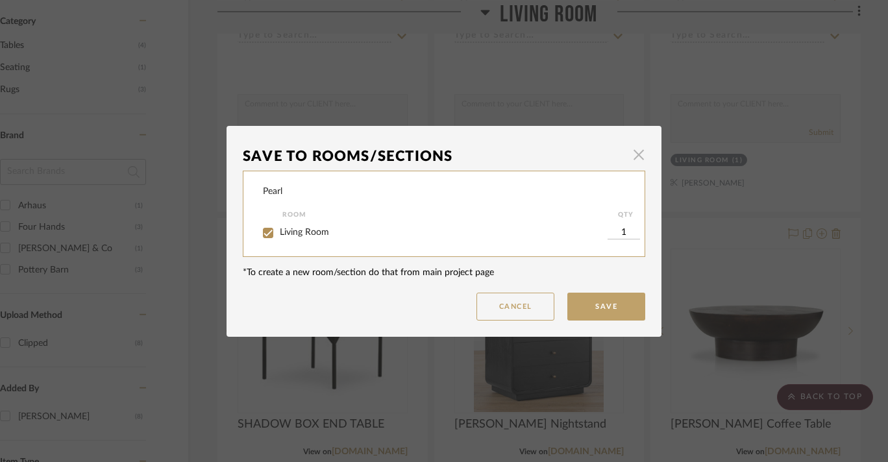
click at [629, 145] on span "button" at bounding box center [638, 155] width 26 height 26
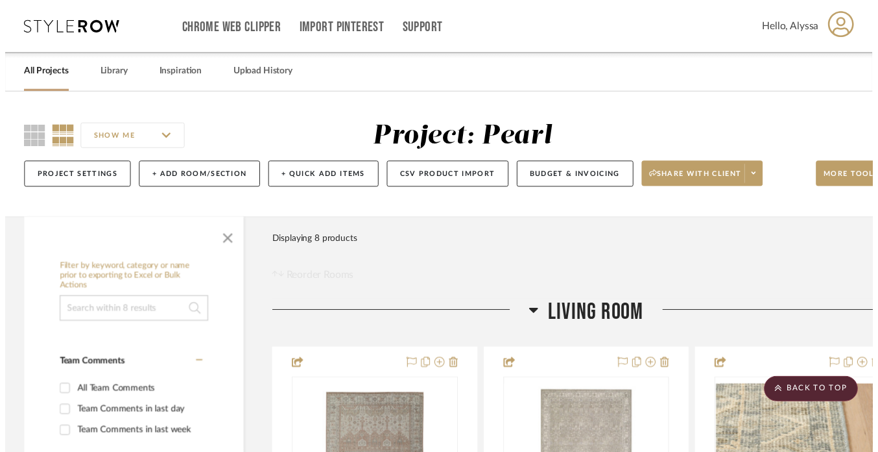
scroll to position [712, 56]
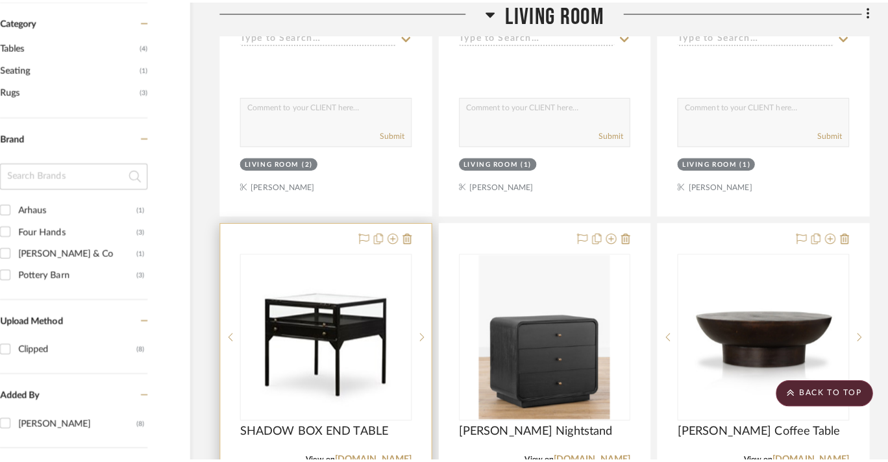
scroll to position [0, 0]
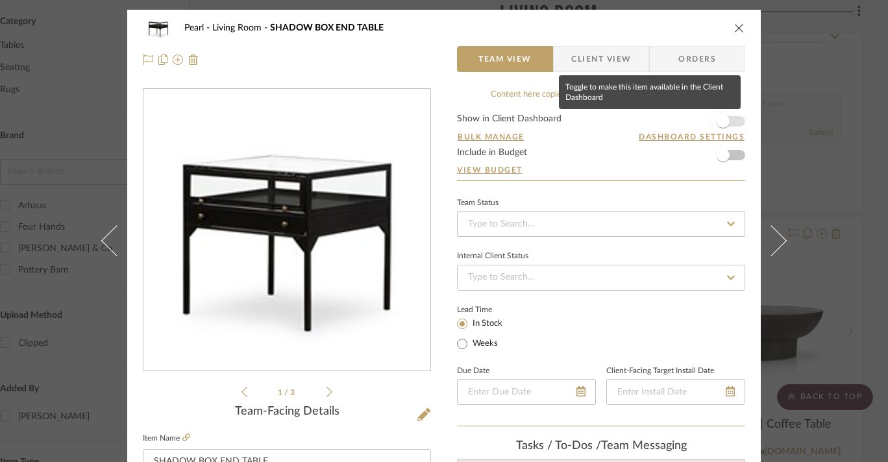
click at [723, 123] on span "button" at bounding box center [722, 121] width 13 height 13
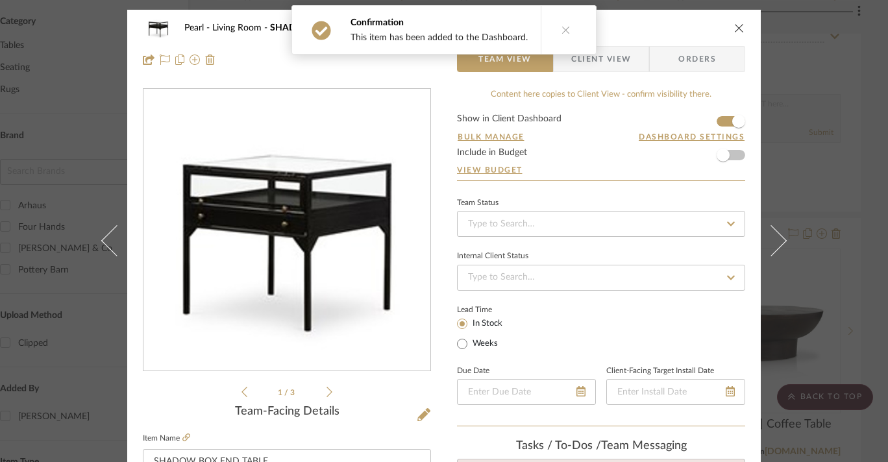
click at [728, 30] on div "Pearl Living Room SHADOW BOX END TABLE" at bounding box center [444, 28] width 602 height 26
click at [734, 28] on icon "close" at bounding box center [739, 28] width 10 height 10
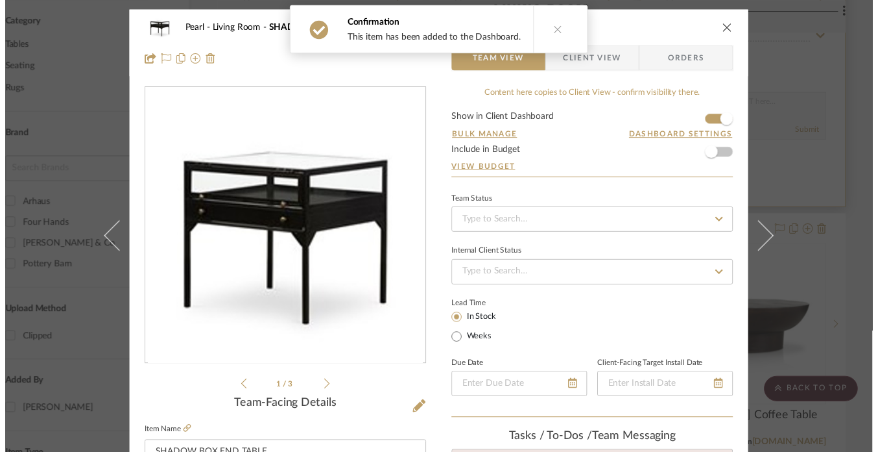
scroll to position [712, 56]
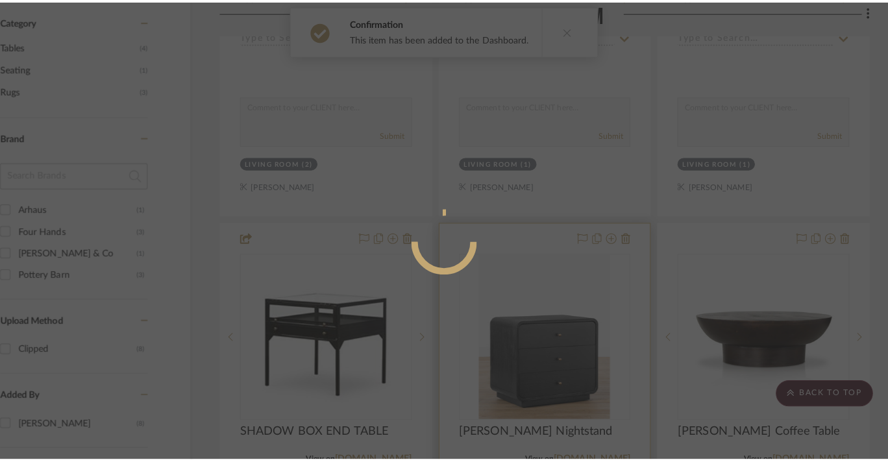
scroll to position [0, 0]
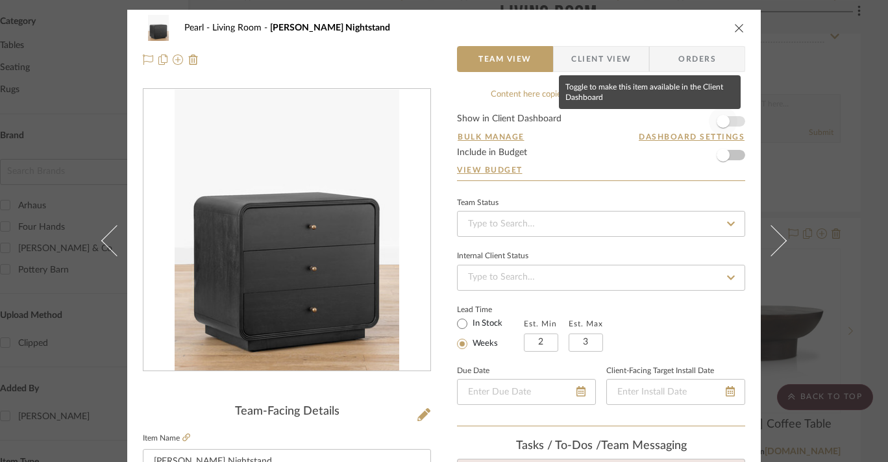
click at [720, 116] on span "button" at bounding box center [722, 121] width 13 height 13
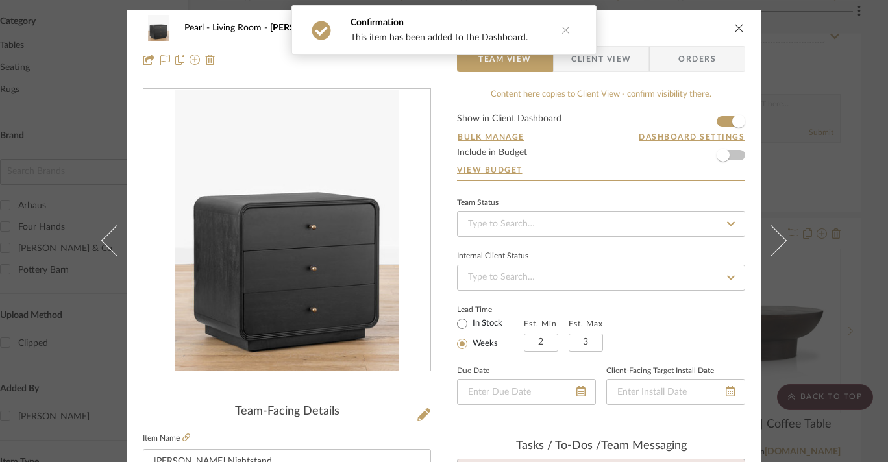
click at [736, 30] on icon "close" at bounding box center [739, 28] width 10 height 10
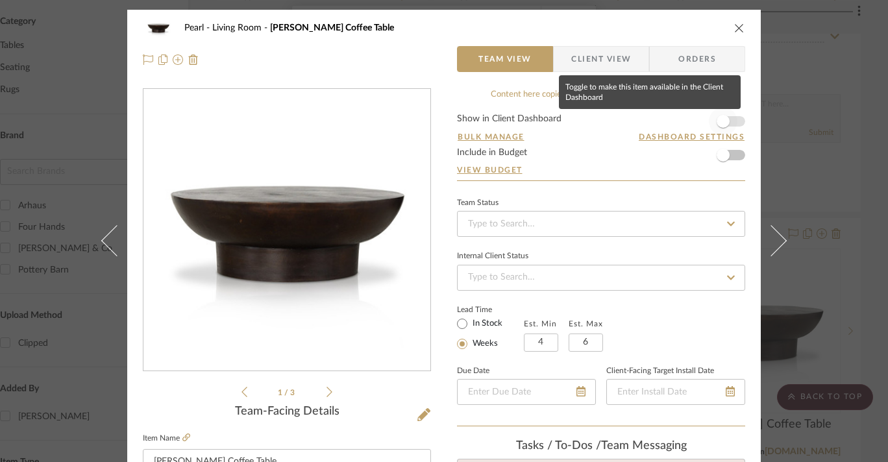
click at [717, 121] on span "button" at bounding box center [722, 121] width 13 height 13
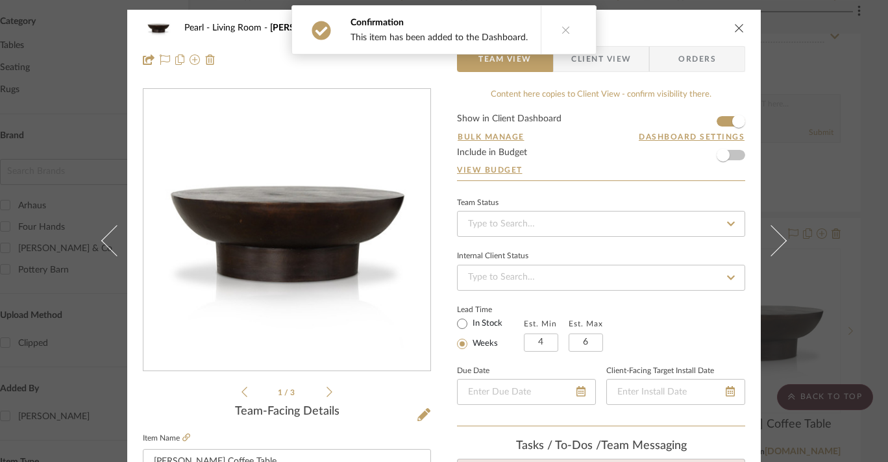
click at [733, 29] on button "close" at bounding box center [739, 28] width 12 height 12
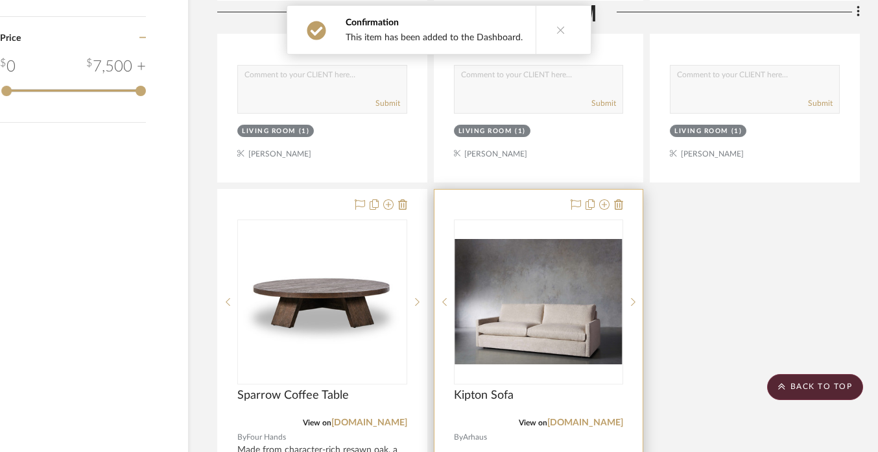
scroll to position [1320, 56]
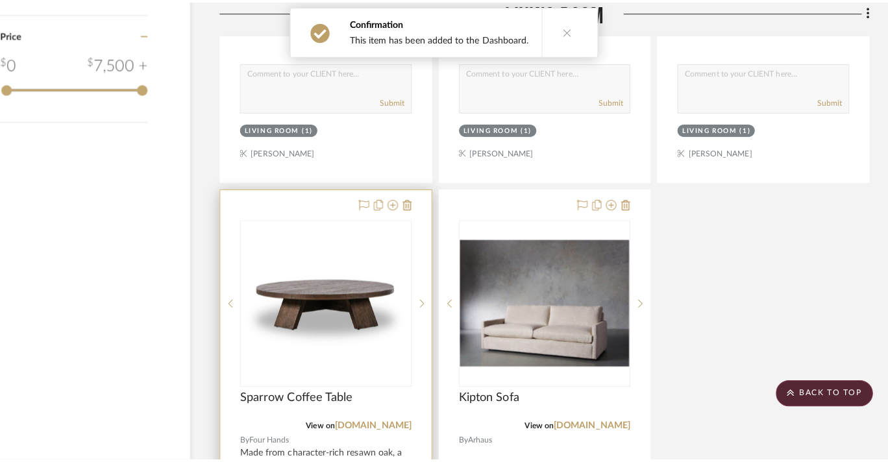
scroll to position [0, 0]
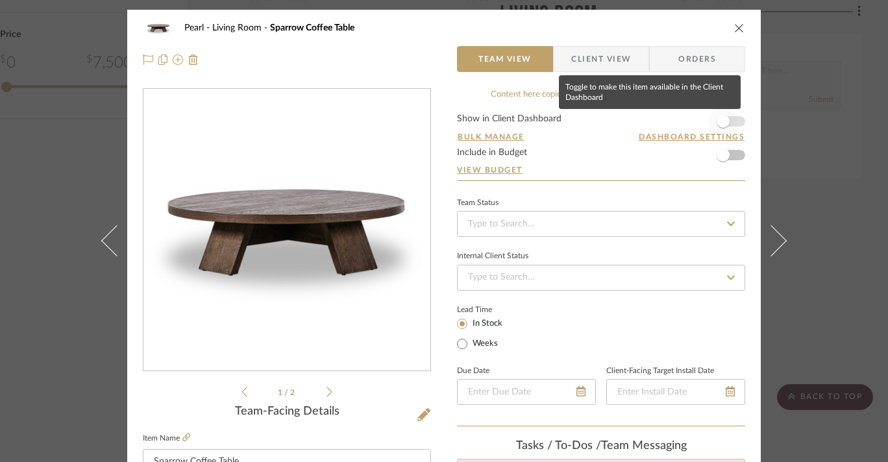
click at [721, 118] on span "button" at bounding box center [722, 121] width 13 height 13
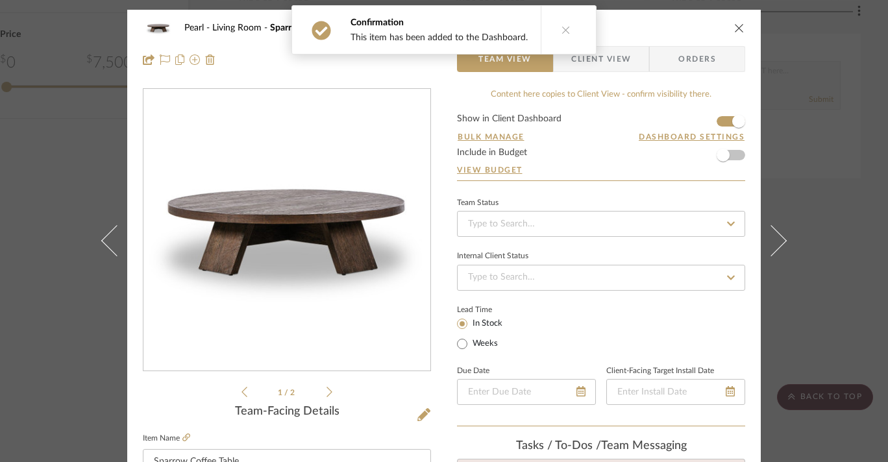
click at [733, 33] on button "close" at bounding box center [739, 28] width 12 height 12
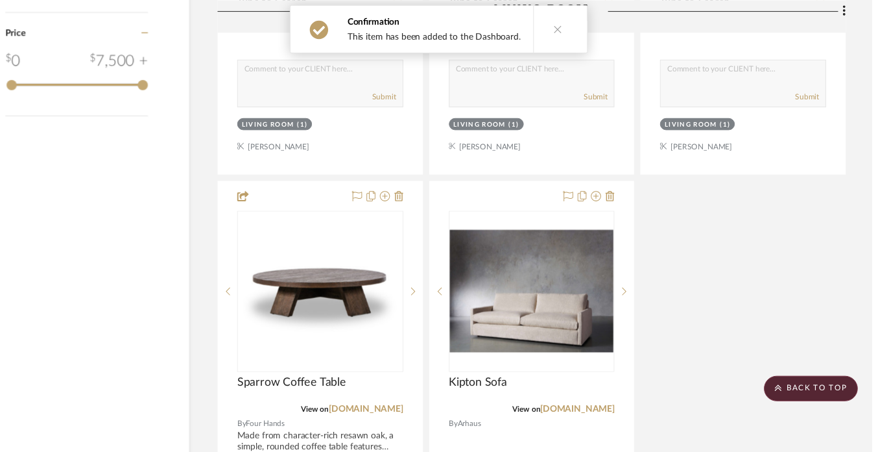
scroll to position [1320, 56]
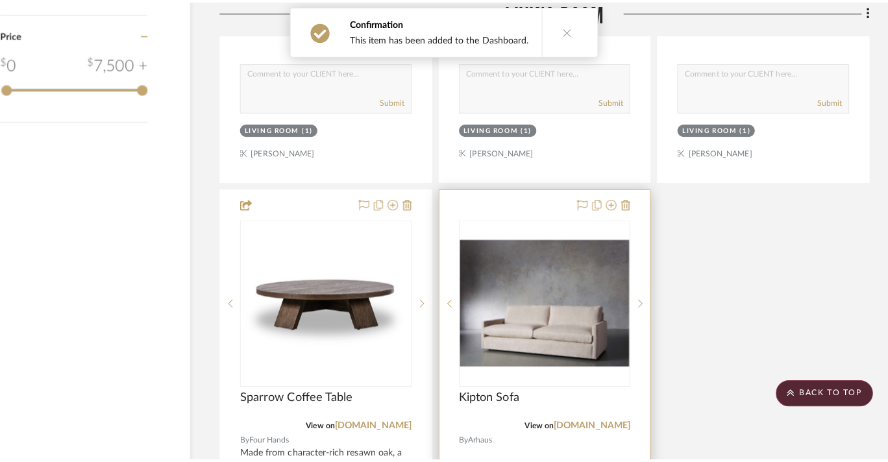
scroll to position [0, 0]
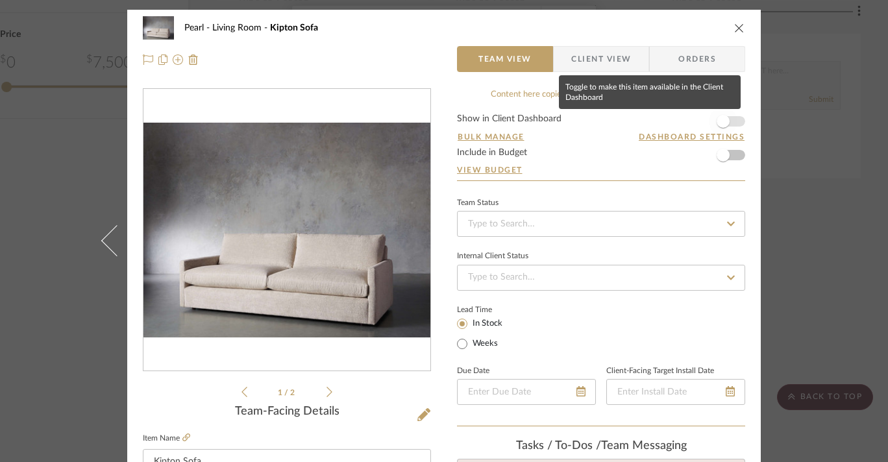
click at [727, 120] on span "button" at bounding box center [722, 121] width 29 height 29
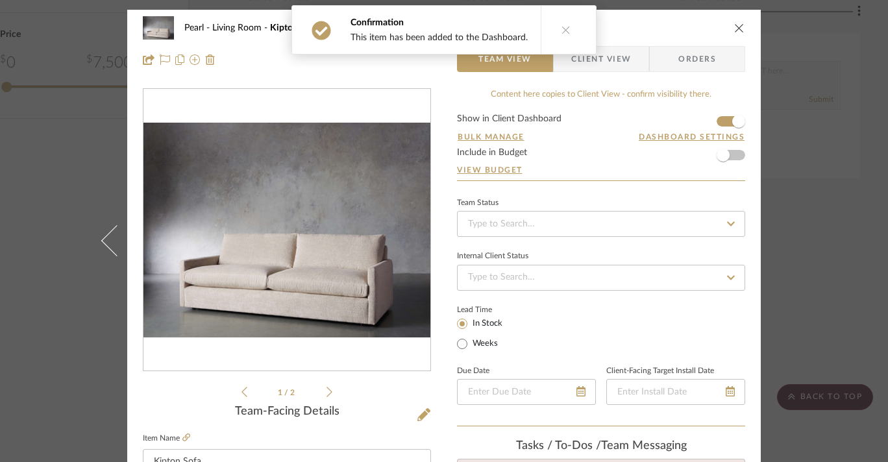
click at [733, 25] on button "close" at bounding box center [739, 28] width 12 height 12
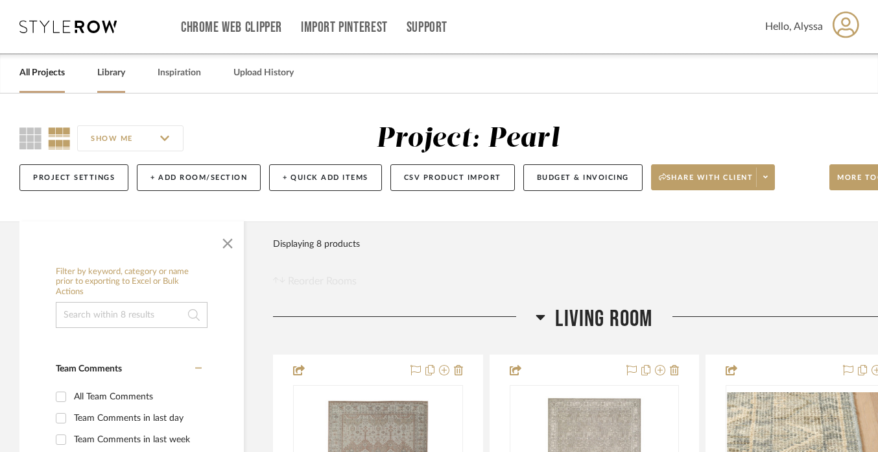
click at [112, 70] on link "Library" at bounding box center [111, 73] width 28 height 18
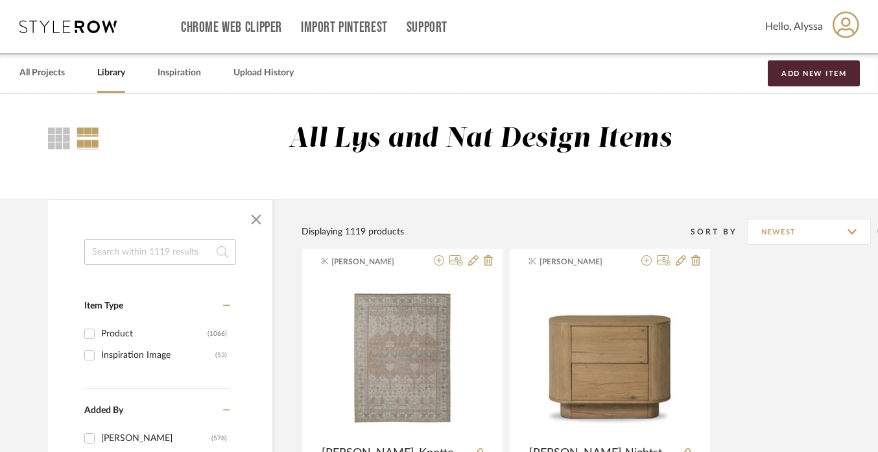
click at [147, 244] on input at bounding box center [160, 252] width 152 height 26
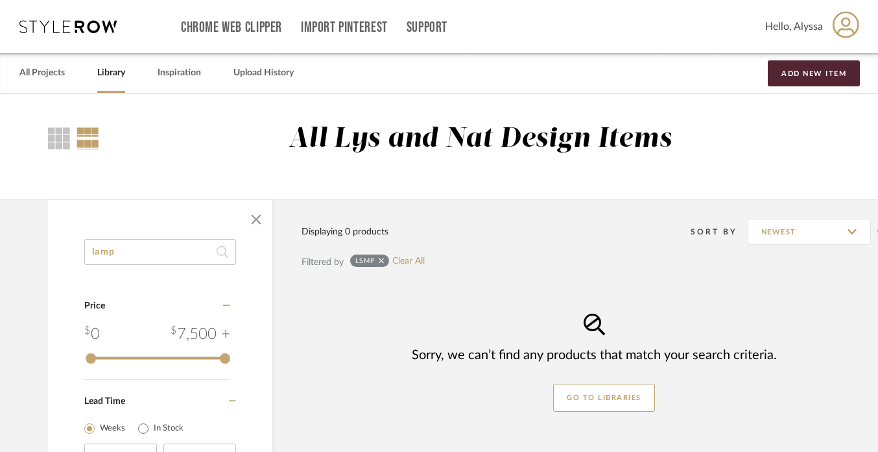
type input "lamp"
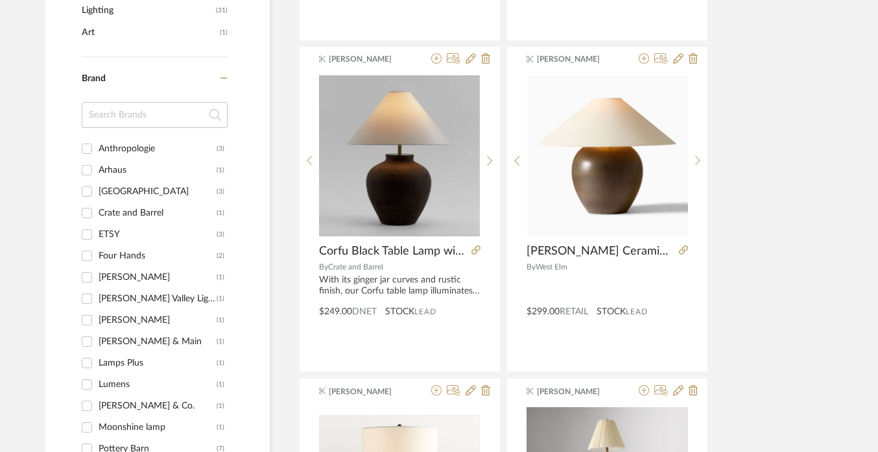
scroll to position [573, 3]
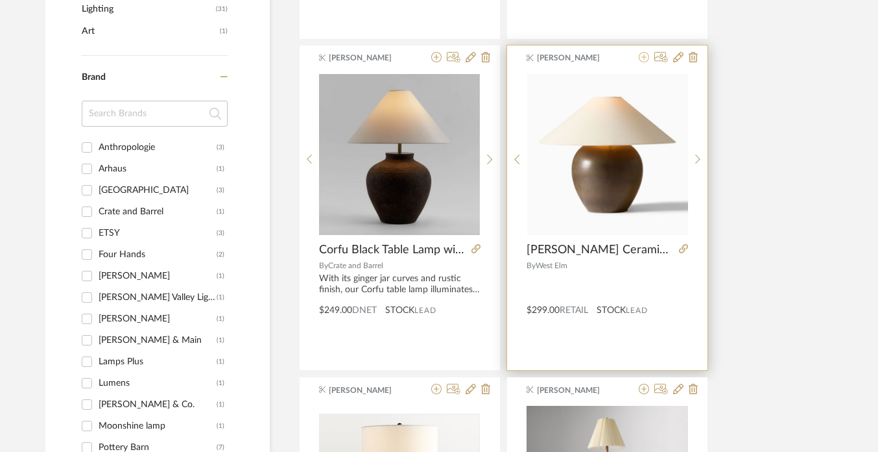
click at [644, 60] on icon at bounding box center [644, 57] width 10 height 10
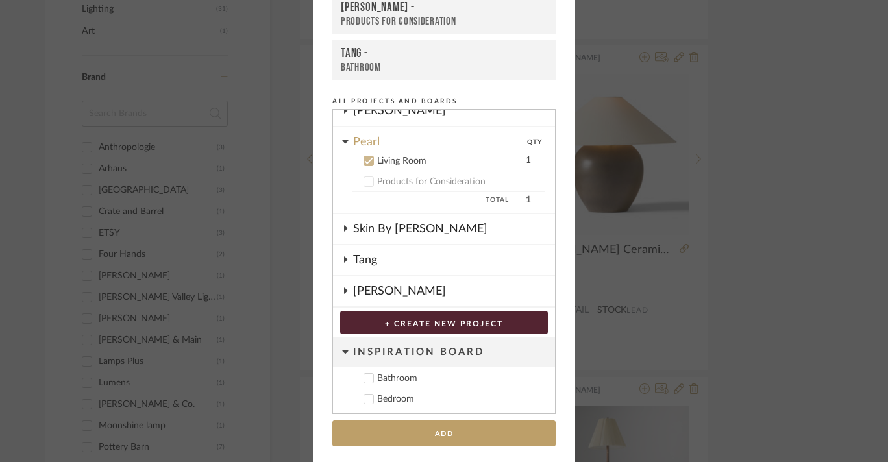
scroll to position [225, 0]
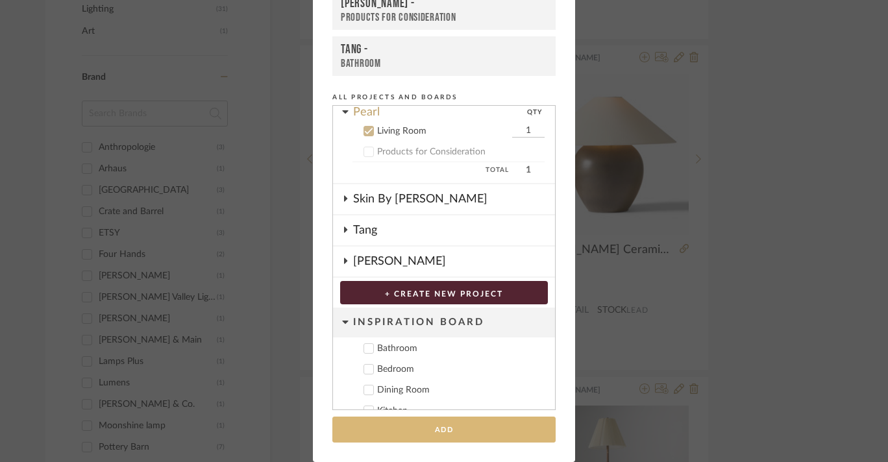
click at [428, 430] on button "Add" at bounding box center [443, 430] width 223 height 27
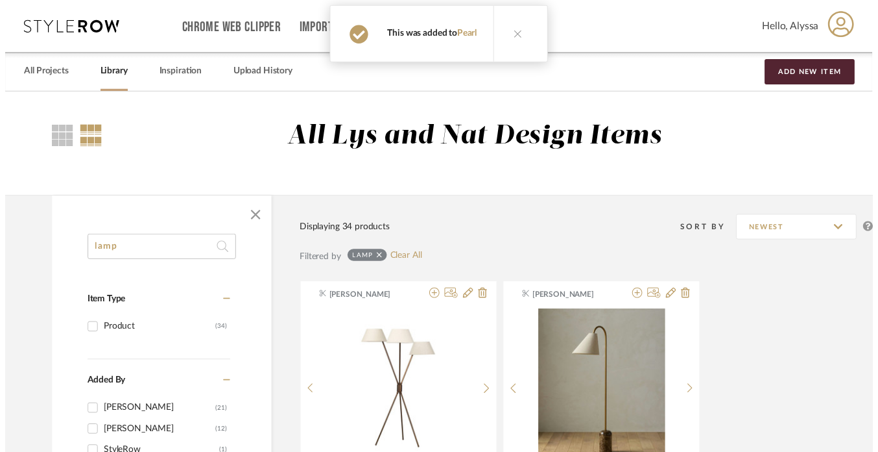
scroll to position [573, 3]
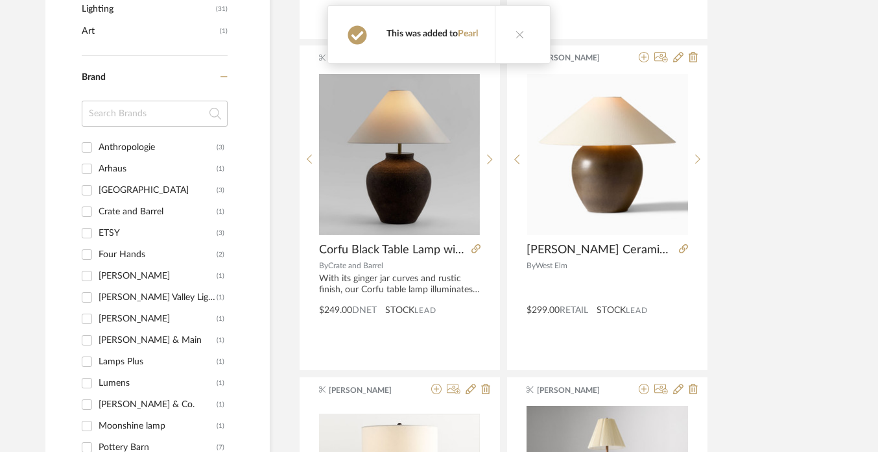
click at [513, 39] on button at bounding box center [520, 34] width 50 height 57
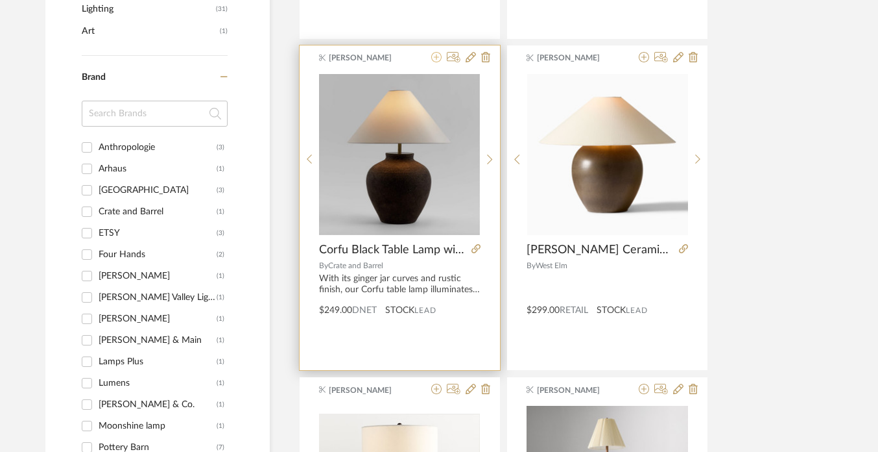
click at [435, 56] on icon at bounding box center [436, 57] width 10 height 10
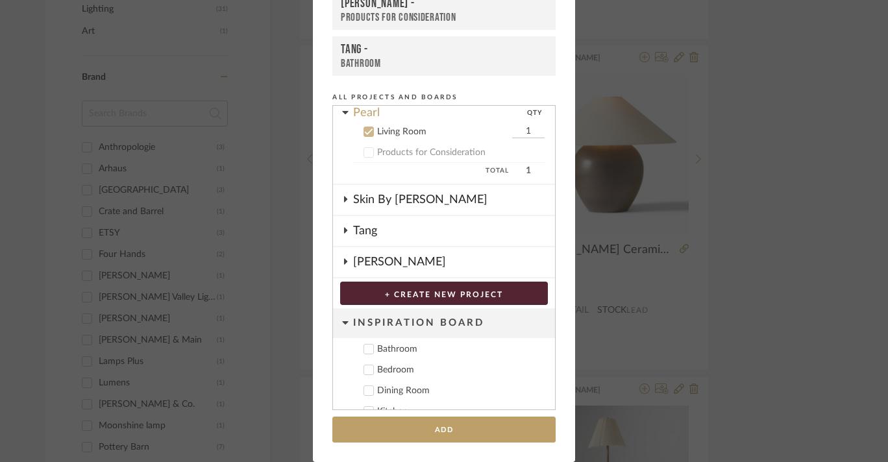
scroll to position [225, 0]
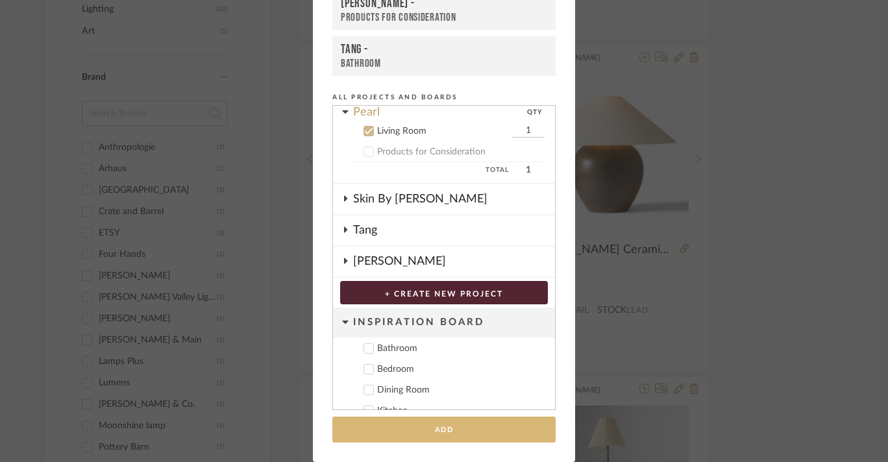
click at [438, 431] on button "Add" at bounding box center [443, 430] width 223 height 27
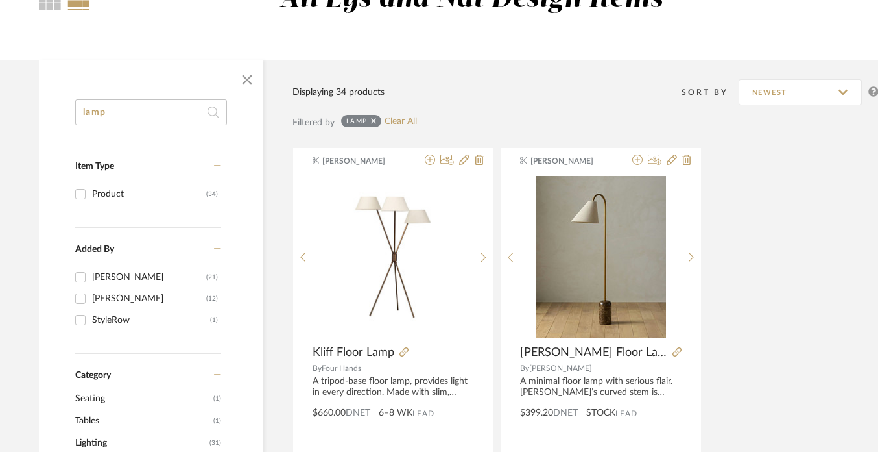
scroll to position [0, 9]
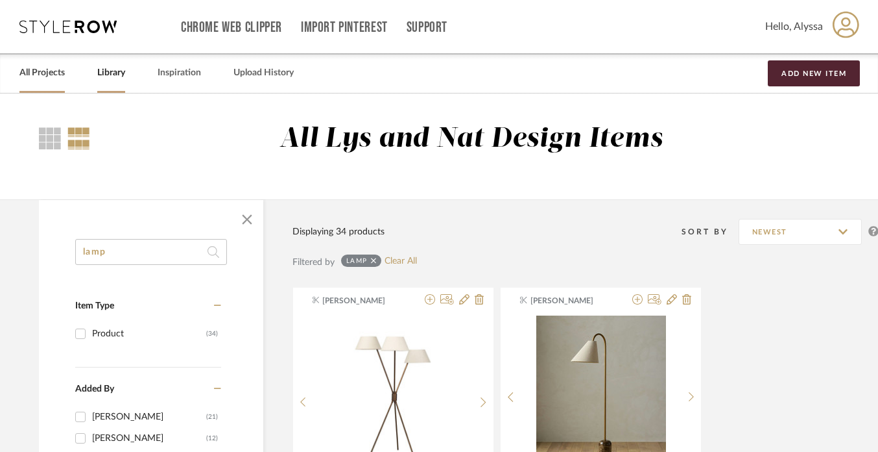
click at [32, 77] on link "All Projects" at bounding box center [41, 73] width 45 height 18
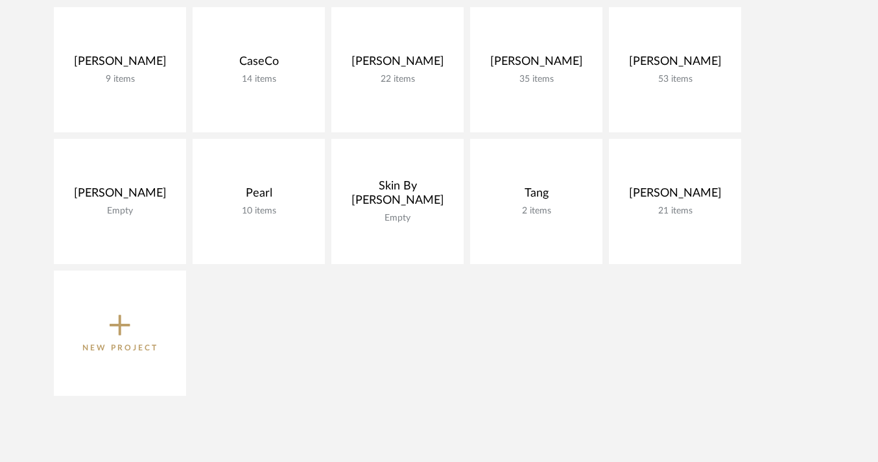
scroll to position [328, 0]
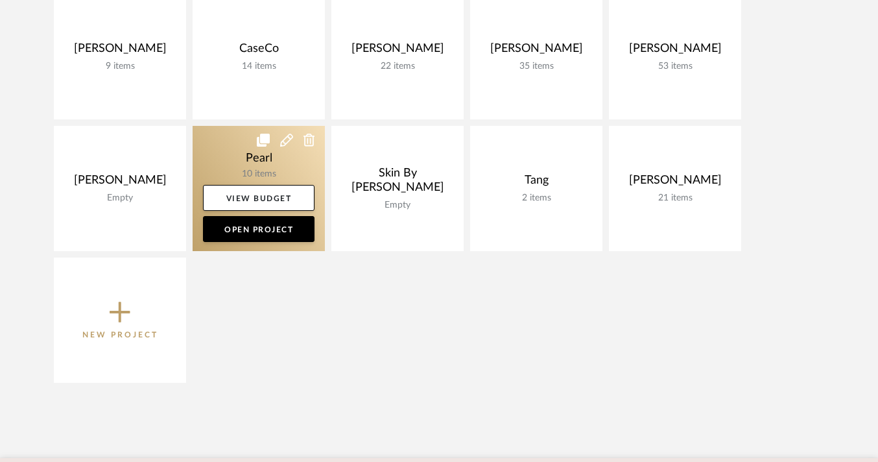
click at [251, 176] on link at bounding box center [259, 188] width 132 height 125
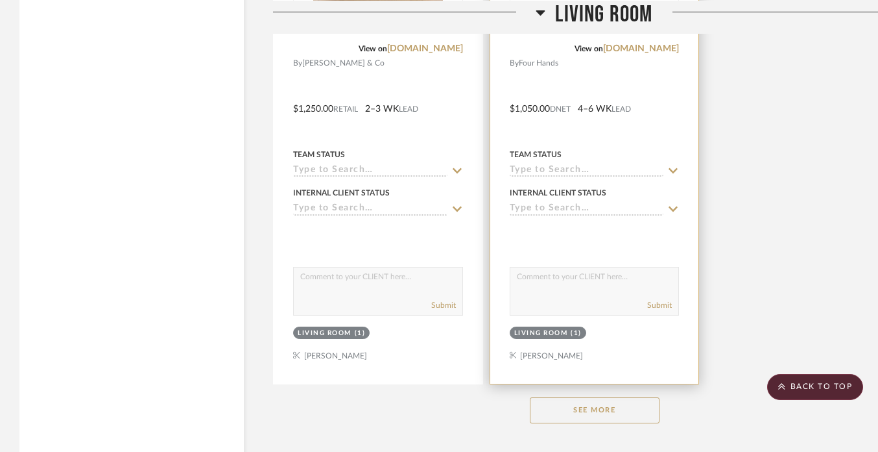
scroll to position [1758, 0]
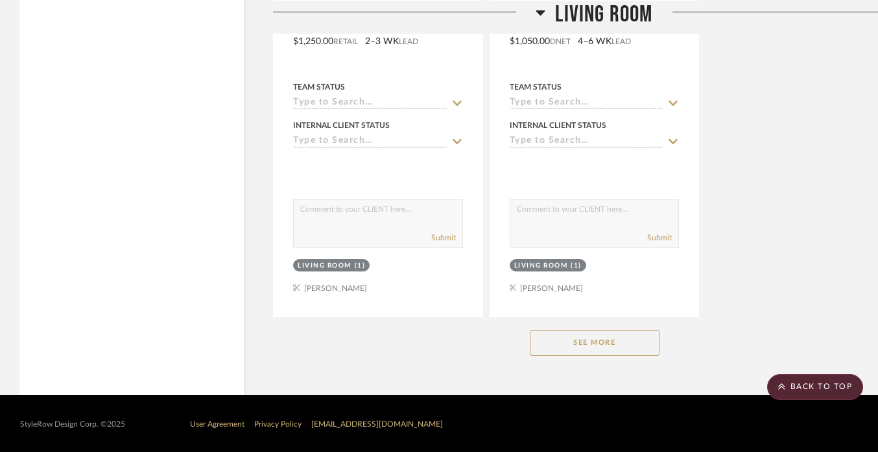
click at [599, 345] on button "See More" at bounding box center [595, 343] width 130 height 26
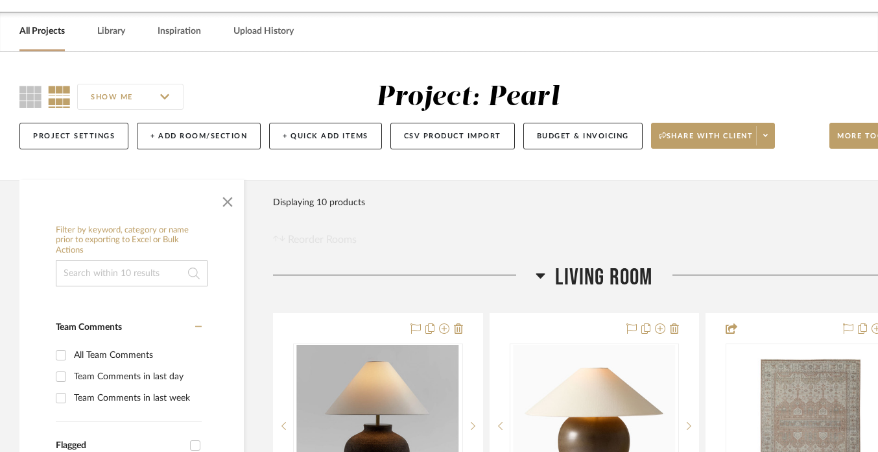
scroll to position [0, 0]
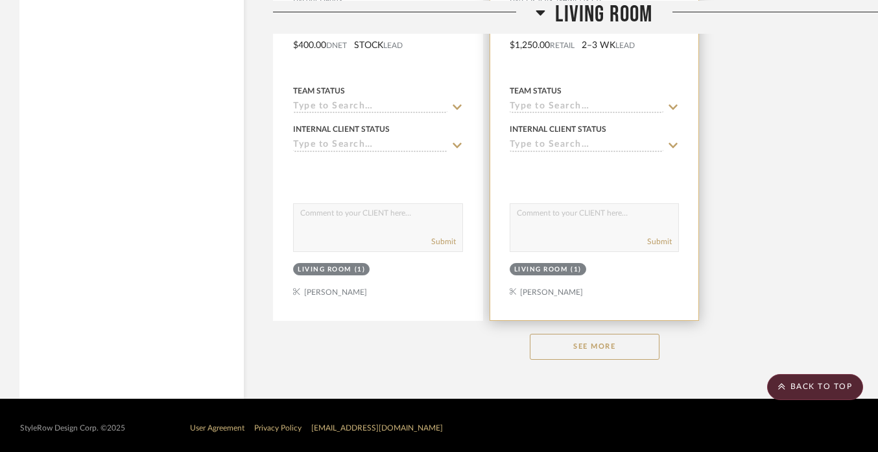
scroll to position [1749, 0]
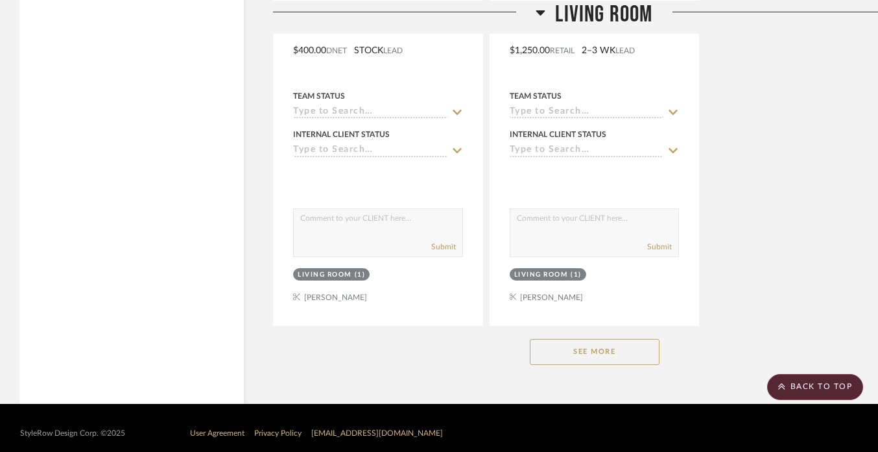
click at [581, 343] on button "See More" at bounding box center [595, 352] width 130 height 26
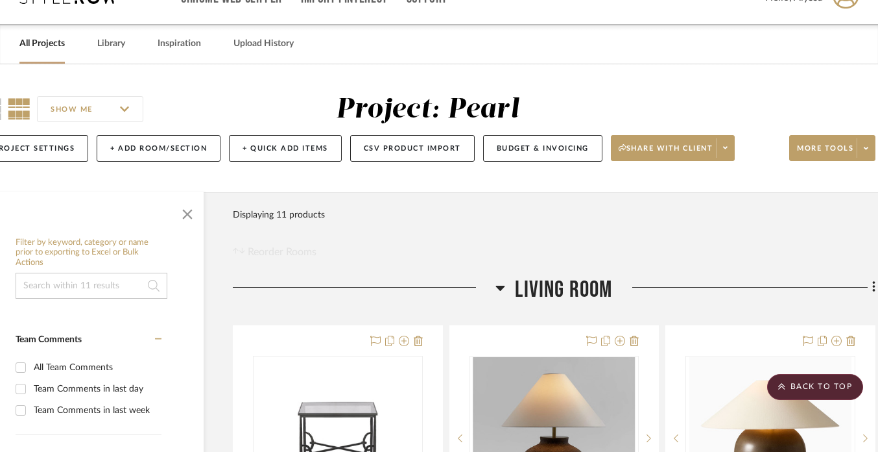
scroll to position [0, 40]
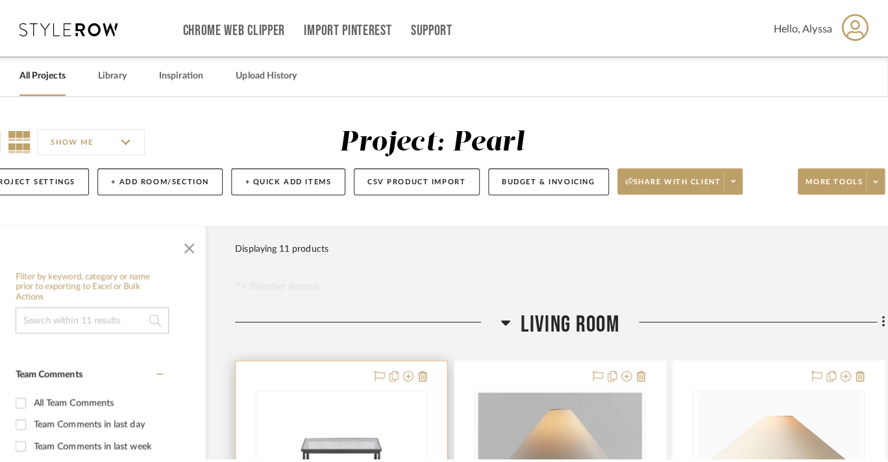
scroll to position [0, 0]
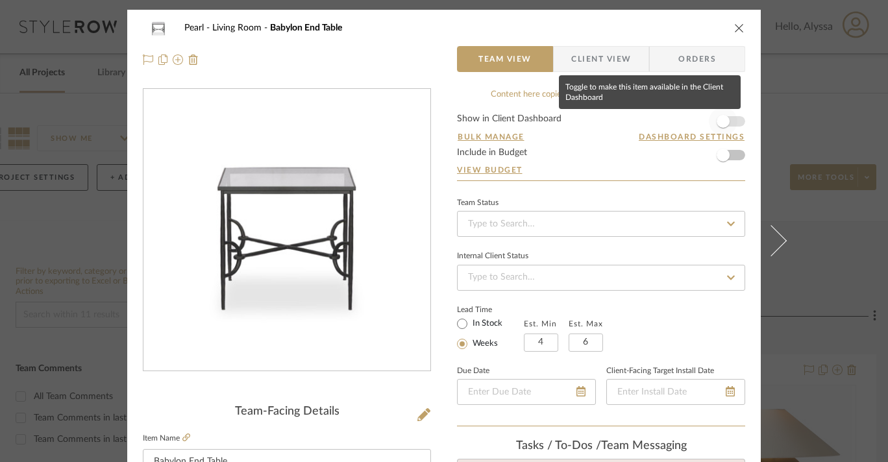
click at [727, 123] on span "button" at bounding box center [722, 121] width 29 height 29
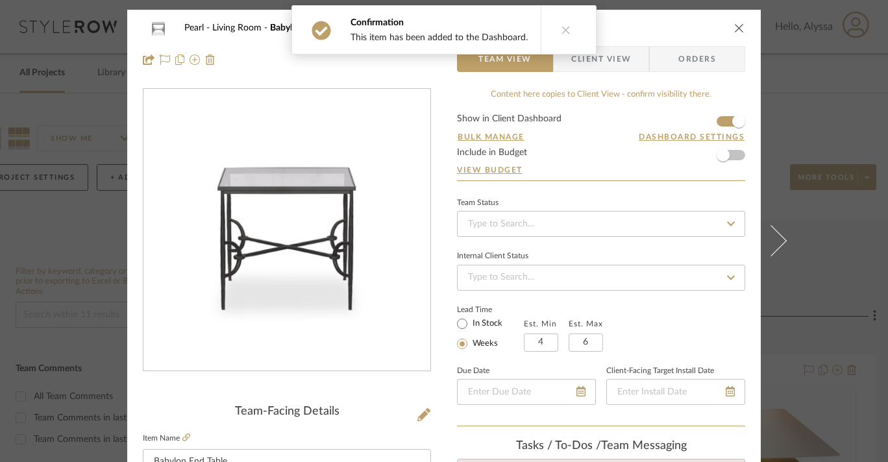
click at [736, 25] on icon "close" at bounding box center [739, 28] width 10 height 10
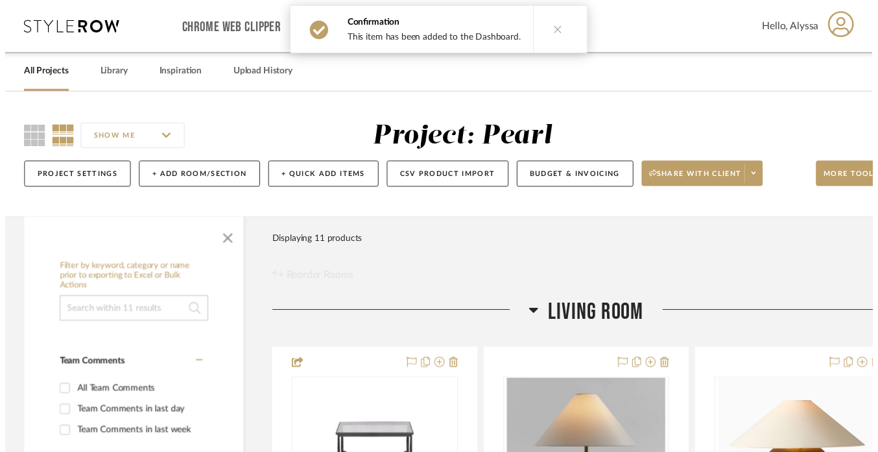
scroll to position [0, 40]
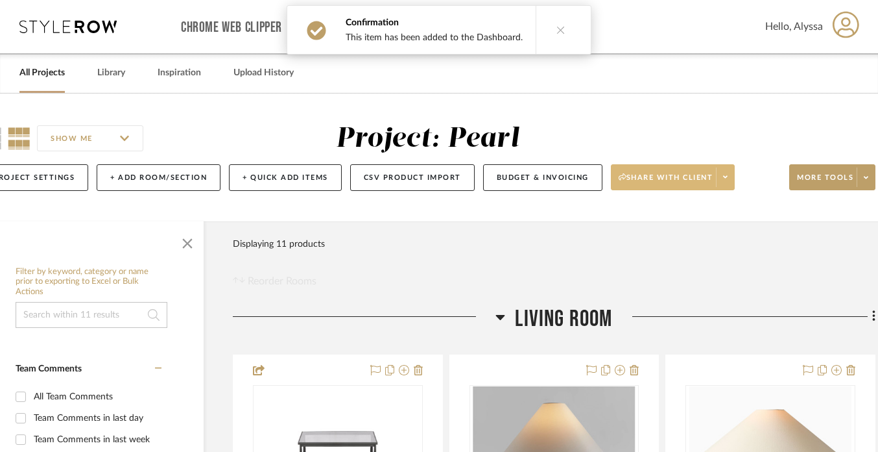
click at [686, 175] on span "Share with client" at bounding box center [666, 182] width 95 height 19
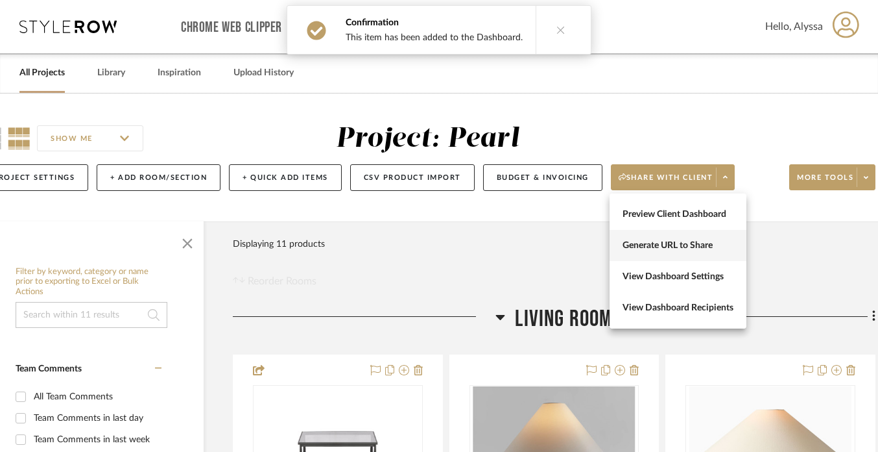
click at [683, 237] on button "Generate URL to Share" at bounding box center [678, 245] width 137 height 31
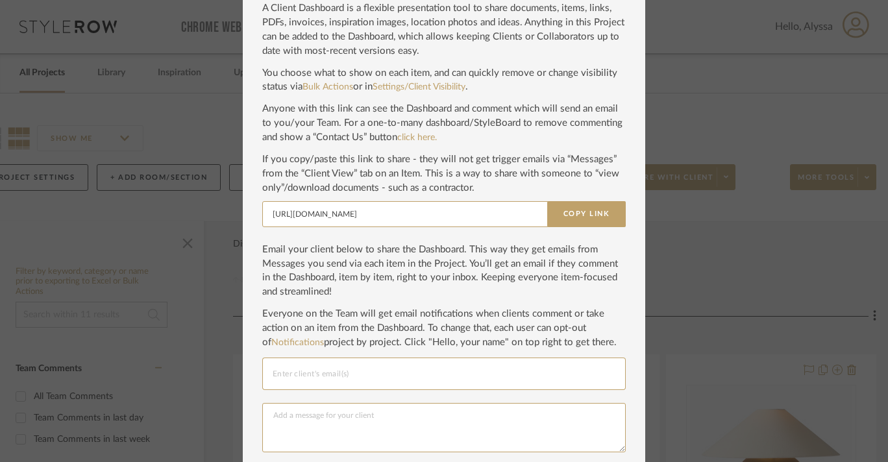
scroll to position [91, 0]
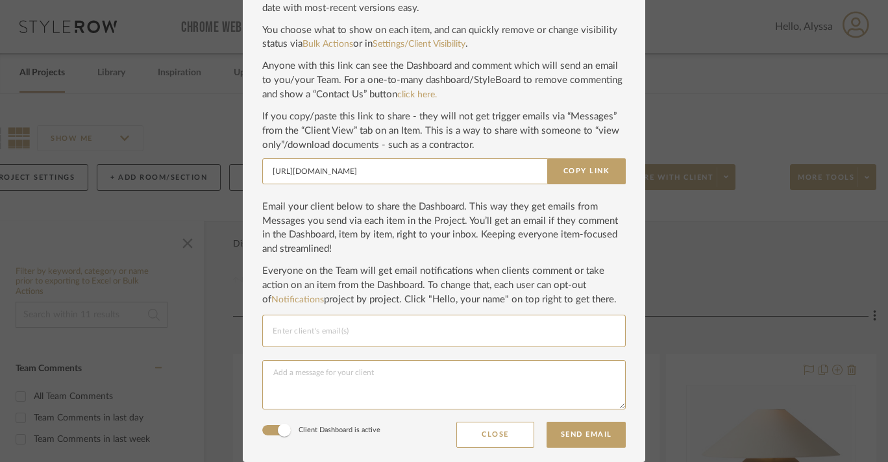
click at [506, 330] on input "Email selection" at bounding box center [443, 331] width 343 height 16
click at [598, 173] on button "Copy Link" at bounding box center [586, 171] width 79 height 26
click at [464, 327] on input "Email selection" at bounding box center [443, 331] width 343 height 16
click at [424, 333] on input "Email selection" at bounding box center [443, 331] width 343 height 16
paste input "[EMAIL_ADDRESS][DOMAIN_NAME]"
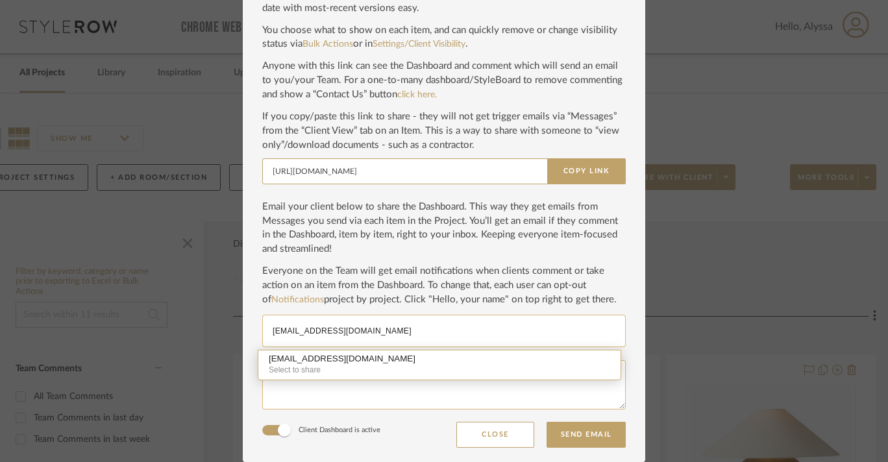
type input "[EMAIL_ADDRESS][DOMAIN_NAME]"
click at [422, 400] on textarea at bounding box center [443, 384] width 363 height 49
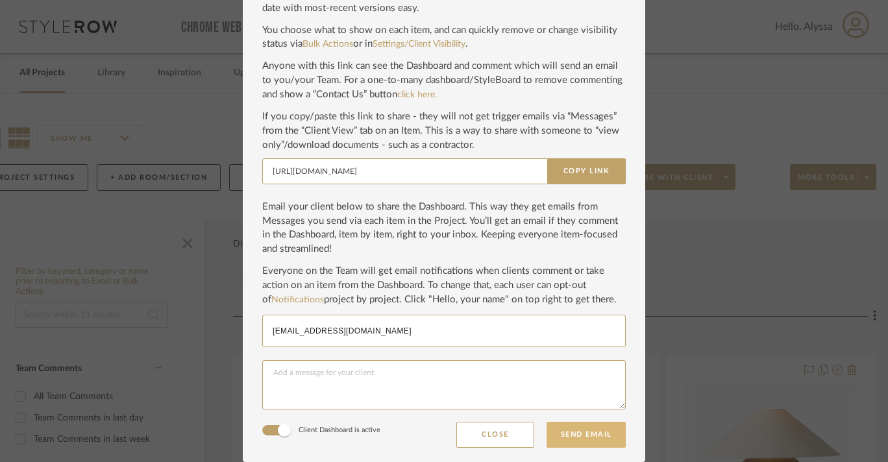
click at [591, 440] on button "Send Email" at bounding box center [585, 435] width 79 height 26
click at [384, 328] on input "[EMAIL_ADDRESS][DOMAIN_NAME]" at bounding box center [443, 331] width 343 height 16
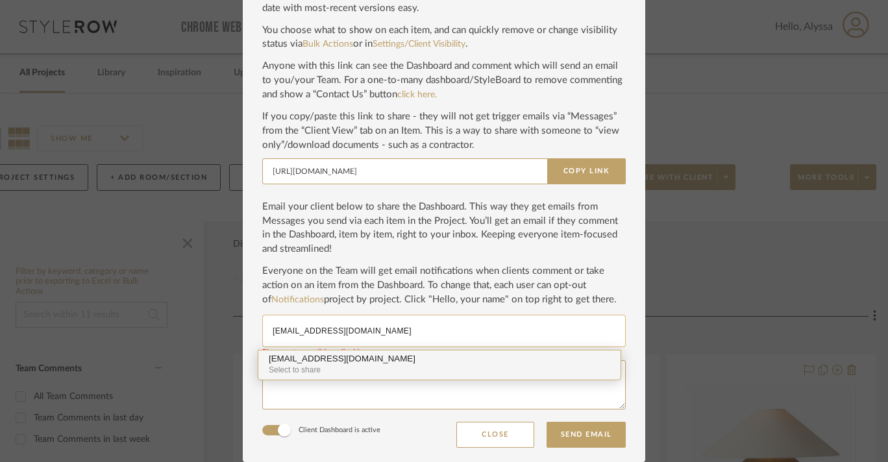
click at [338, 361] on div "[EMAIL_ADDRESS][DOMAIN_NAME]" at bounding box center [439, 359] width 341 height 10
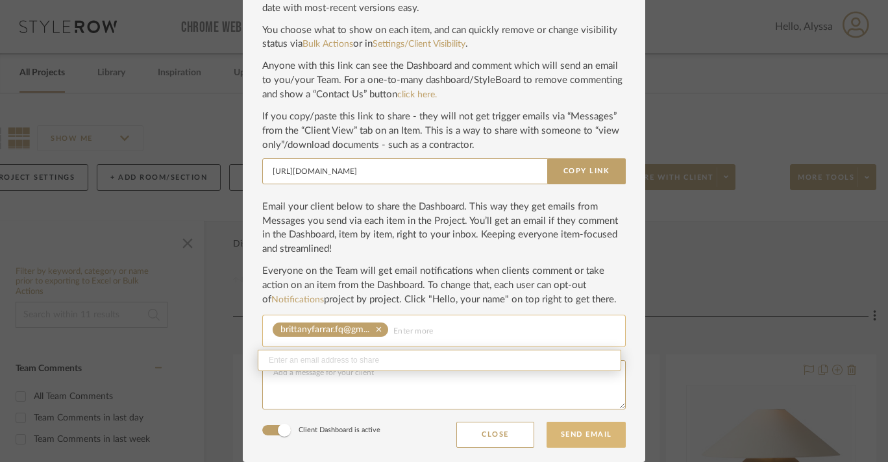
click at [576, 438] on button "Send Email" at bounding box center [585, 435] width 79 height 26
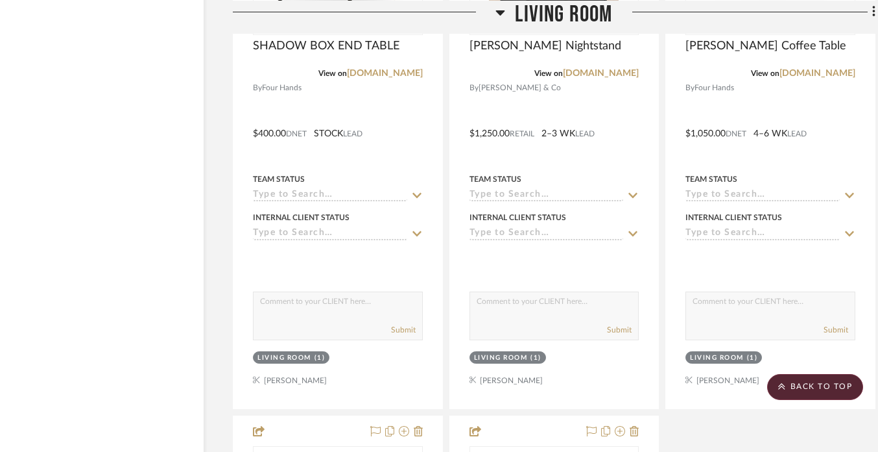
scroll to position [1349, 40]
